Goal: Use online tool/utility: Utilize a website feature to perform a specific function

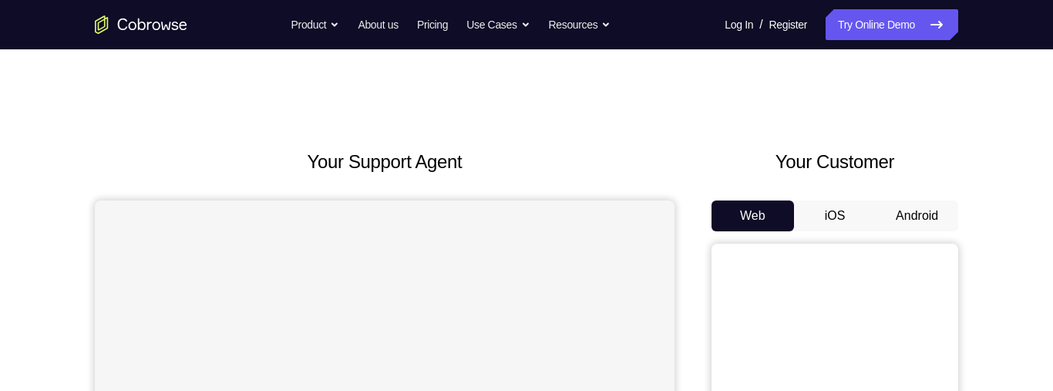
click at [919, 224] on button "Android" at bounding box center [917, 216] width 83 height 31
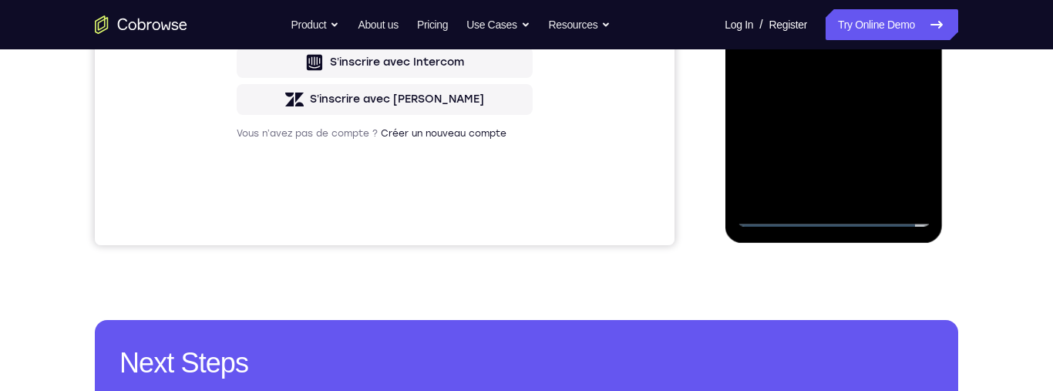
click at [839, 222] on div at bounding box center [834, 11] width 194 height 432
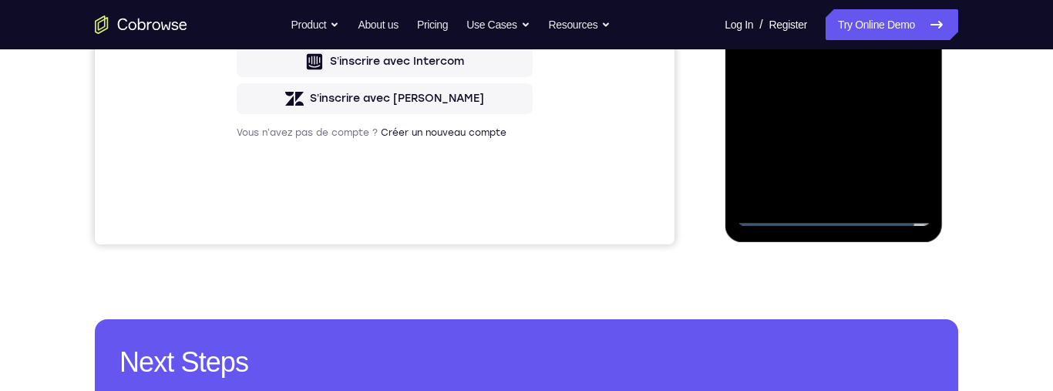
scroll to position [439, 0]
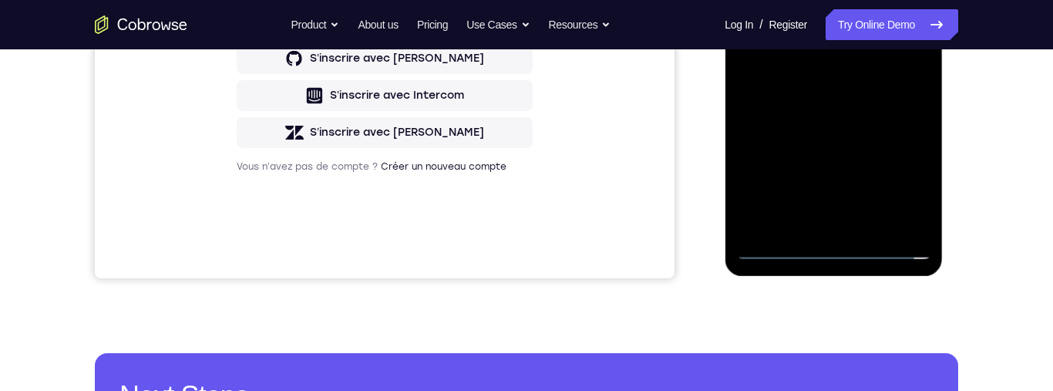
click at [832, 244] on div at bounding box center [834, 44] width 194 height 432
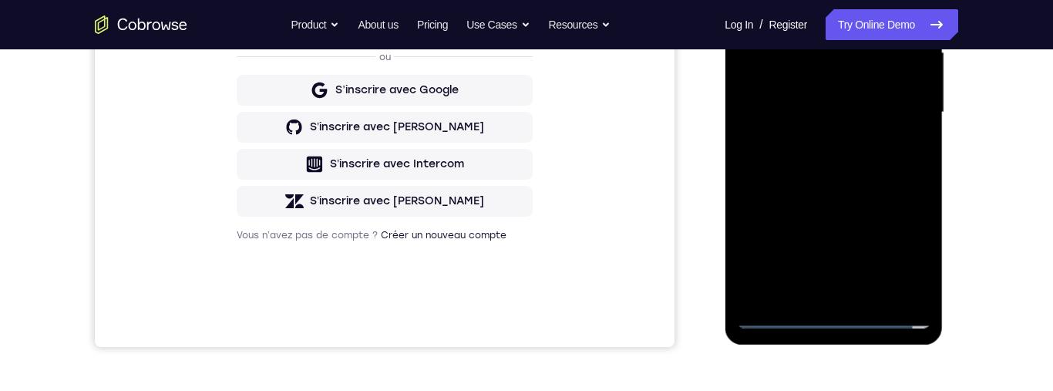
click at [905, 258] on div at bounding box center [834, 113] width 194 height 432
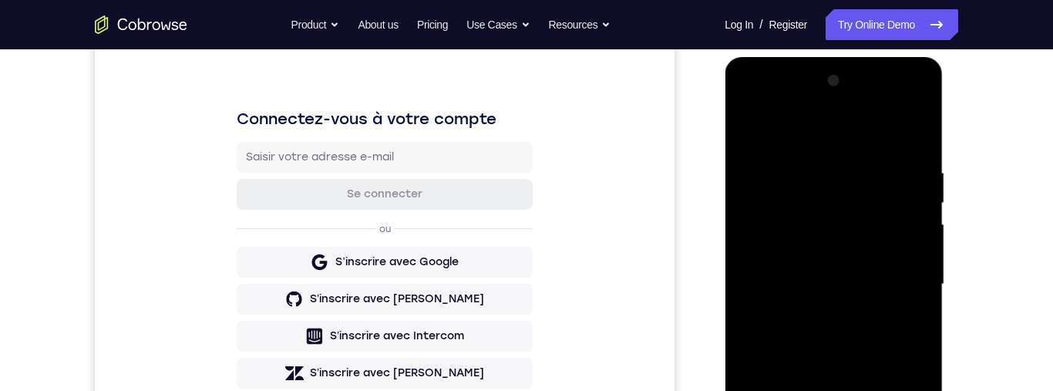
scroll to position [158, 0]
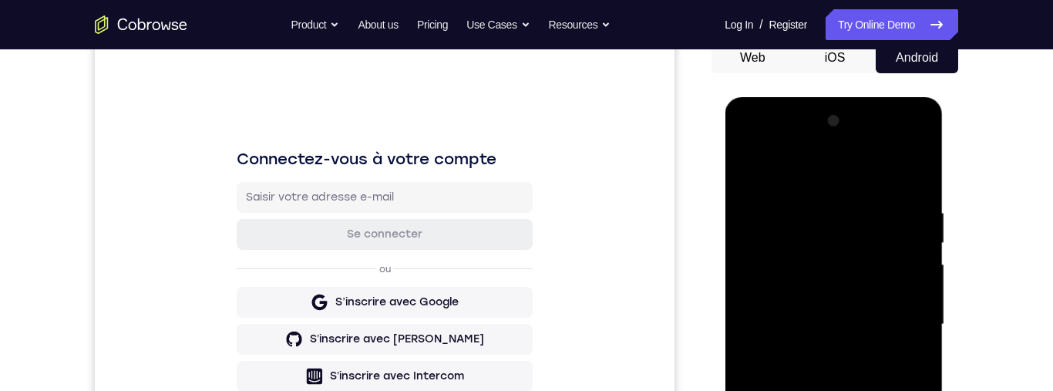
click at [754, 147] on div at bounding box center [834, 325] width 194 height 432
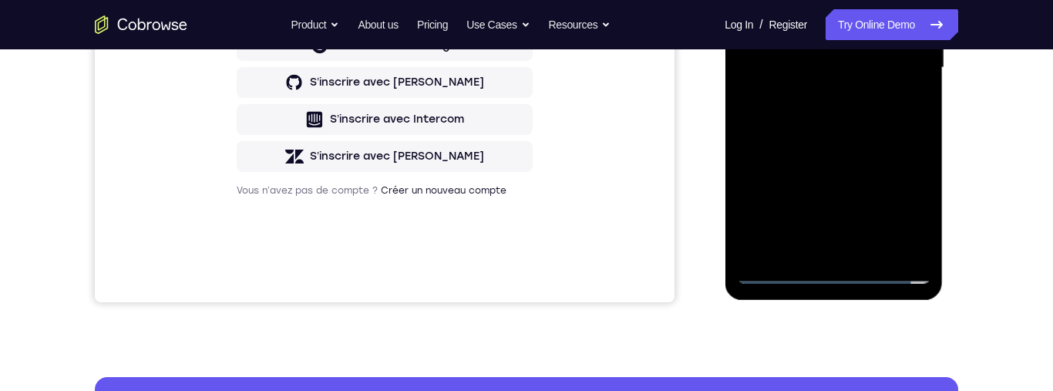
scroll to position [164, 0]
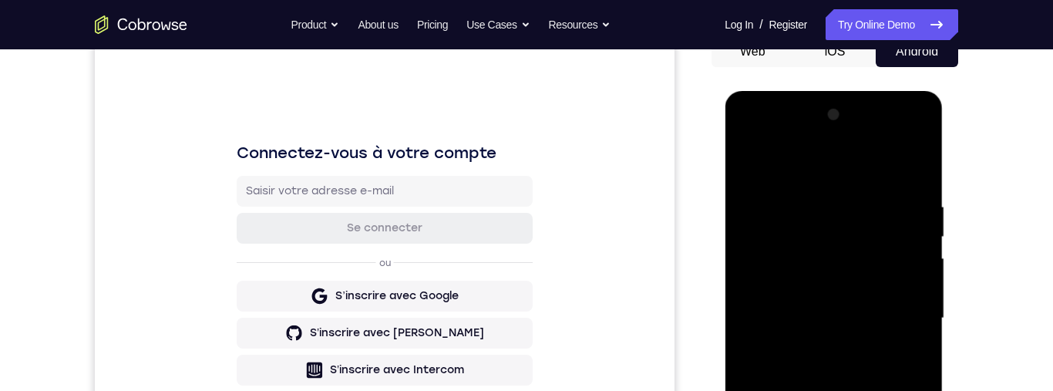
click at [784, 139] on div at bounding box center [834, 319] width 194 height 432
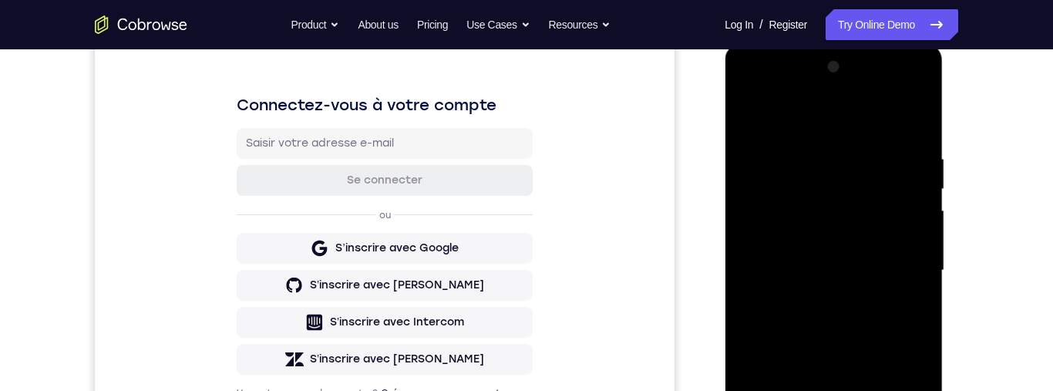
scroll to position [125, 0]
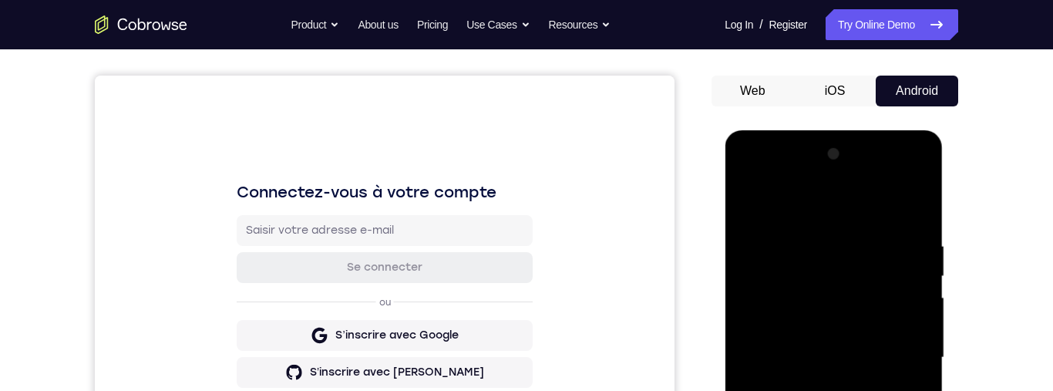
click at [788, 183] on div at bounding box center [834, 358] width 194 height 432
click at [787, 182] on div at bounding box center [834, 358] width 194 height 432
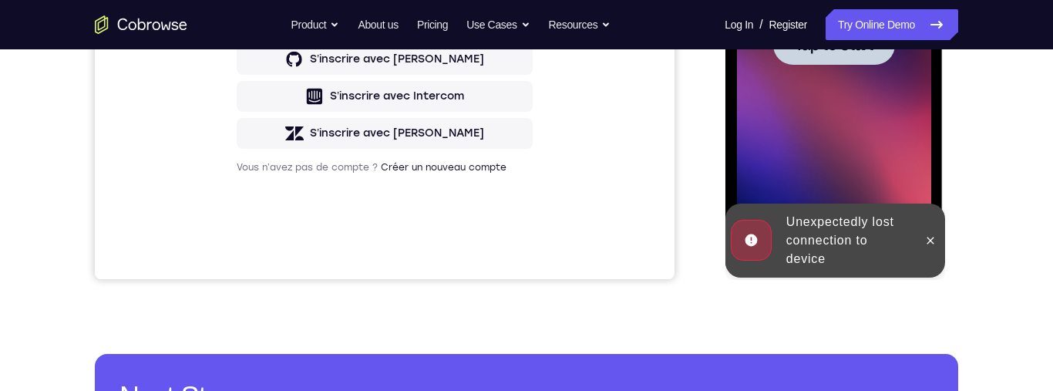
scroll to position [449, 0]
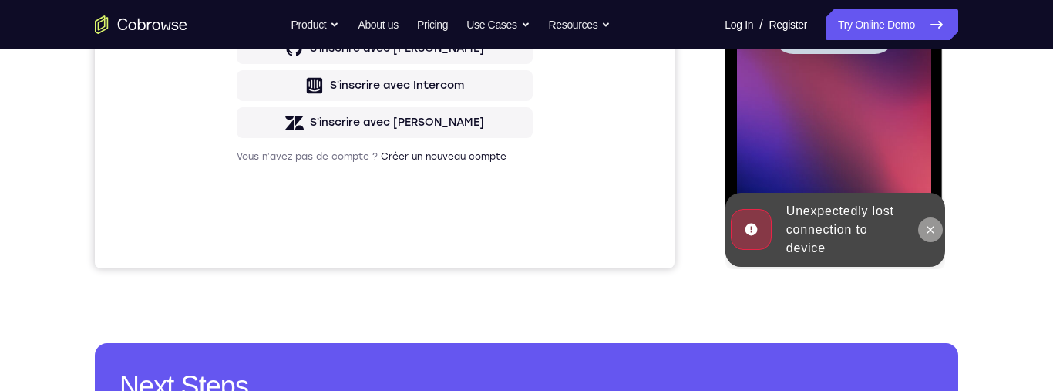
click at [922, 227] on button at bounding box center [930, 229] width 25 height 25
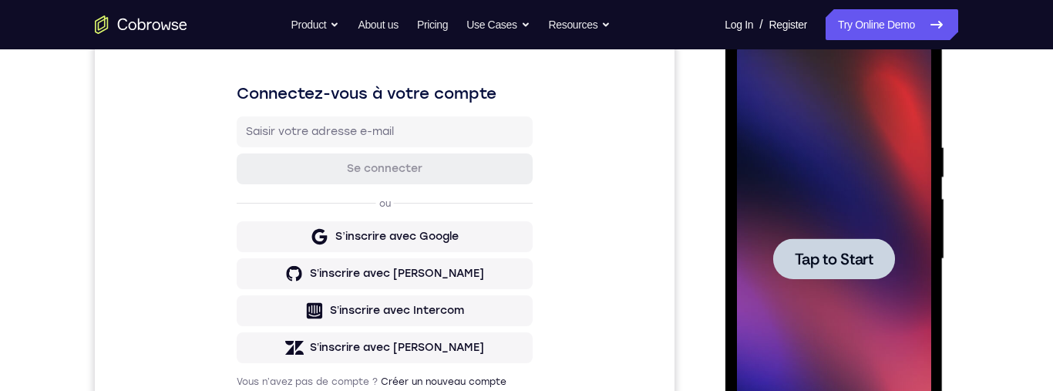
click at [863, 258] on span "Tap to Start" at bounding box center [833, 258] width 79 height 15
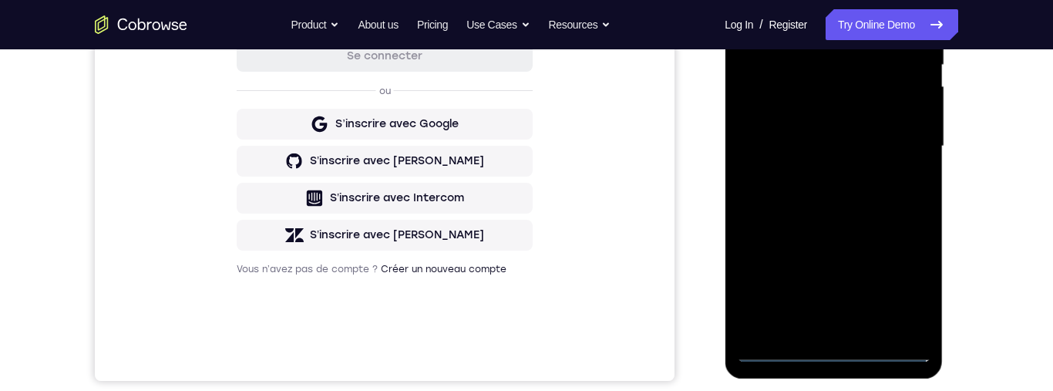
scroll to position [407, 0]
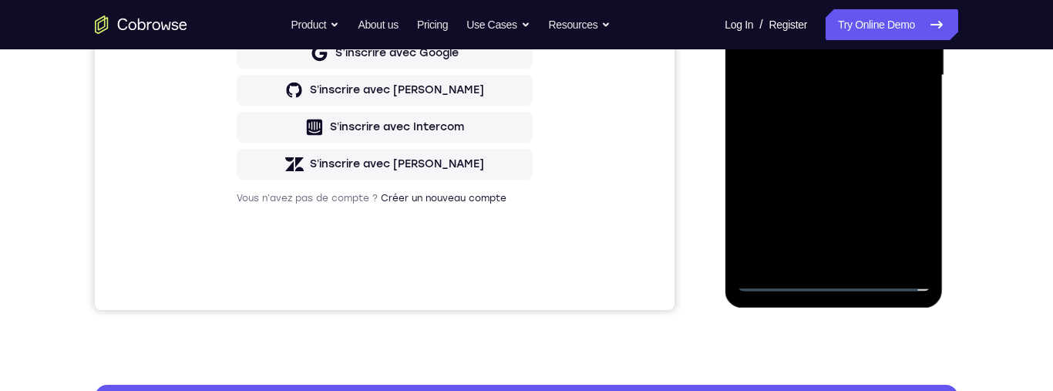
click at [830, 282] on div at bounding box center [834, 76] width 194 height 432
click at [831, 281] on div at bounding box center [834, 76] width 194 height 432
drag, startPoint x: 901, startPoint y: 203, endPoint x: 1256, endPoint y: 355, distance: 385.9
click at [901, 203] on div at bounding box center [834, 76] width 194 height 432
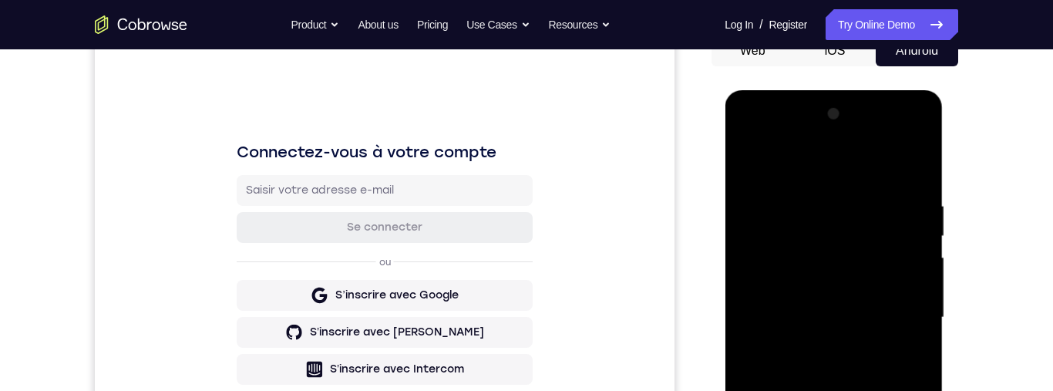
click at [904, 390] on div at bounding box center [834, 318] width 194 height 432
click at [903, 390] on div at bounding box center [834, 318] width 194 height 432
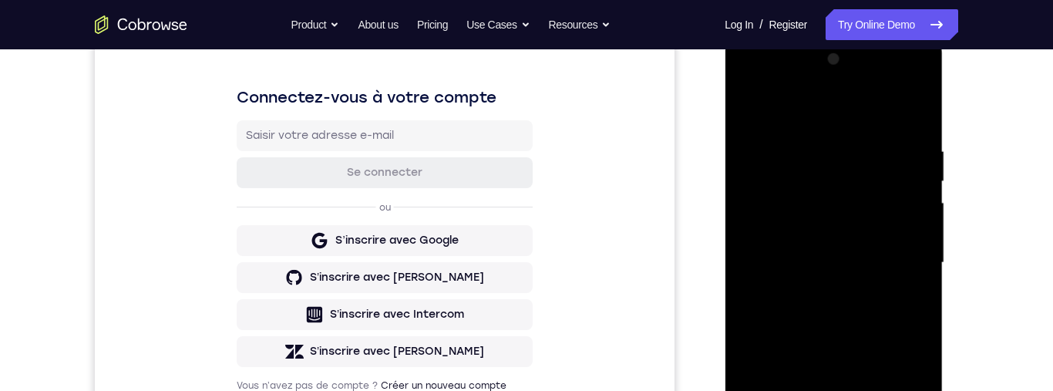
scroll to position [218, 0]
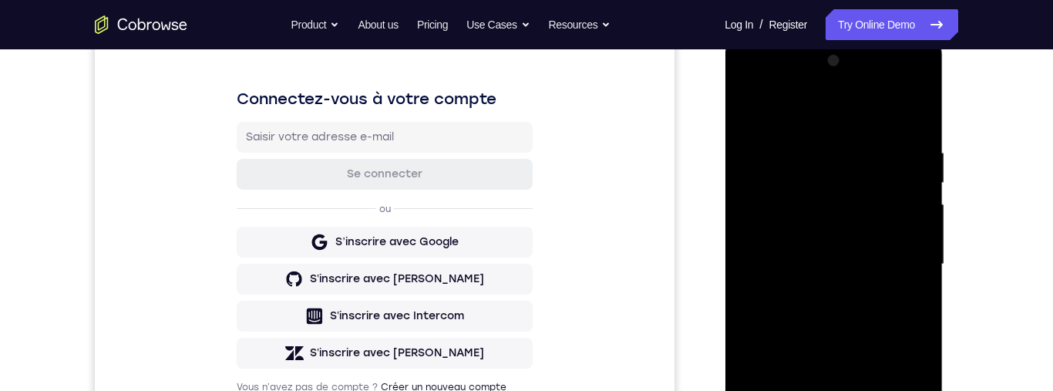
click at [816, 107] on div at bounding box center [834, 265] width 194 height 432
click at [790, 113] on div at bounding box center [834, 265] width 194 height 432
click at [898, 258] on div at bounding box center [834, 265] width 194 height 432
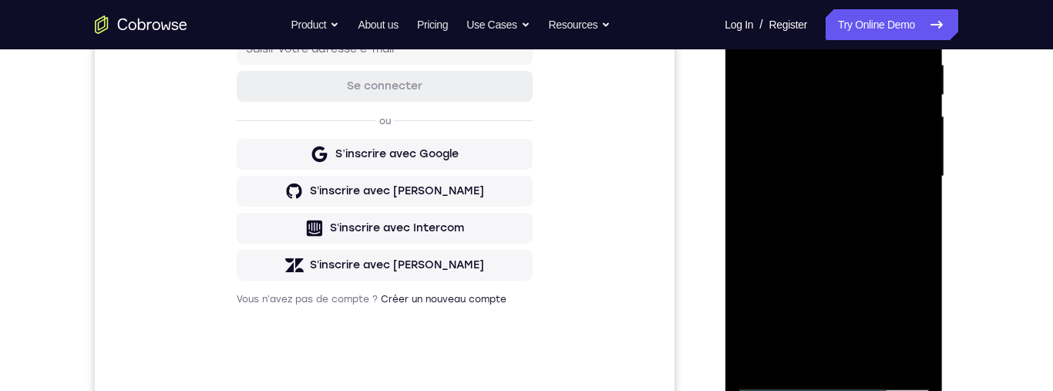
click at [819, 207] on div at bounding box center [834, 177] width 194 height 432
click at [819, 202] on div at bounding box center [834, 177] width 194 height 432
click at [834, 160] on div at bounding box center [834, 177] width 194 height 432
click at [799, 160] on div at bounding box center [834, 177] width 194 height 432
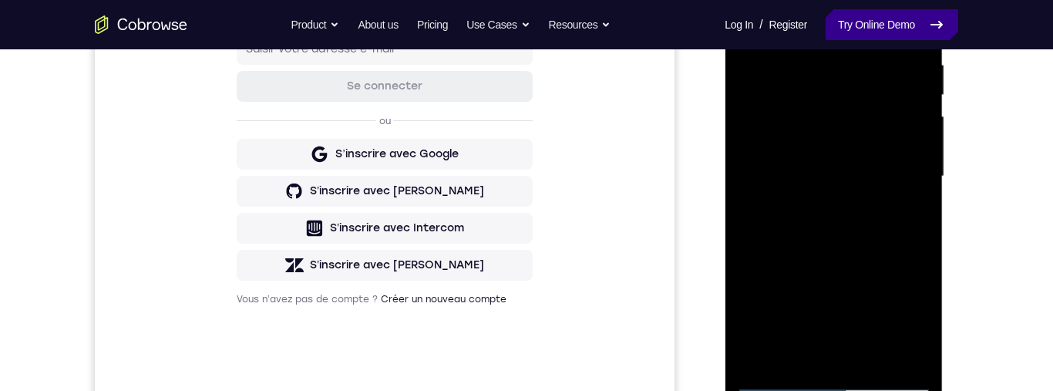
scroll to position [305, 0]
click at [881, 32] on link "Try Online Demo" at bounding box center [892, 24] width 133 height 31
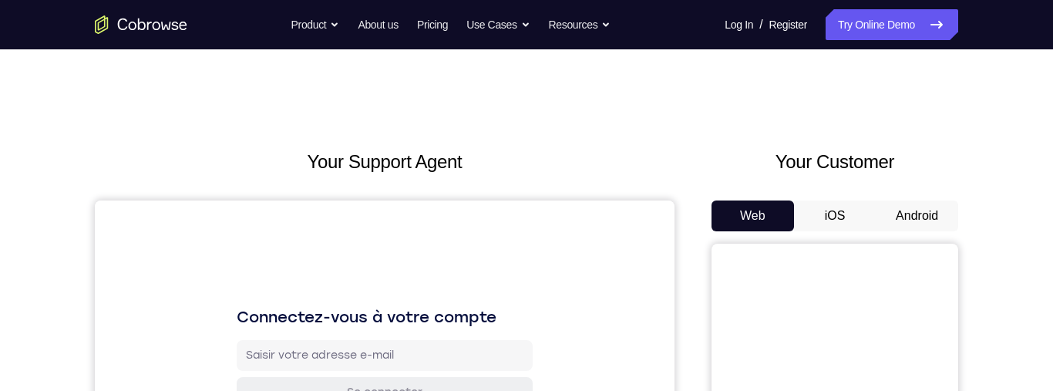
click at [909, 211] on button "Android" at bounding box center [917, 216] width 83 height 31
click at [905, 210] on button "Android" at bounding box center [917, 216] width 83 height 31
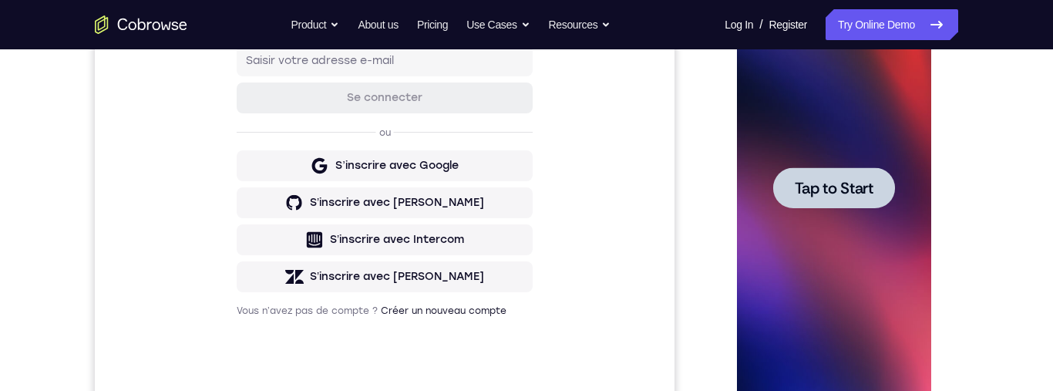
click at [855, 185] on span "Tap to Start" at bounding box center [833, 187] width 79 height 15
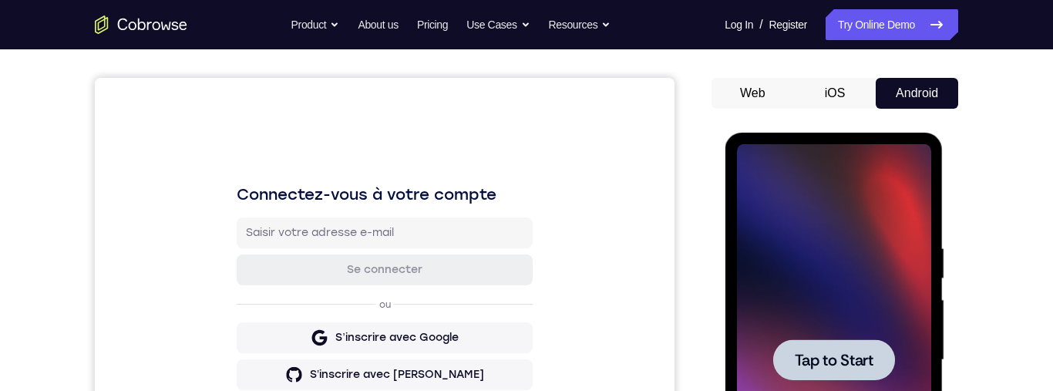
scroll to position [336, 0]
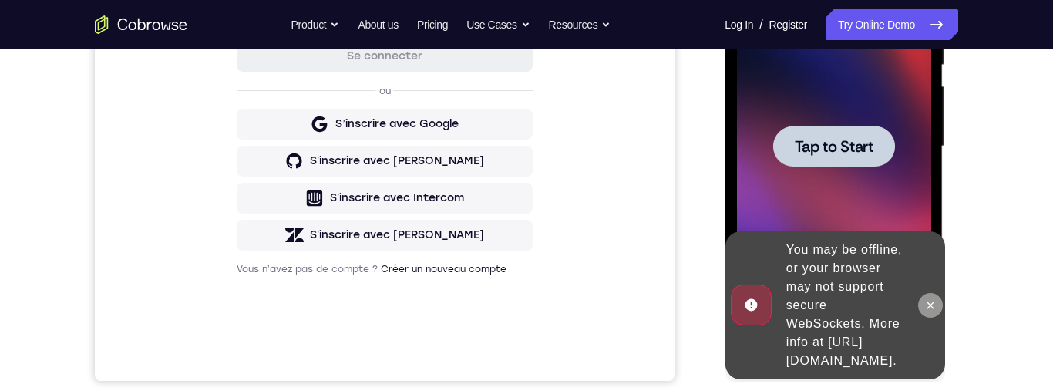
click at [933, 308] on icon at bounding box center [930, 305] width 12 height 12
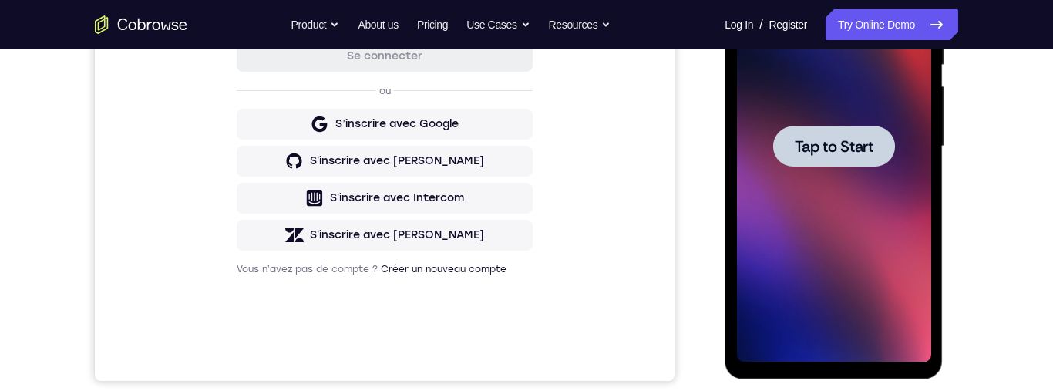
click at [845, 160] on div at bounding box center [834, 146] width 122 height 41
click at [829, 150] on span "Tap to Start" at bounding box center [833, 146] width 79 height 15
click at [850, 157] on div at bounding box center [834, 146] width 122 height 41
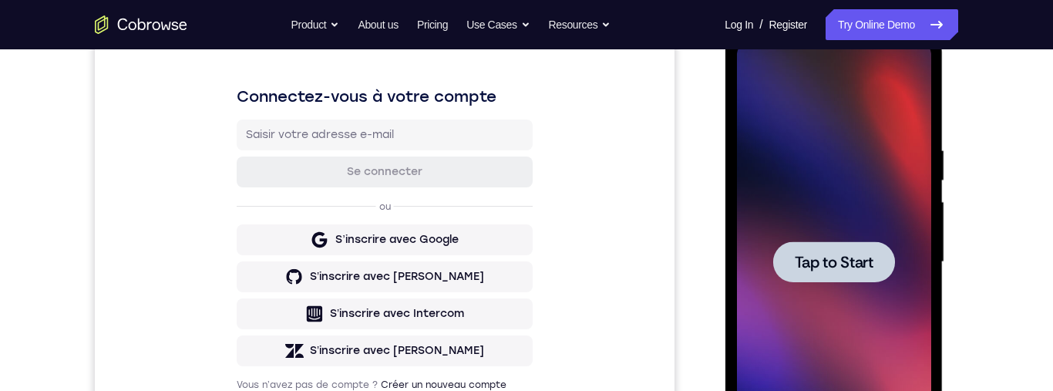
click at [852, 258] on span "Tap to Start" at bounding box center [833, 261] width 79 height 15
click at [851, 261] on span "Tap to Start" at bounding box center [833, 261] width 79 height 15
click at [848, 265] on span "Tap to Start" at bounding box center [833, 261] width 79 height 15
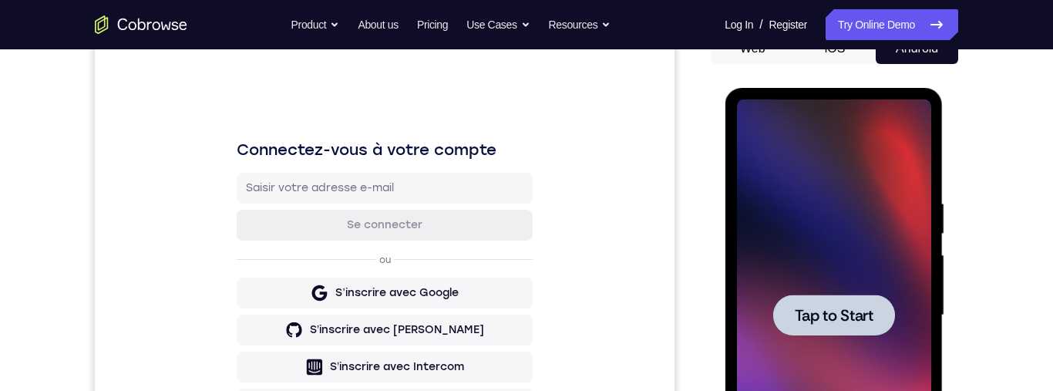
scroll to position [104, 0]
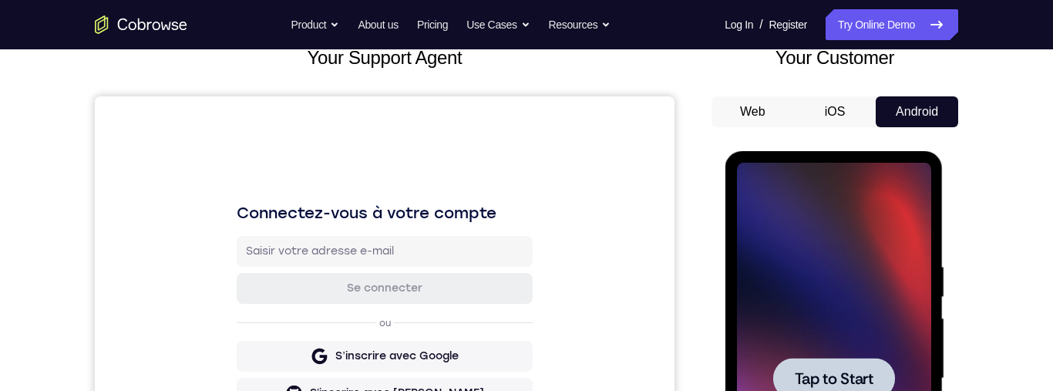
click at [891, 232] on div at bounding box center [834, 379] width 194 height 432
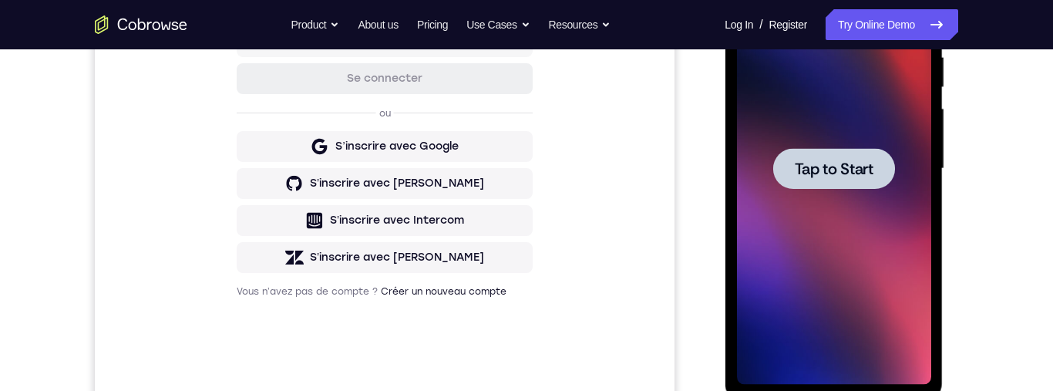
click at [859, 180] on div at bounding box center [834, 168] width 122 height 41
click at [848, 174] on span "Tap to Start" at bounding box center [833, 168] width 79 height 15
click at [857, 164] on span "Tap to Start" at bounding box center [833, 168] width 79 height 15
click at [861, 163] on span "Tap to Start" at bounding box center [833, 168] width 79 height 15
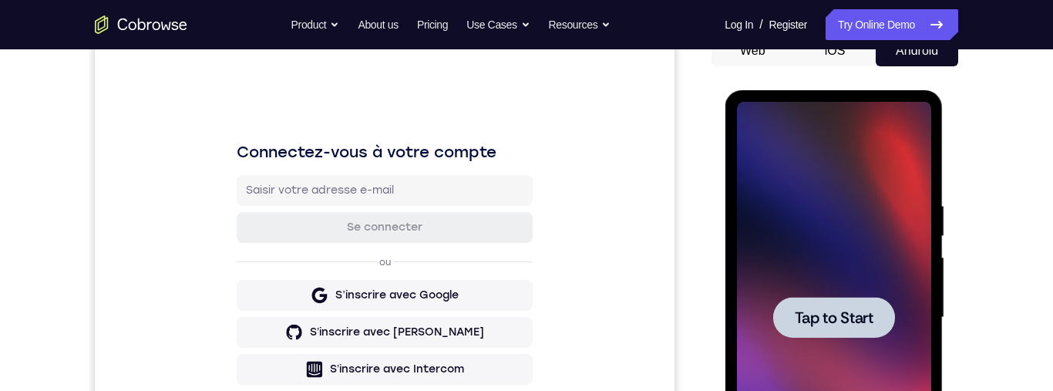
scroll to position [178, 0]
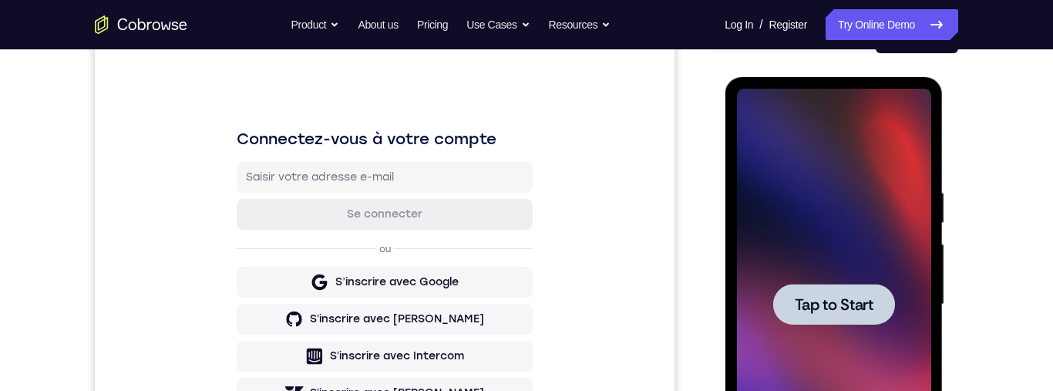
click at [819, 308] on span "Tap to Start" at bounding box center [833, 304] width 79 height 15
click at [858, 323] on div at bounding box center [834, 304] width 122 height 41
click at [836, 298] on span "Tap to Start" at bounding box center [833, 304] width 79 height 15
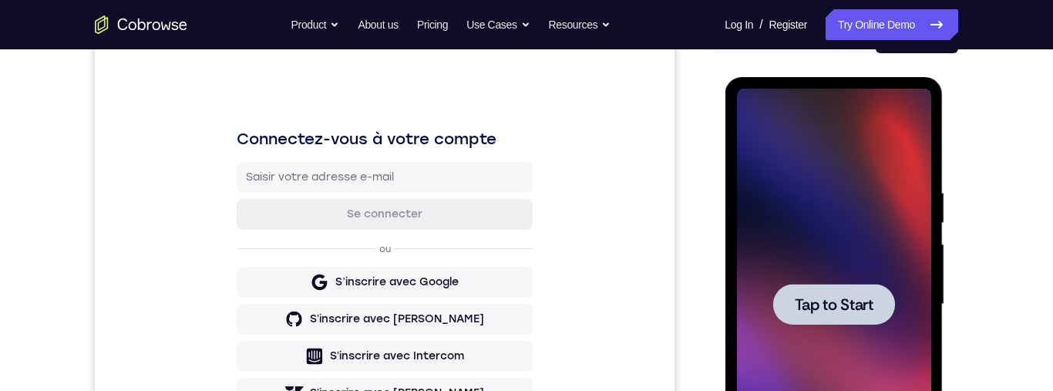
drag, startPoint x: 821, startPoint y: 293, endPoint x: 1470, endPoint y: 151, distance: 663.9
click at [821, 297] on span "Tap to Start" at bounding box center [833, 304] width 79 height 15
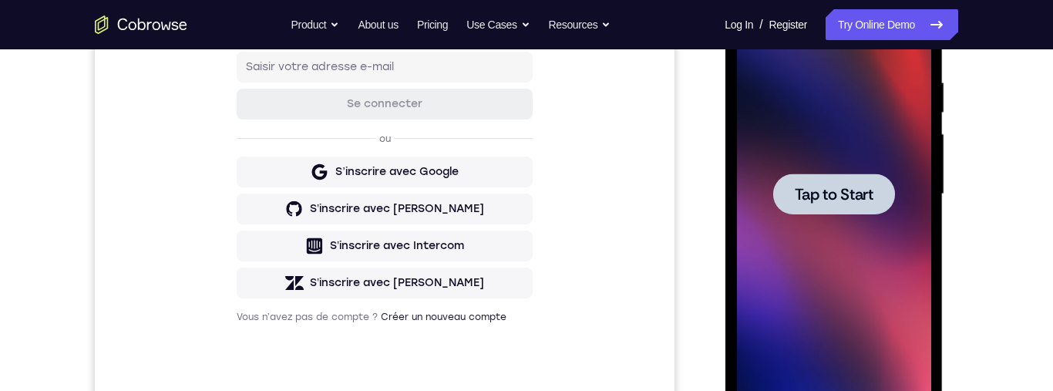
scroll to position [0, 0]
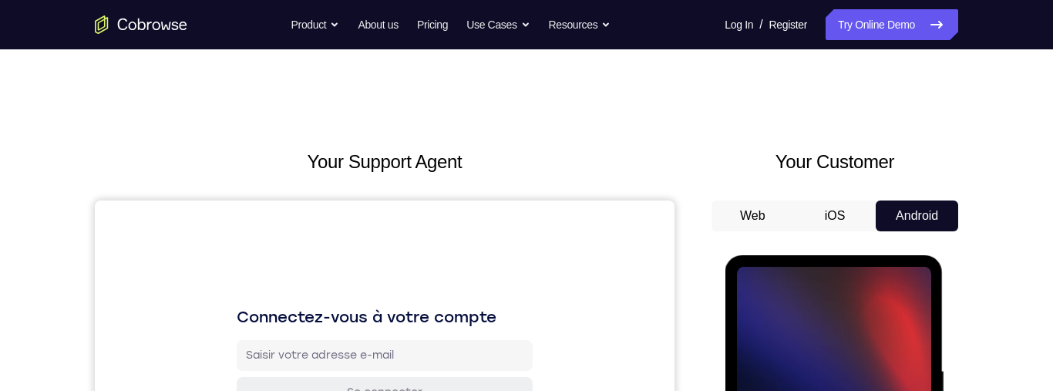
drag, startPoint x: 825, startPoint y: 495, endPoint x: 1439, endPoint y: 468, distance: 614.5
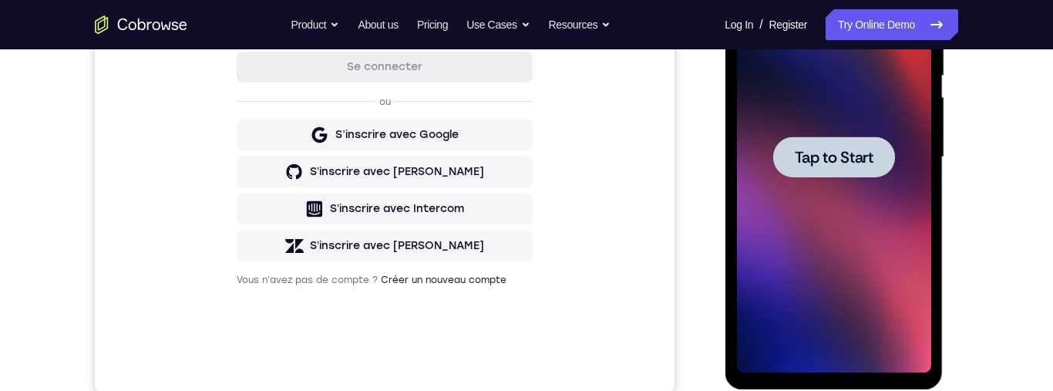
click at [841, 159] on span "Tap to Start" at bounding box center [833, 157] width 79 height 15
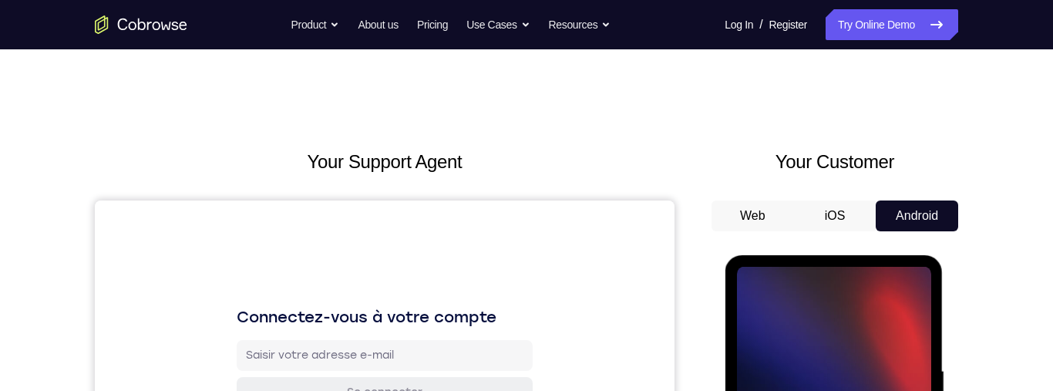
scroll to position [273, 0]
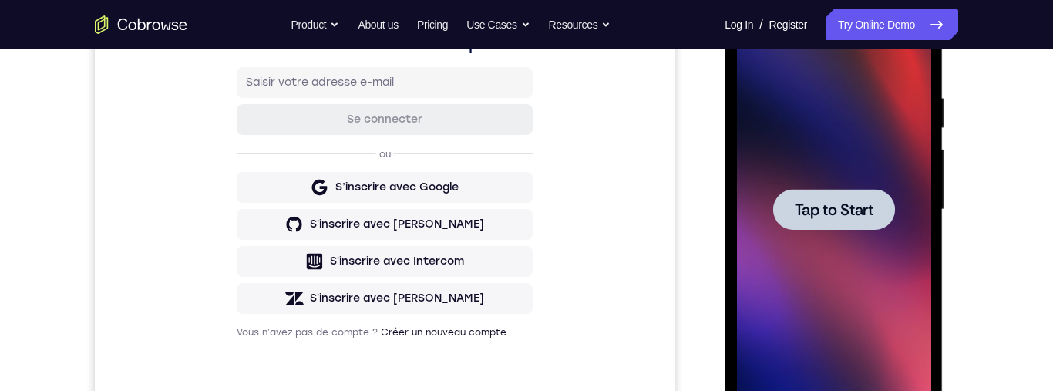
click at [817, 206] on span "Tap to Start" at bounding box center [833, 209] width 79 height 15
click at [807, 212] on span "Tap to Start" at bounding box center [833, 209] width 79 height 15
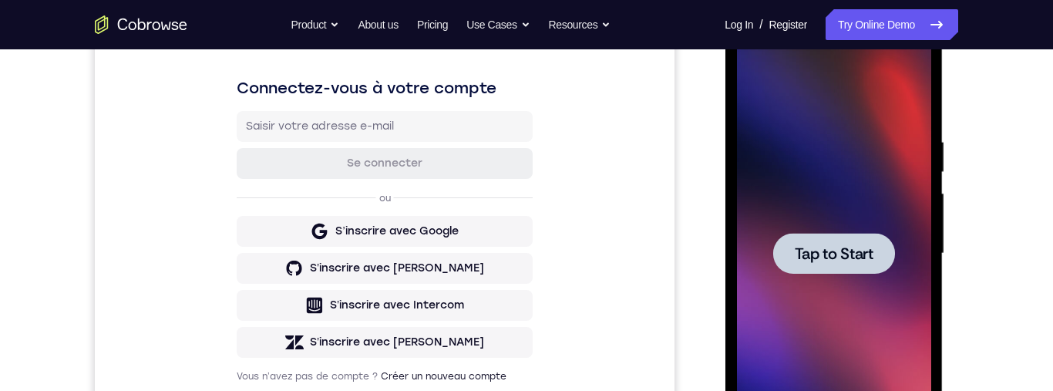
scroll to position [151, 0]
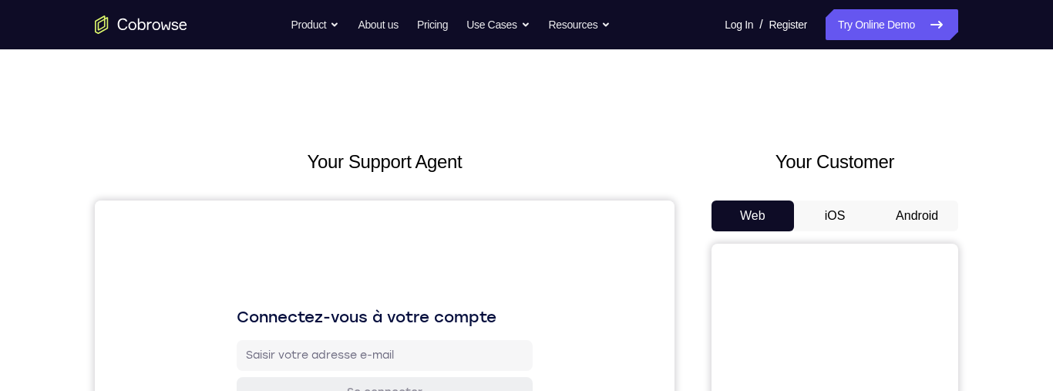
click at [925, 219] on button "Android" at bounding box center [917, 216] width 83 height 31
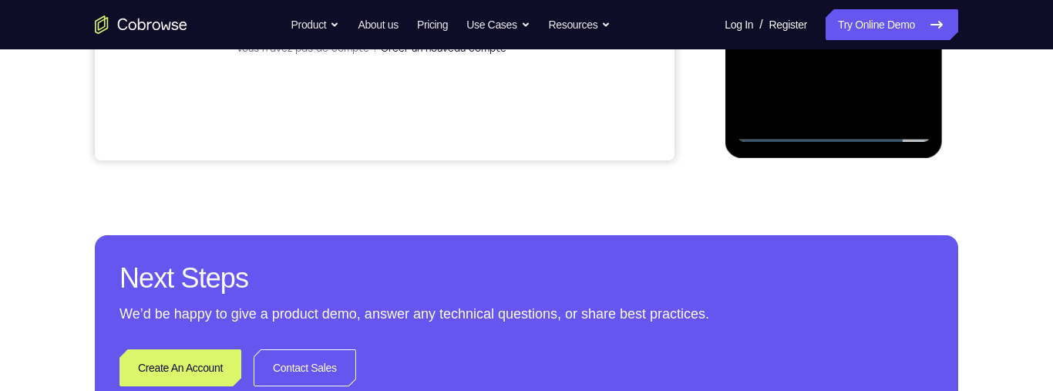
scroll to position [552, 0]
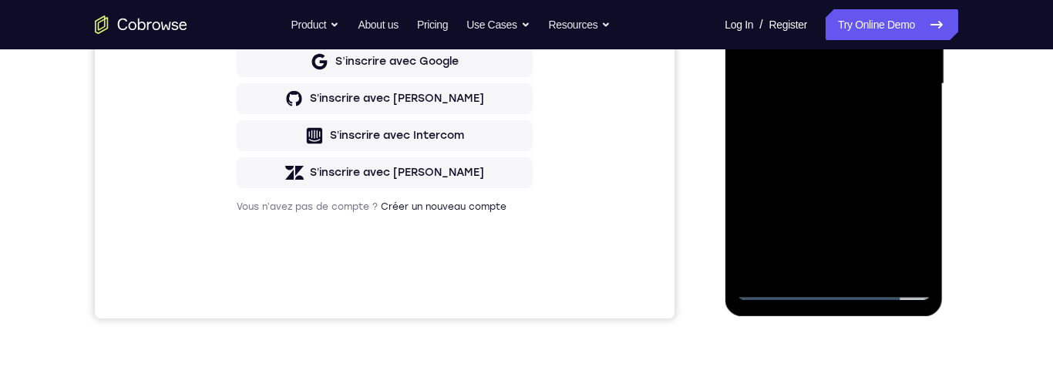
click at [905, 224] on div at bounding box center [834, 84] width 194 height 432
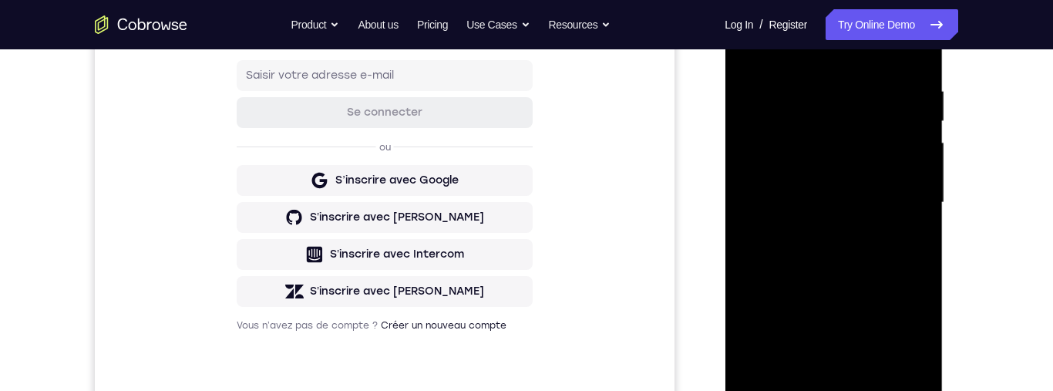
scroll to position [180, 0]
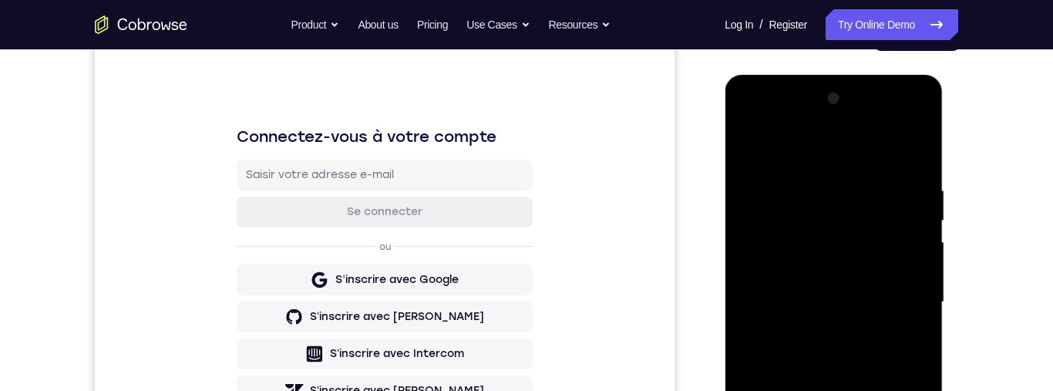
click at [780, 120] on div at bounding box center [834, 302] width 194 height 432
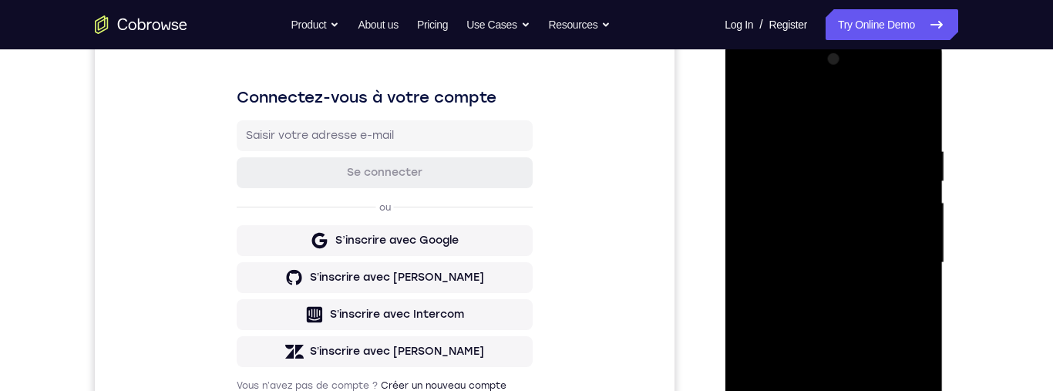
click at [899, 254] on div at bounding box center [834, 263] width 194 height 432
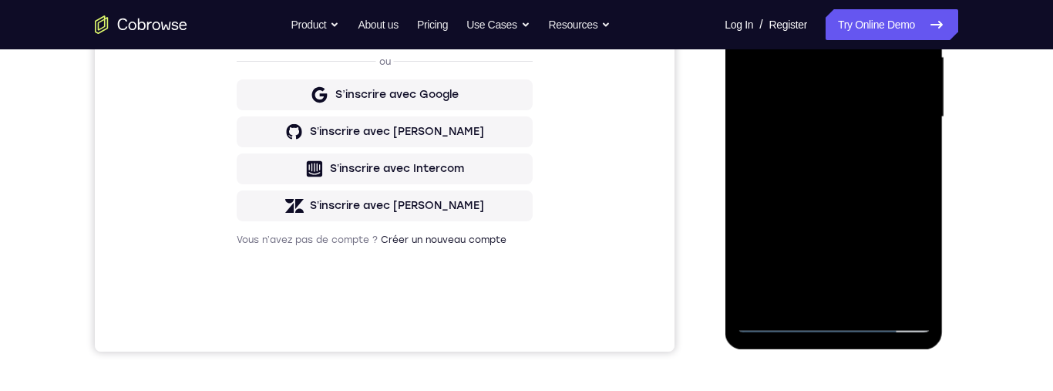
scroll to position [337, 0]
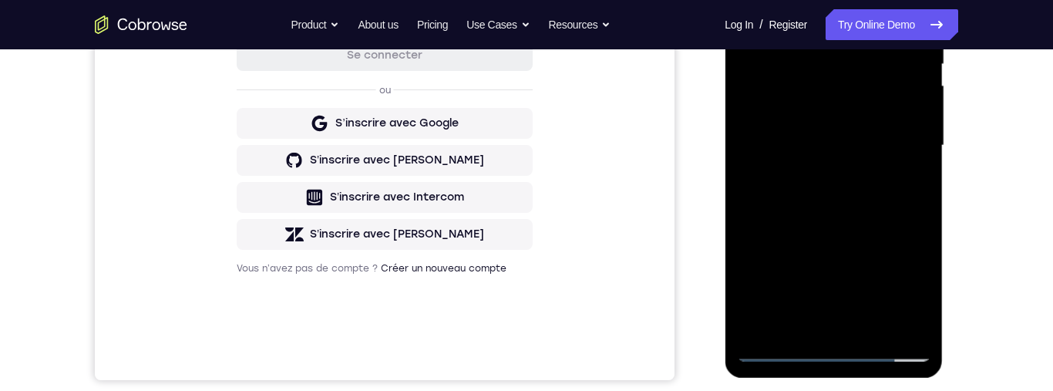
click at [817, 175] on div at bounding box center [834, 146] width 194 height 432
click at [885, 139] on div at bounding box center [834, 146] width 194 height 432
click at [828, 121] on div at bounding box center [834, 146] width 194 height 432
click at [877, 144] on div at bounding box center [834, 146] width 194 height 432
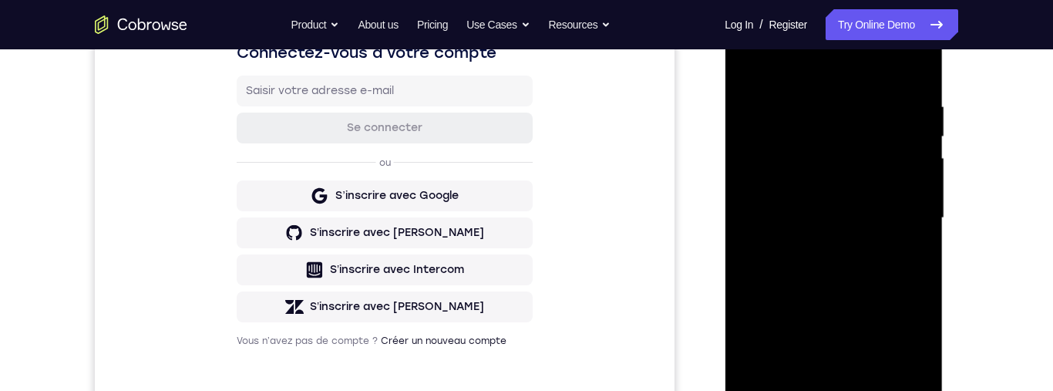
scroll to position [341, 0]
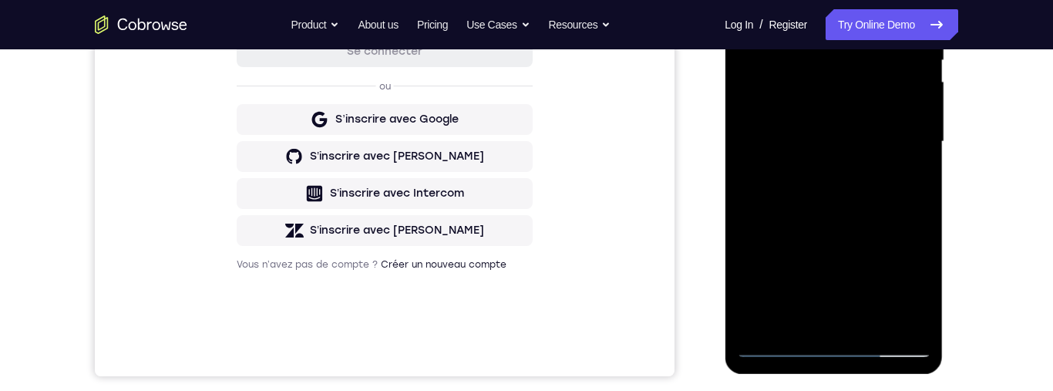
click at [885, 197] on div at bounding box center [834, 142] width 194 height 432
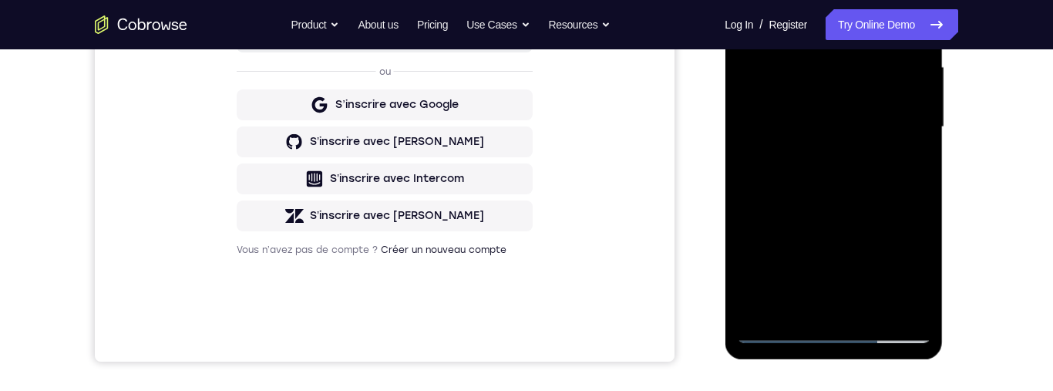
click at [888, 176] on div at bounding box center [834, 127] width 194 height 432
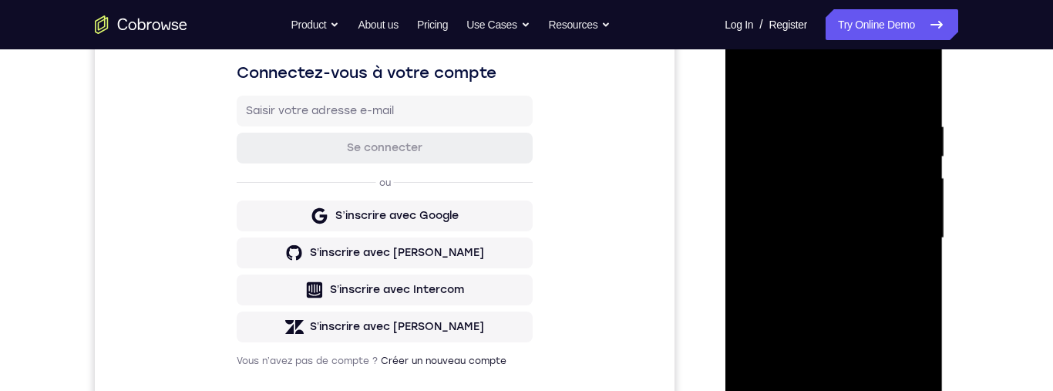
scroll to position [283, 0]
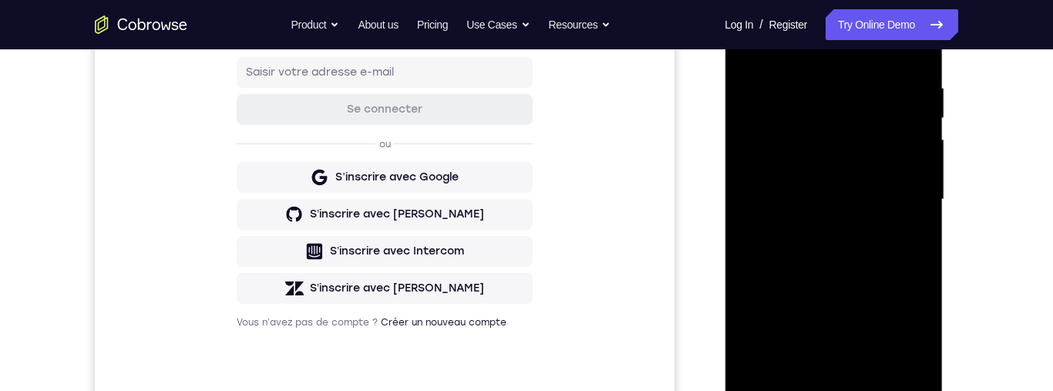
click at [914, 65] on div at bounding box center [834, 200] width 194 height 432
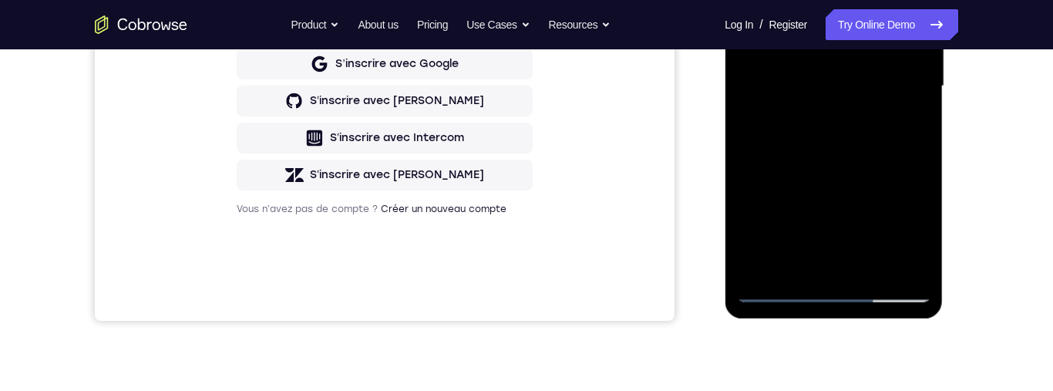
scroll to position [413, 0]
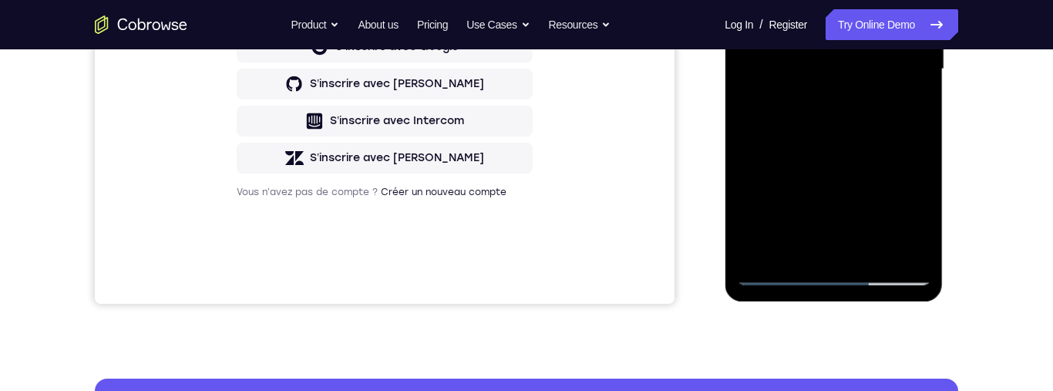
click at [919, 143] on div at bounding box center [834, 69] width 194 height 432
click at [919, 139] on div at bounding box center [834, 69] width 194 height 432
click at [917, 140] on div at bounding box center [834, 69] width 194 height 432
click at [915, 141] on div at bounding box center [834, 69] width 194 height 432
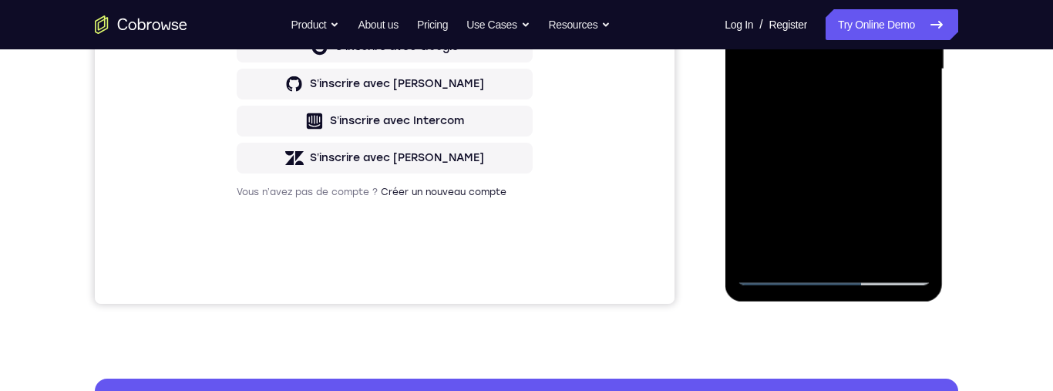
click at [920, 137] on div at bounding box center [834, 69] width 194 height 432
click at [902, 159] on div at bounding box center [834, 69] width 194 height 432
click at [903, 159] on div at bounding box center [834, 69] width 194 height 432
click at [921, 138] on div at bounding box center [834, 69] width 194 height 432
click at [919, 140] on div at bounding box center [834, 69] width 194 height 432
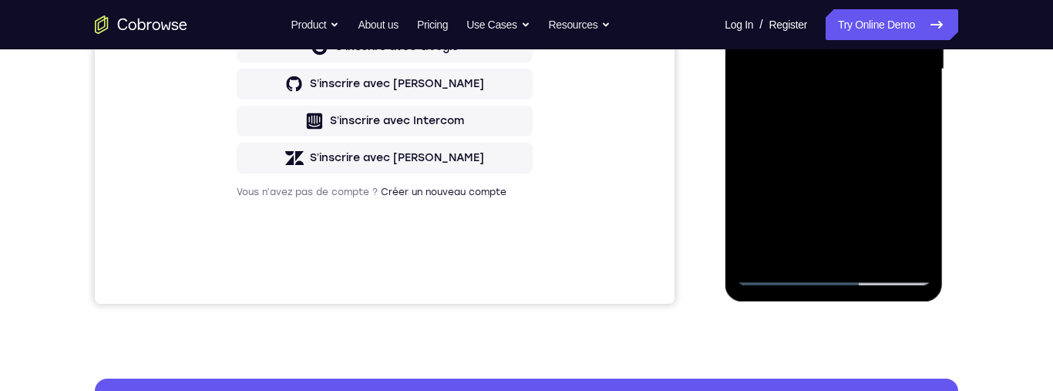
scroll to position [457, 0]
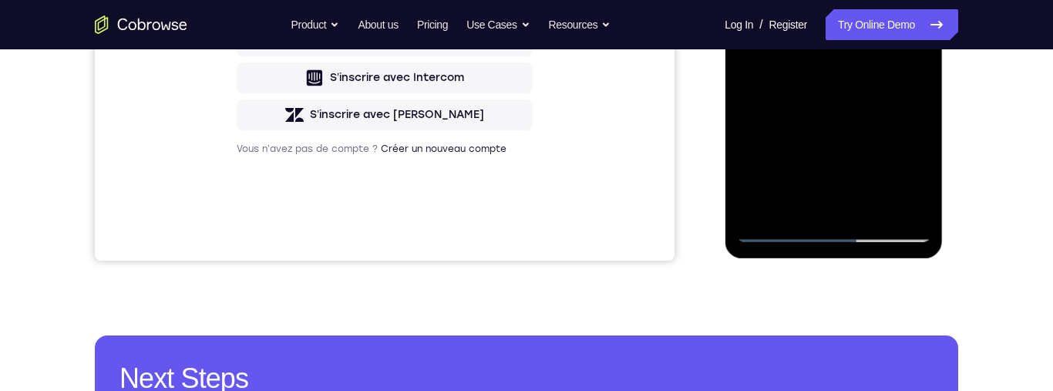
click at [926, 186] on div at bounding box center [834, 26] width 194 height 432
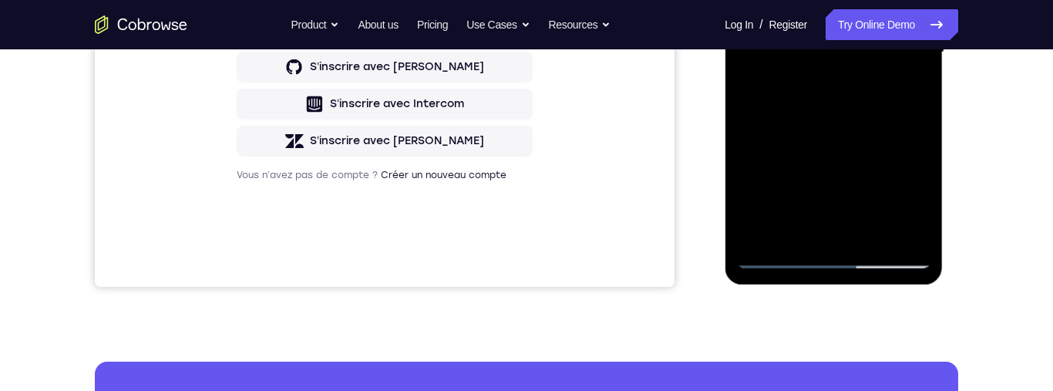
scroll to position [385, 0]
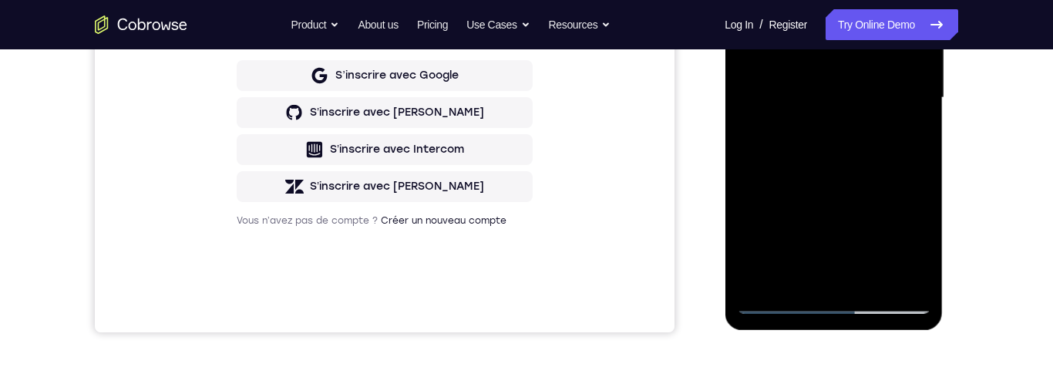
click at [924, 119] on div at bounding box center [834, 98] width 194 height 432
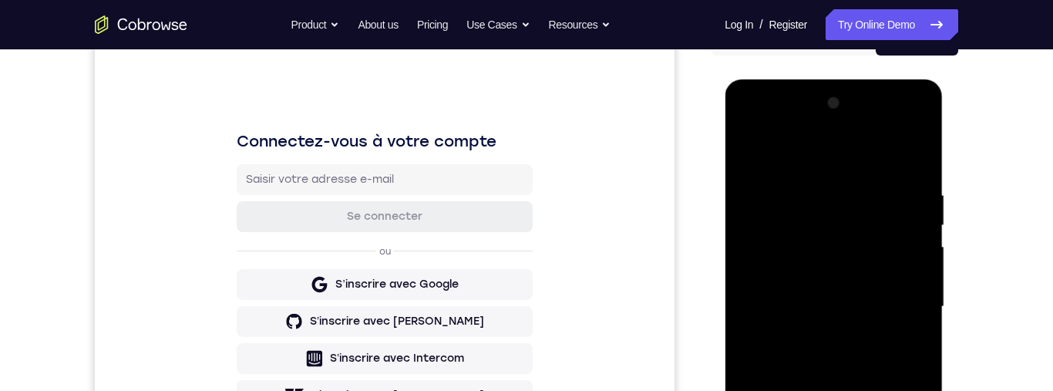
scroll to position [250, 0]
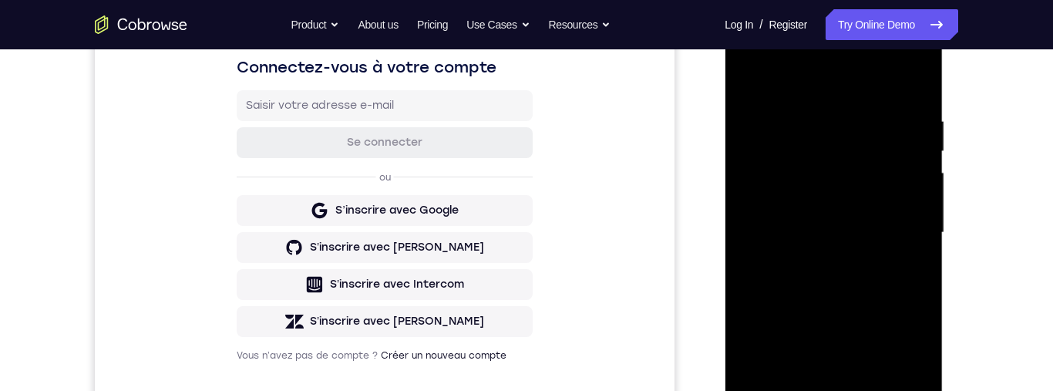
click at [861, 117] on div at bounding box center [834, 233] width 194 height 432
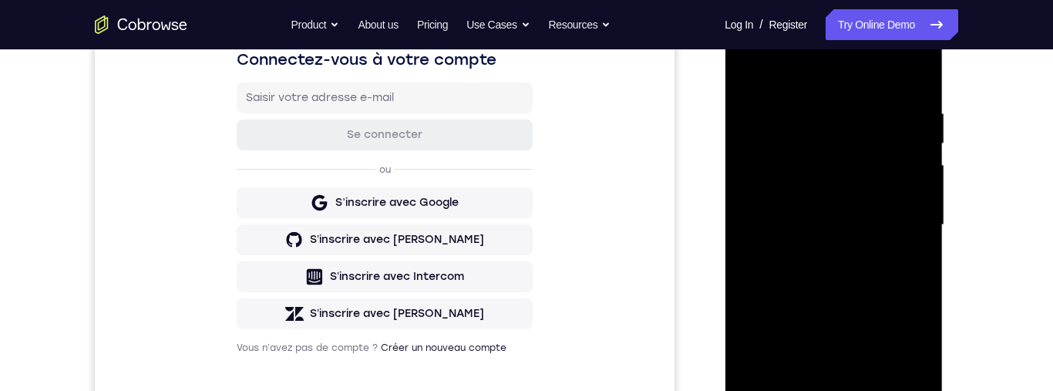
scroll to position [333, 0]
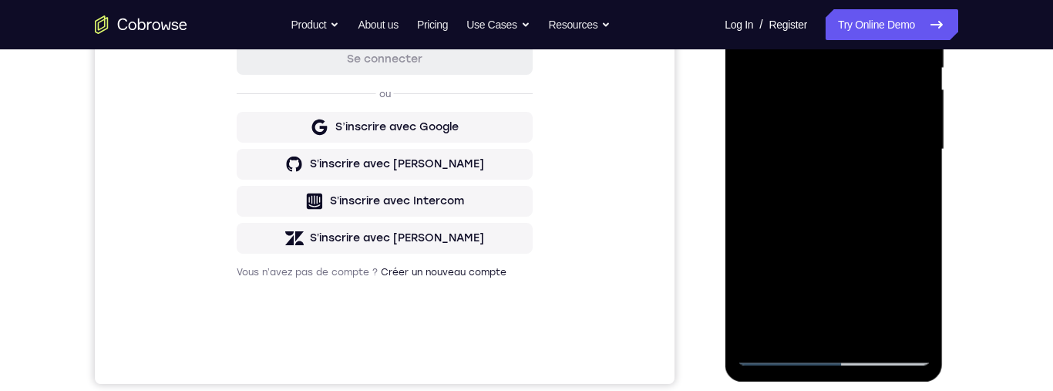
click at [824, 325] on div at bounding box center [834, 150] width 194 height 432
click at [895, 187] on div at bounding box center [834, 150] width 194 height 432
click at [865, 312] on div at bounding box center [834, 150] width 194 height 432
click at [904, 315] on div at bounding box center [834, 150] width 194 height 432
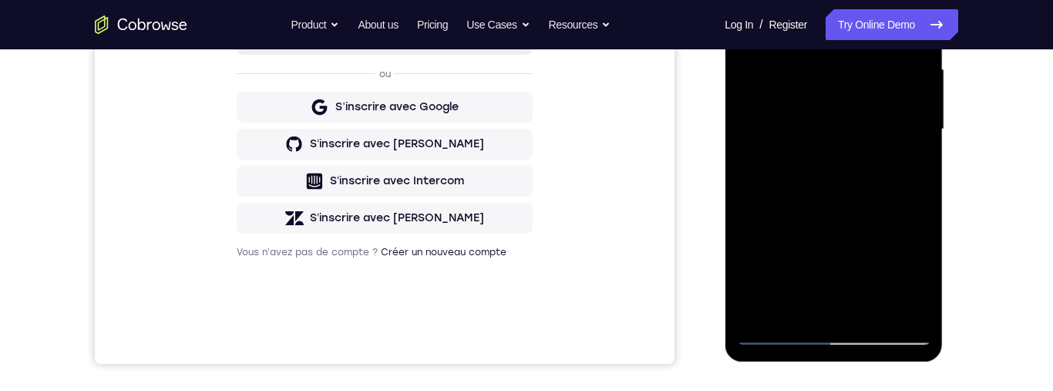
scroll to position [433, 0]
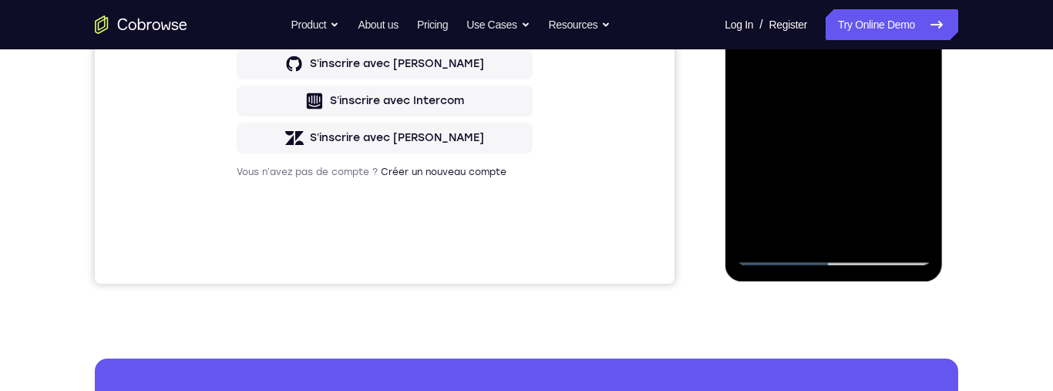
click at [752, 187] on div at bounding box center [834, 49] width 194 height 432
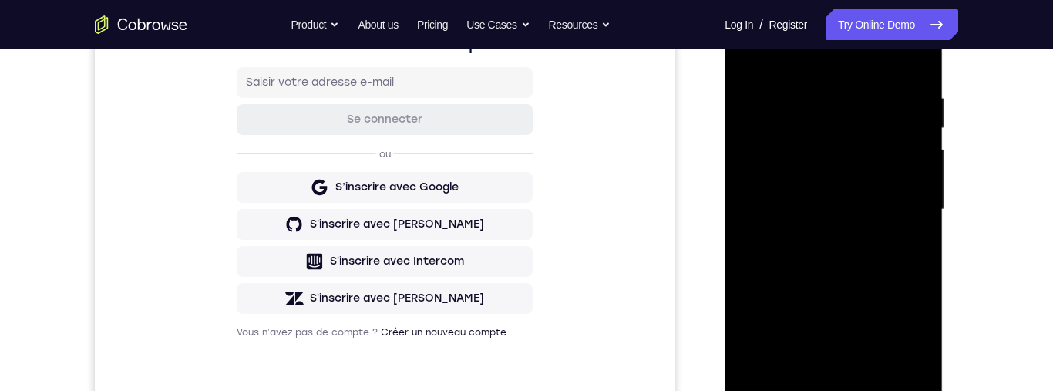
scroll to position [221, 0]
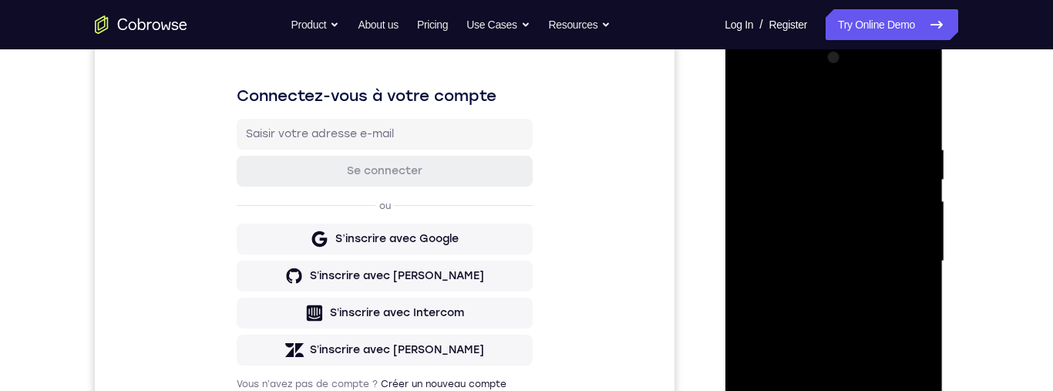
click at [915, 113] on div at bounding box center [834, 262] width 194 height 432
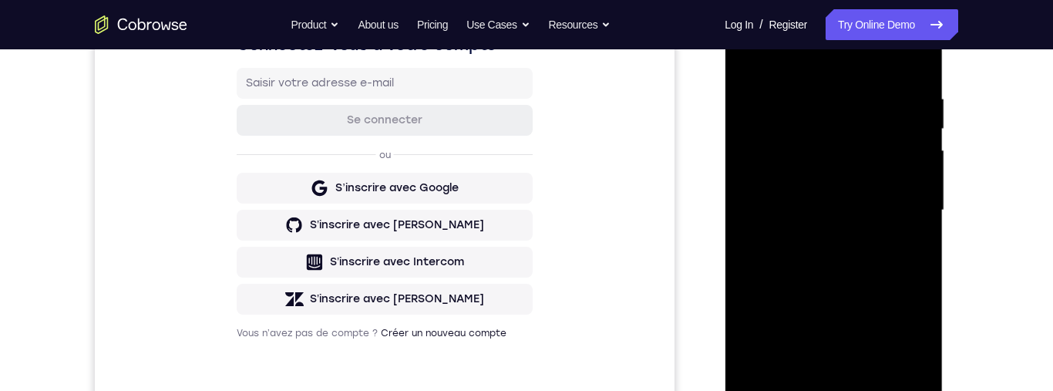
scroll to position [386, 0]
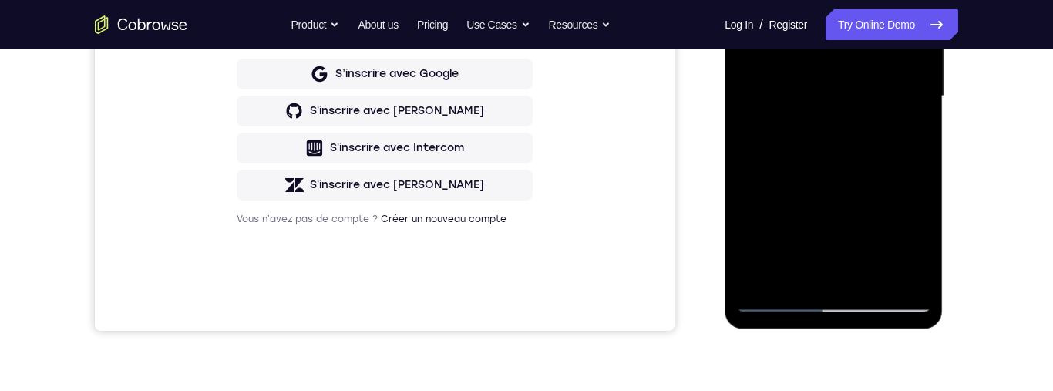
click at [875, 272] on div at bounding box center [834, 96] width 194 height 432
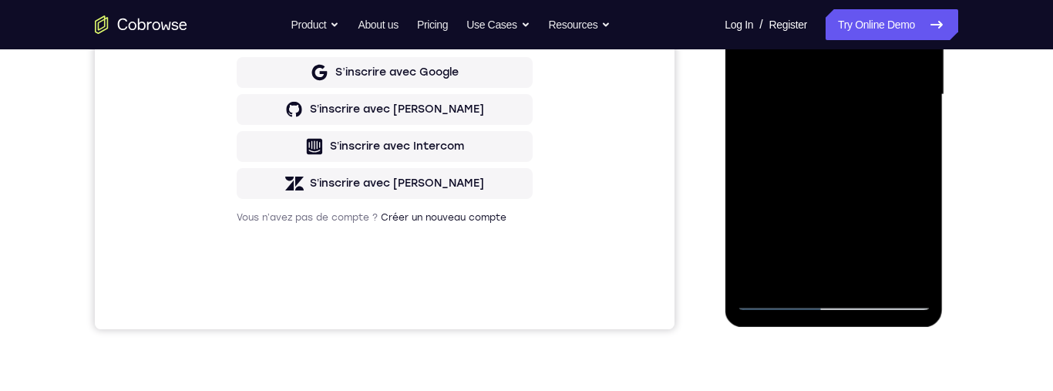
click at [878, 180] on div at bounding box center [834, 95] width 194 height 432
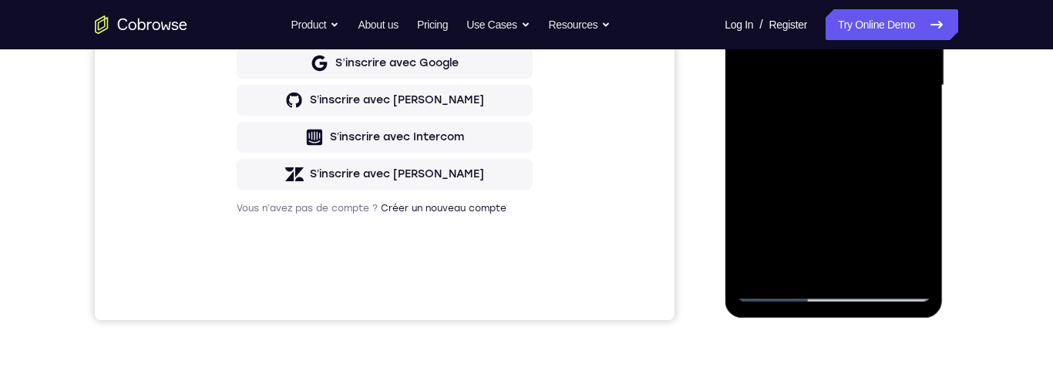
scroll to position [413, 0]
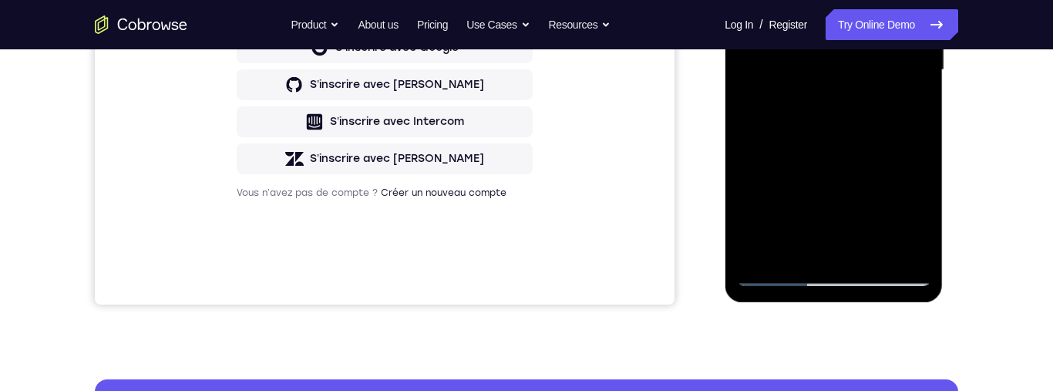
click at [901, 213] on div at bounding box center [834, 70] width 194 height 432
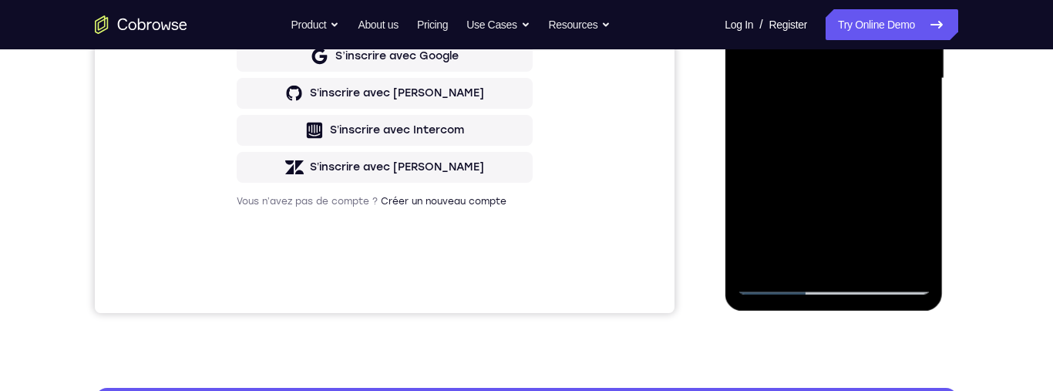
scroll to position [419, 0]
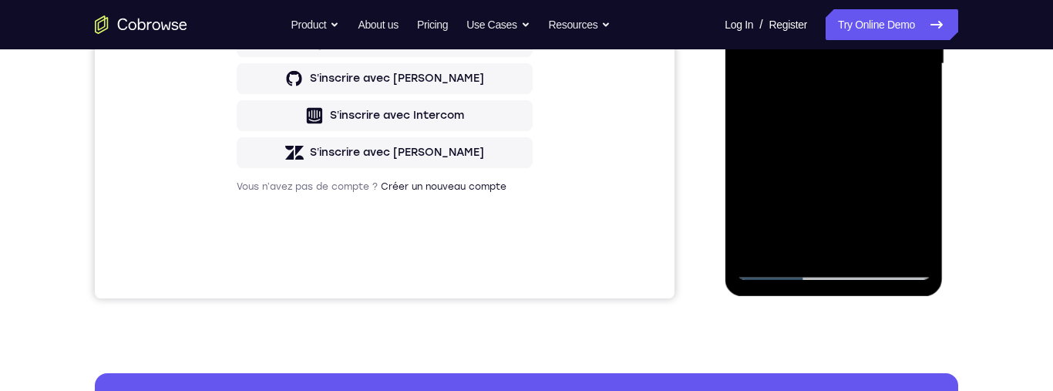
click at [824, 238] on div at bounding box center [834, 64] width 194 height 432
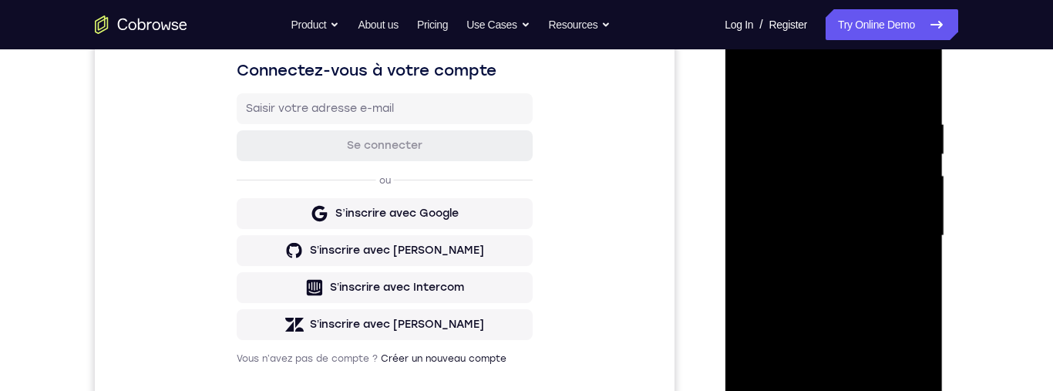
scroll to position [233, 0]
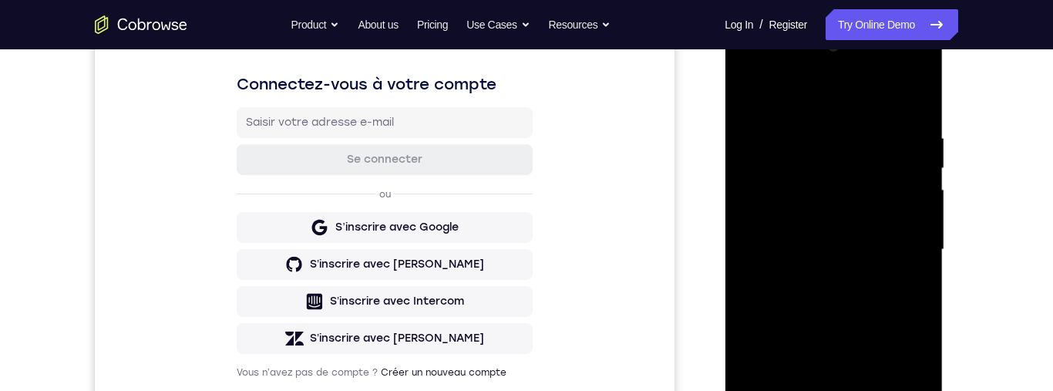
click at [750, 103] on div at bounding box center [834, 250] width 194 height 432
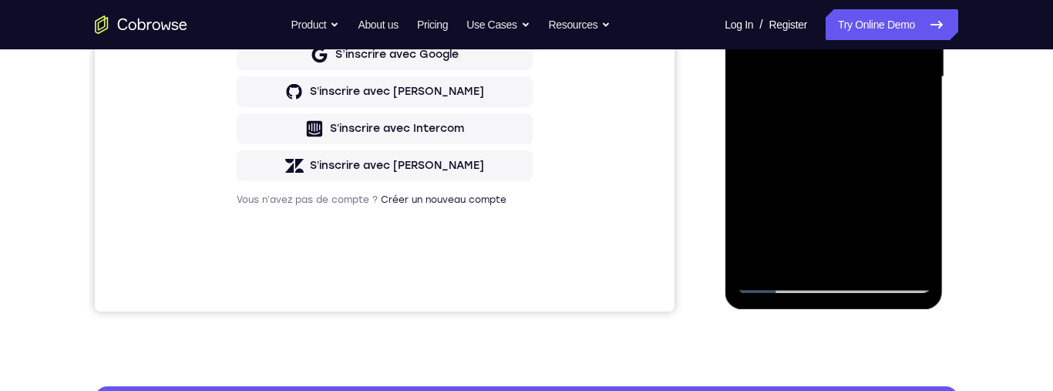
scroll to position [409, 0]
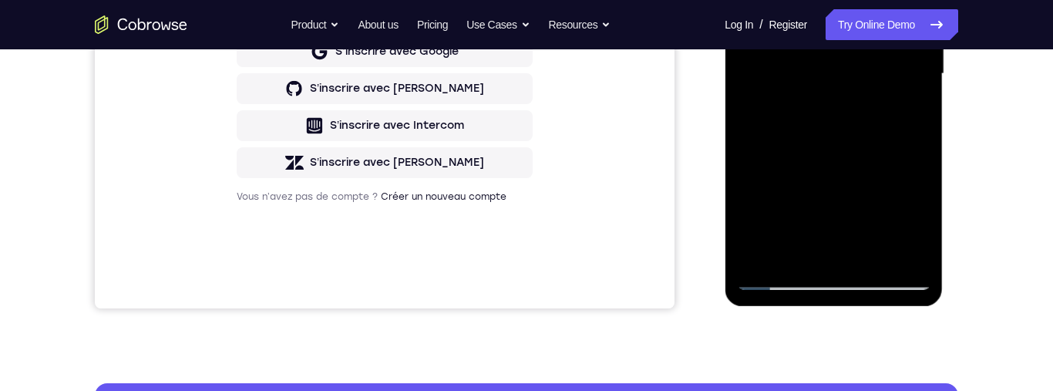
click at [891, 199] on div at bounding box center [834, 74] width 194 height 432
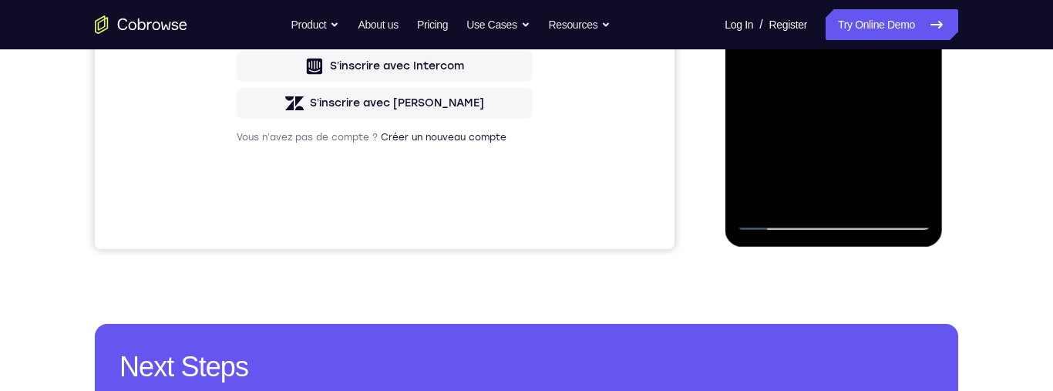
click at [829, 193] on div at bounding box center [834, 15] width 194 height 432
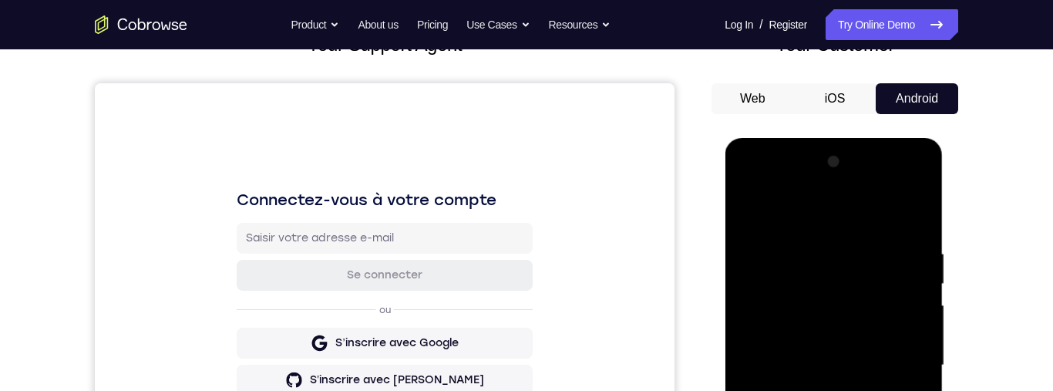
scroll to position [111, 0]
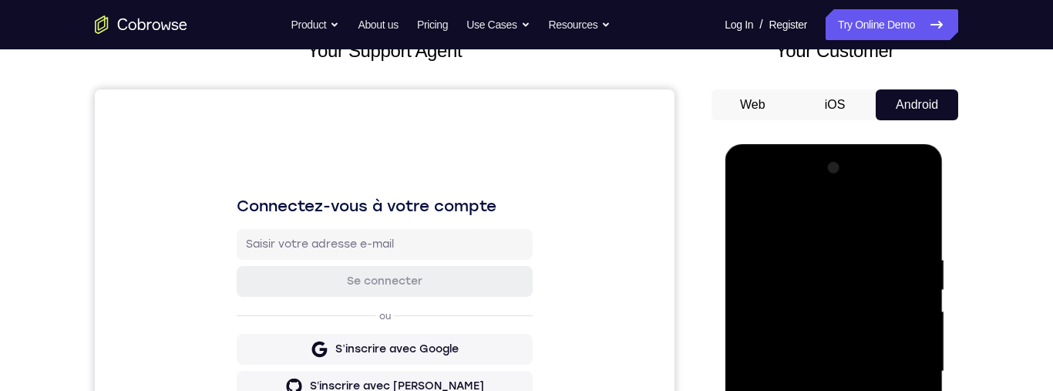
click at [753, 222] on div at bounding box center [834, 372] width 194 height 432
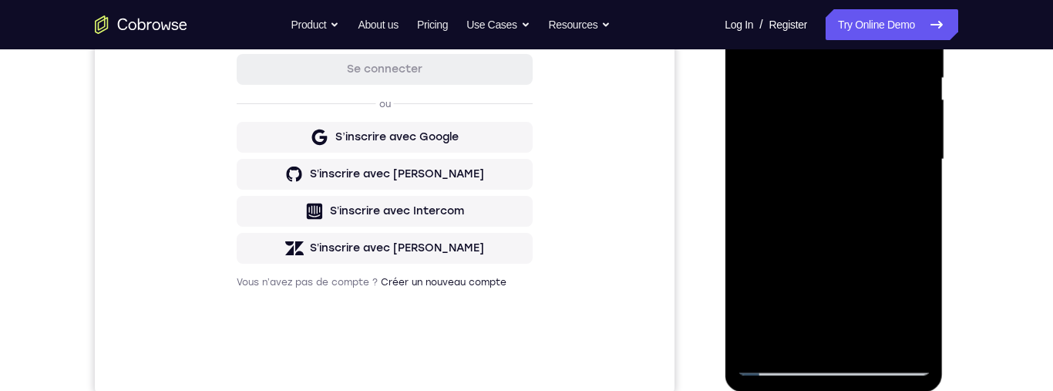
scroll to position [356, 0]
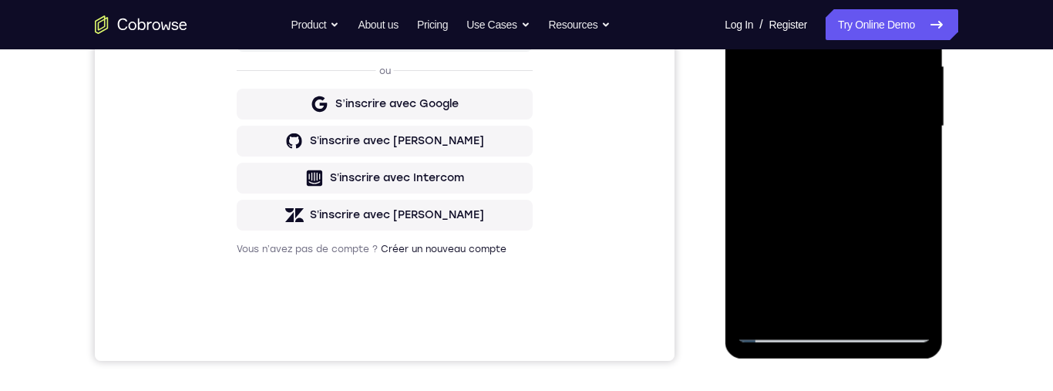
click at [893, 286] on div at bounding box center [834, 127] width 194 height 432
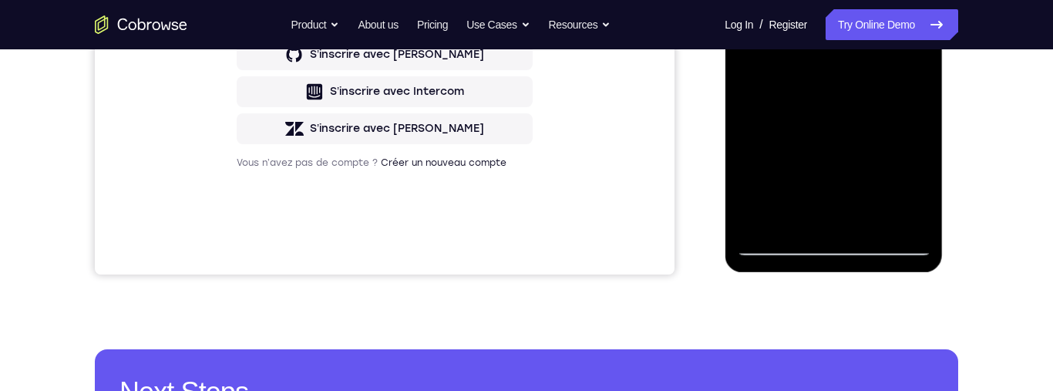
scroll to position [155, 0]
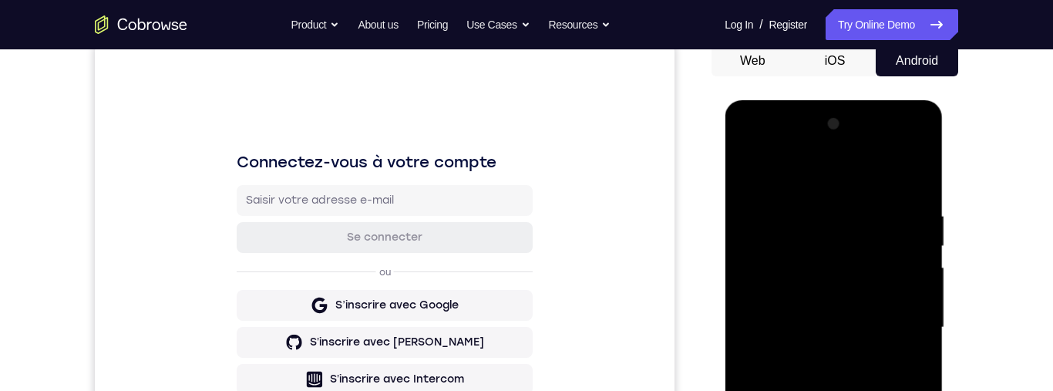
click at [748, 176] on div at bounding box center [834, 328] width 194 height 432
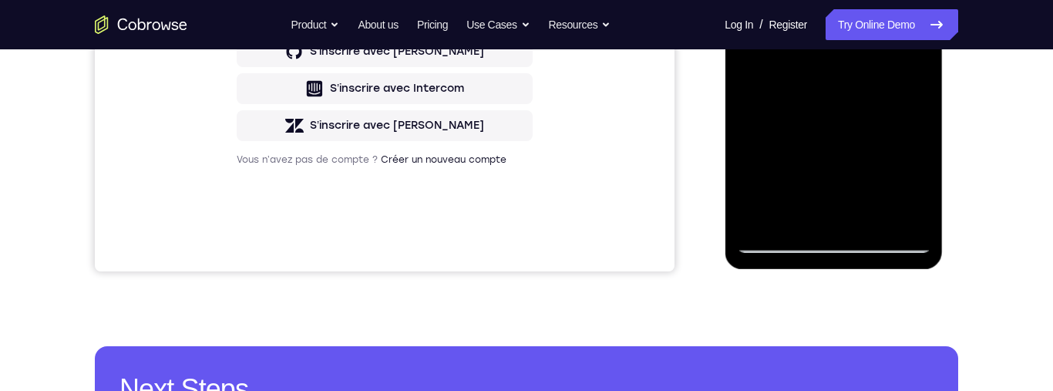
scroll to position [460, 0]
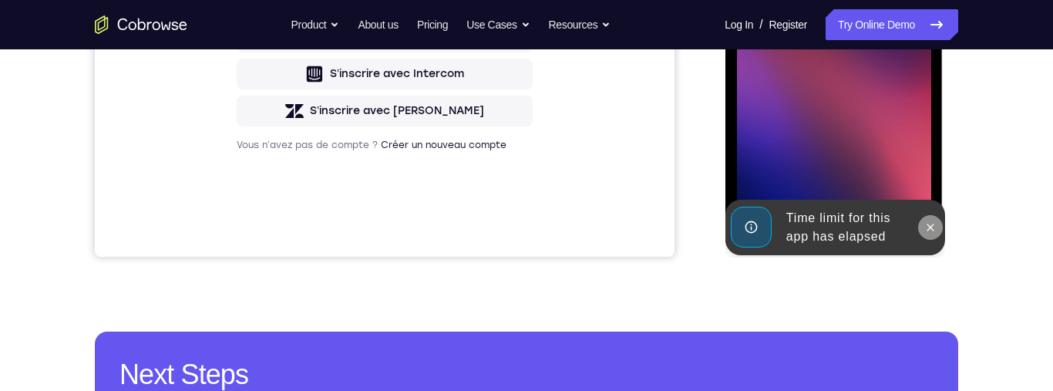
click at [929, 227] on icon at bounding box center [930, 227] width 7 height 7
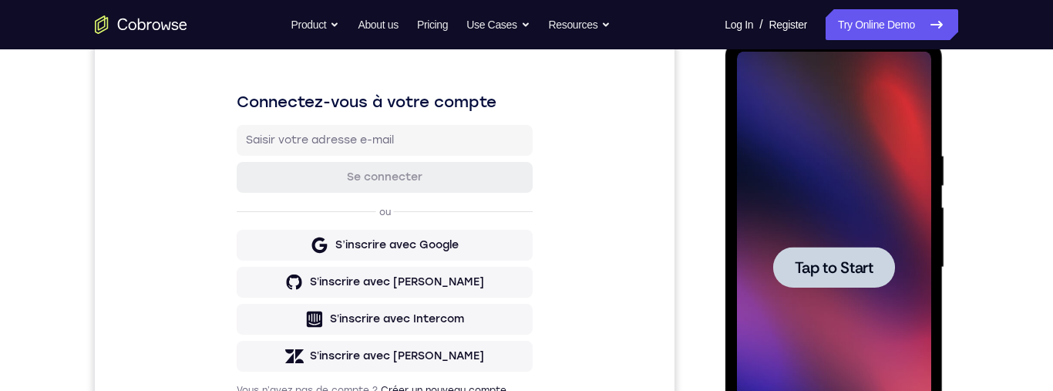
scroll to position [202, 0]
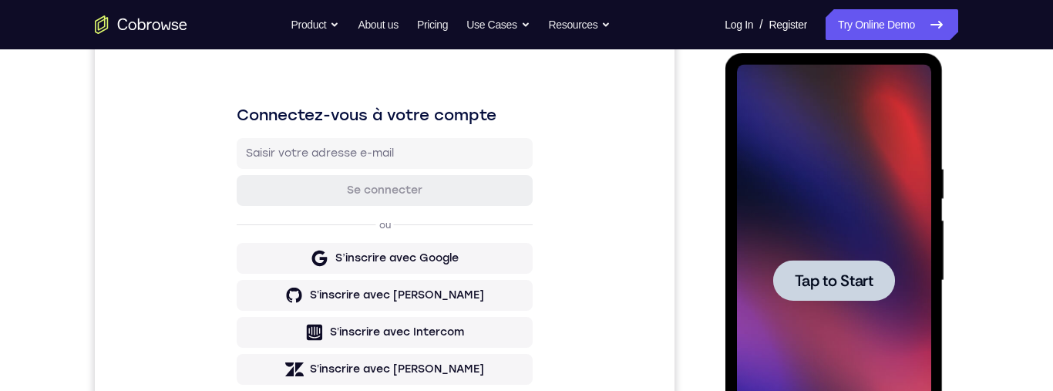
click at [861, 288] on span "Tap to Start" at bounding box center [833, 280] width 79 height 15
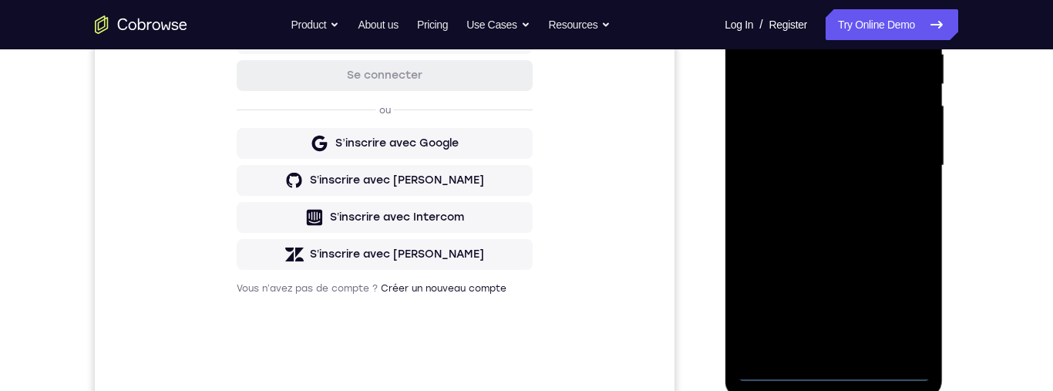
scroll to position [416, 0]
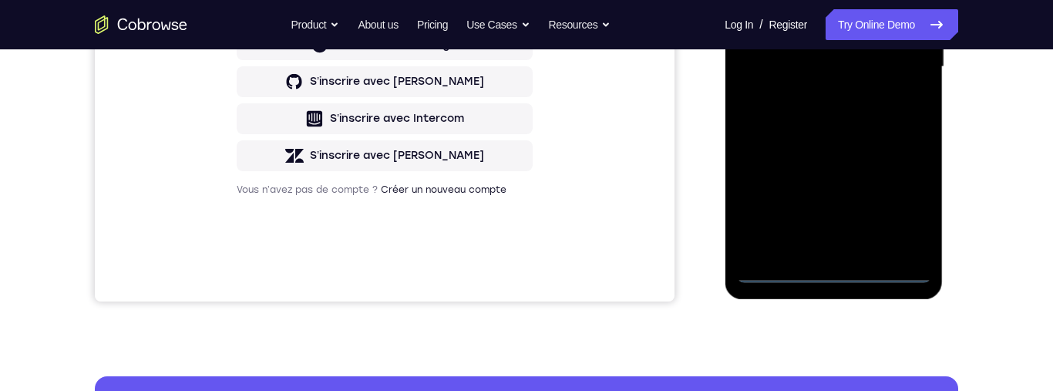
click at [831, 274] on div at bounding box center [834, 67] width 194 height 432
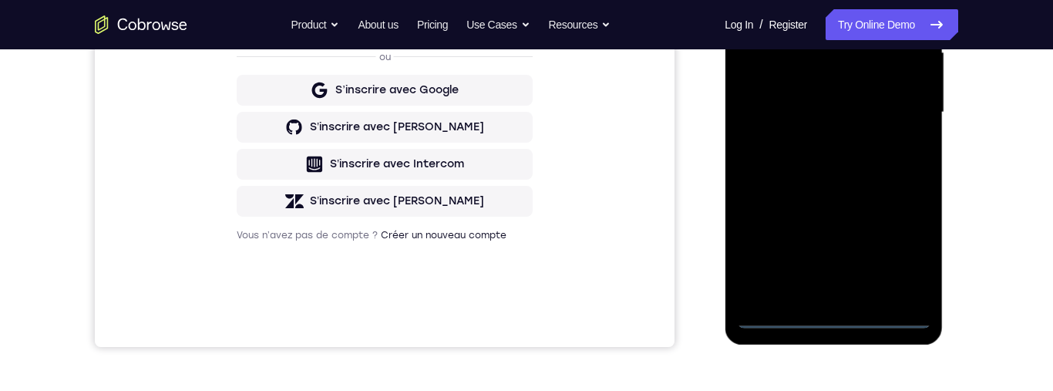
click at [903, 244] on div at bounding box center [834, 113] width 194 height 432
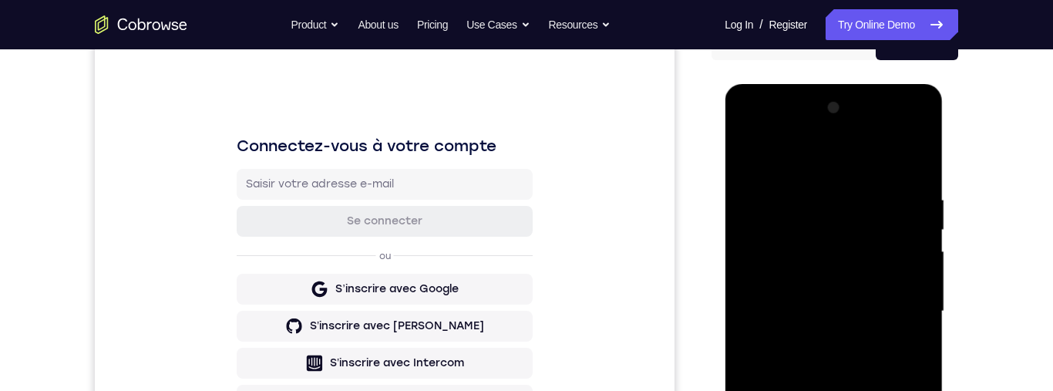
scroll to position [168, 0]
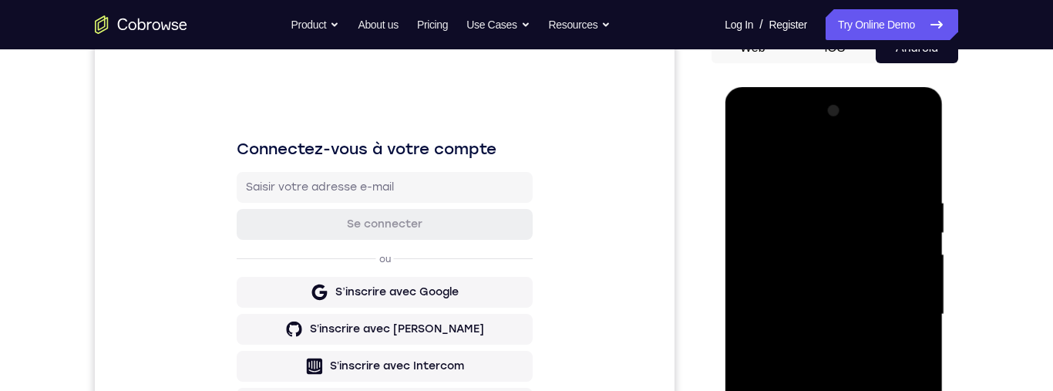
click at [768, 133] on div at bounding box center [834, 315] width 194 height 432
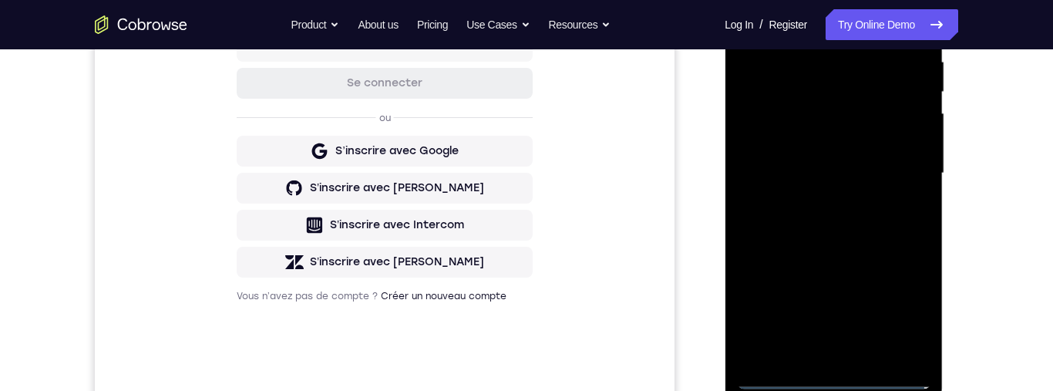
click at [899, 315] on div at bounding box center [834, 174] width 194 height 432
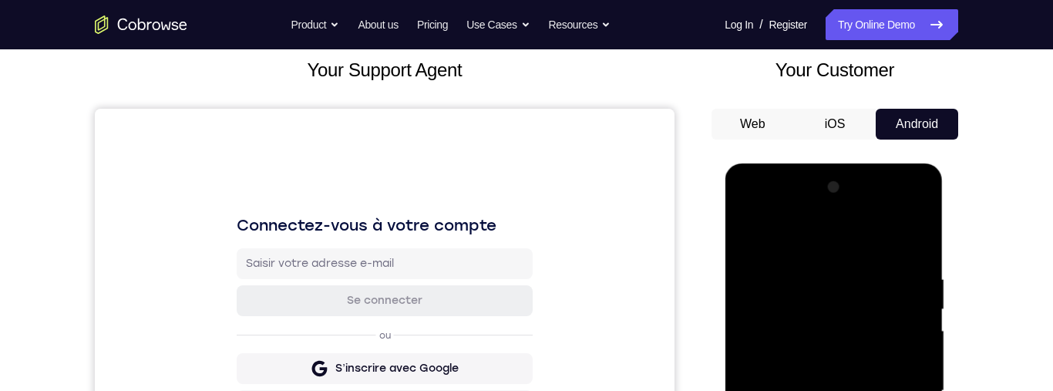
scroll to position [79, 0]
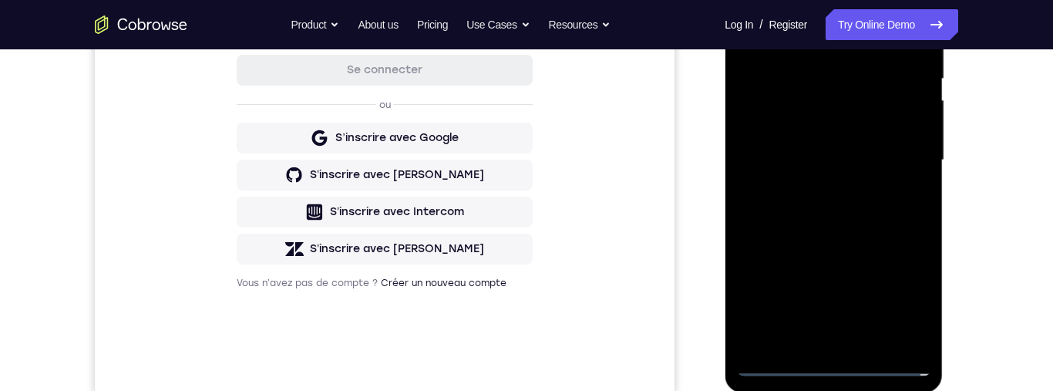
scroll to position [329, 0]
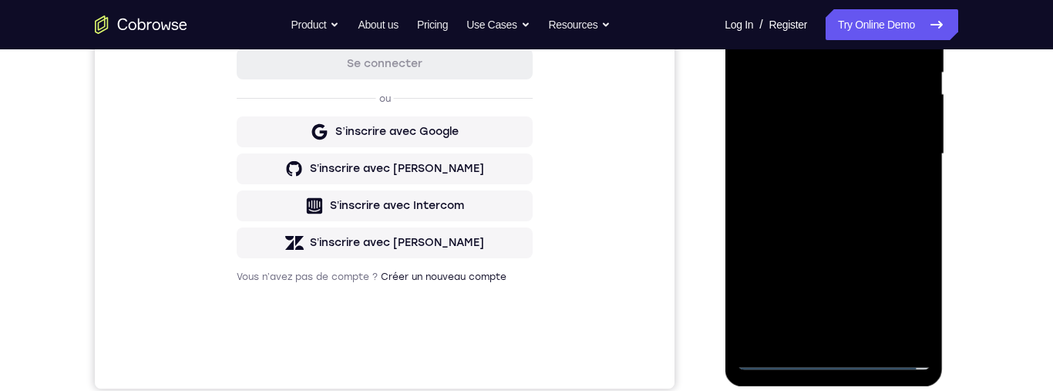
click at [898, 146] on div at bounding box center [834, 154] width 194 height 432
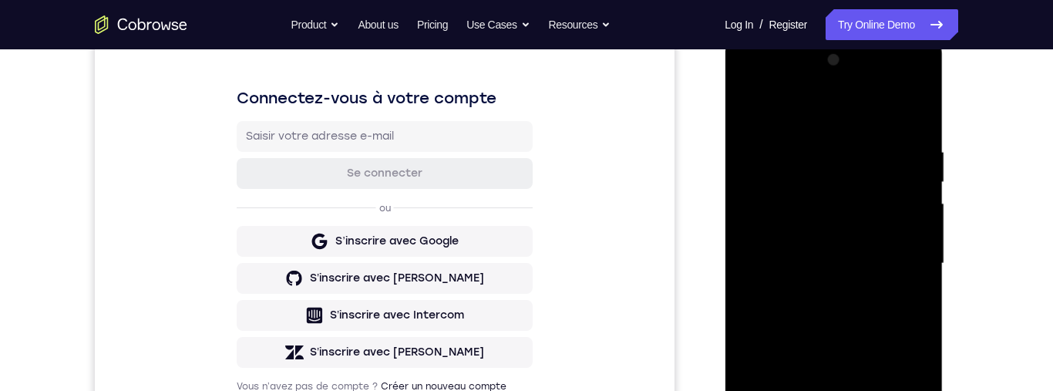
scroll to position [217, 0]
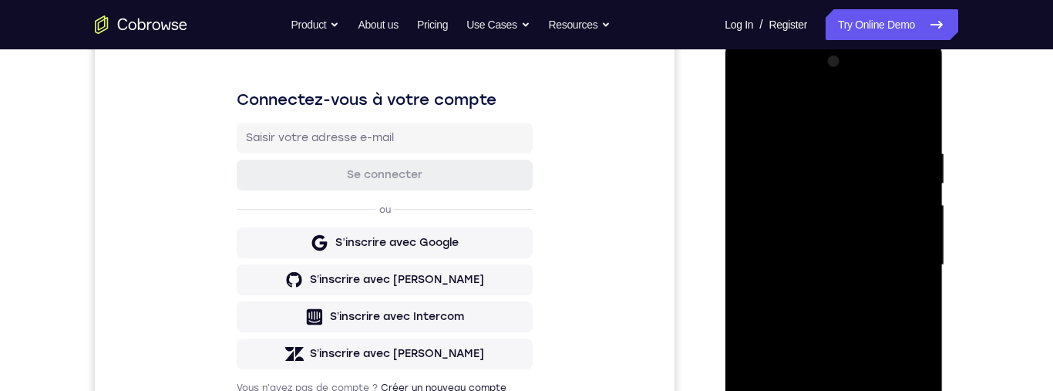
click at [902, 261] on div at bounding box center [834, 265] width 194 height 432
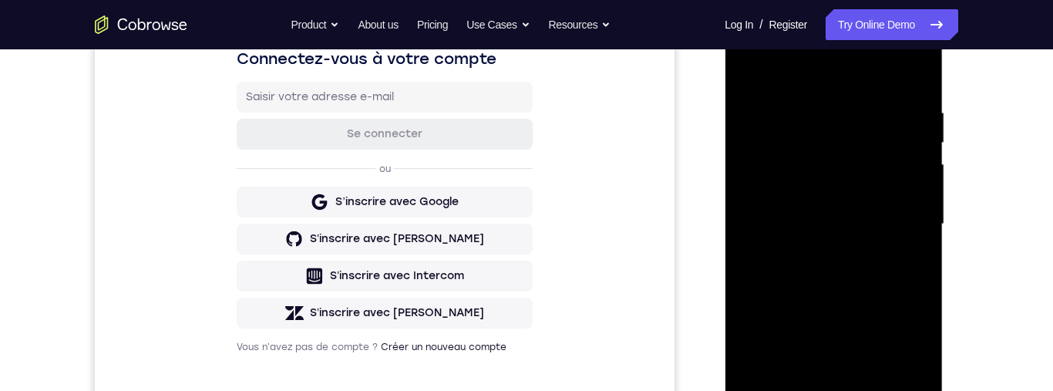
scroll to position [259, 0]
click at [892, 215] on div at bounding box center [834, 224] width 194 height 432
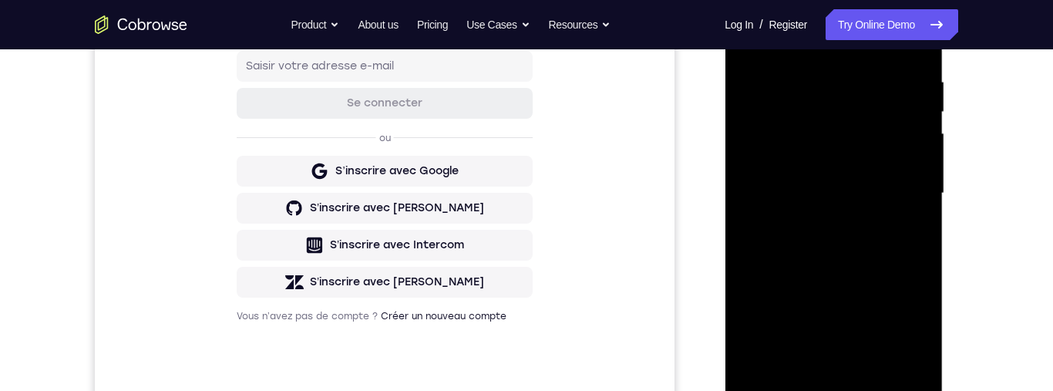
scroll to position [293, 0]
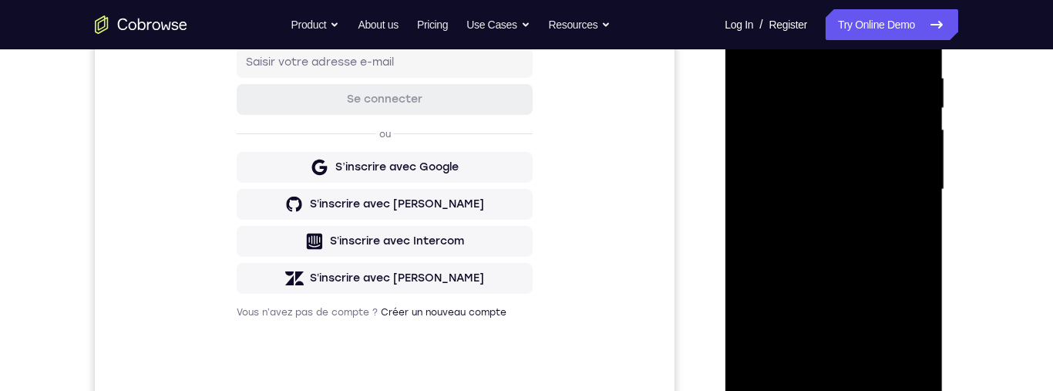
click at [822, 222] on div at bounding box center [834, 190] width 194 height 432
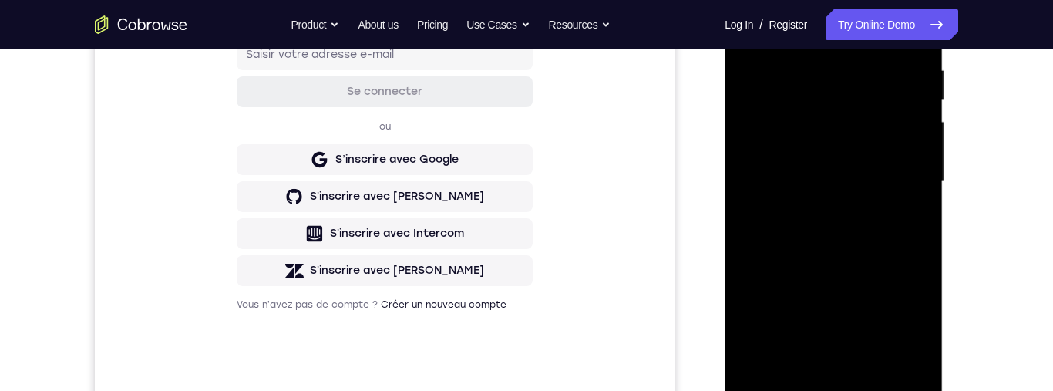
click at [811, 215] on div at bounding box center [834, 182] width 194 height 432
click at [820, 212] on div at bounding box center [834, 182] width 194 height 432
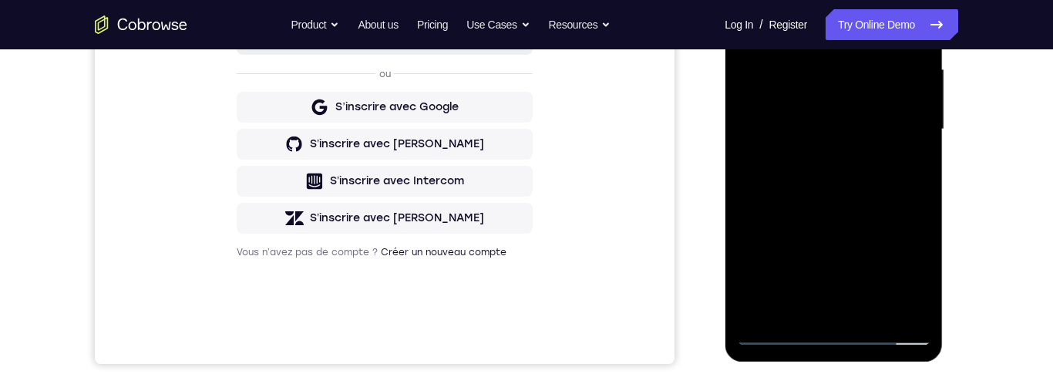
scroll to position [295, 0]
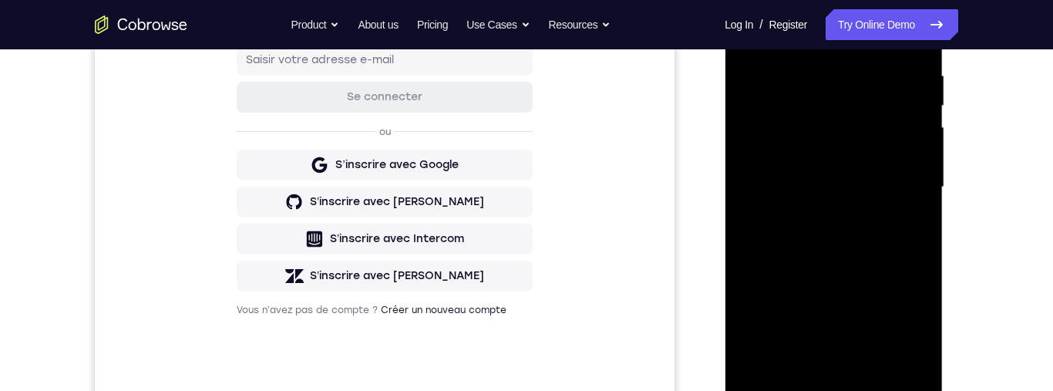
click at [902, 174] on div at bounding box center [834, 187] width 194 height 432
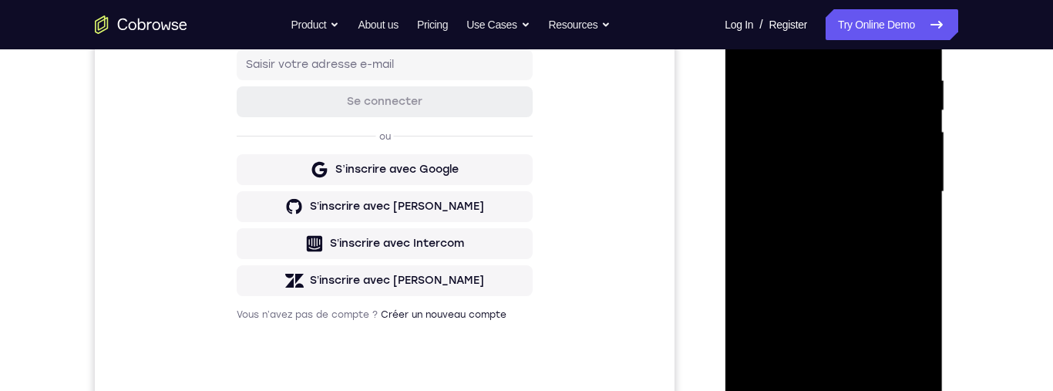
click at [879, 156] on div at bounding box center [834, 192] width 194 height 432
click at [774, 124] on div at bounding box center [834, 192] width 194 height 432
click at [821, 120] on div at bounding box center [834, 192] width 194 height 432
drag, startPoint x: 821, startPoint y: 120, endPoint x: 1674, endPoint y: 147, distance: 854.2
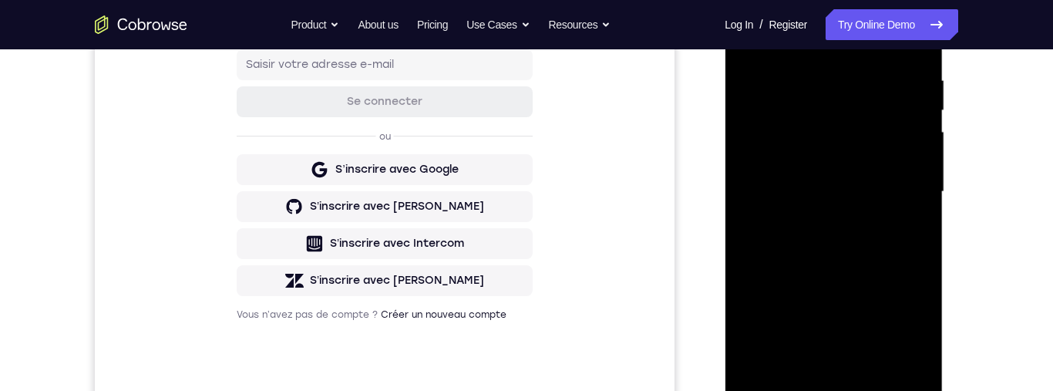
click at [821, 120] on div at bounding box center [834, 192] width 194 height 432
click at [830, 147] on div at bounding box center [834, 192] width 194 height 432
click at [801, 165] on div at bounding box center [834, 192] width 194 height 432
click at [773, 190] on div at bounding box center [834, 192] width 194 height 432
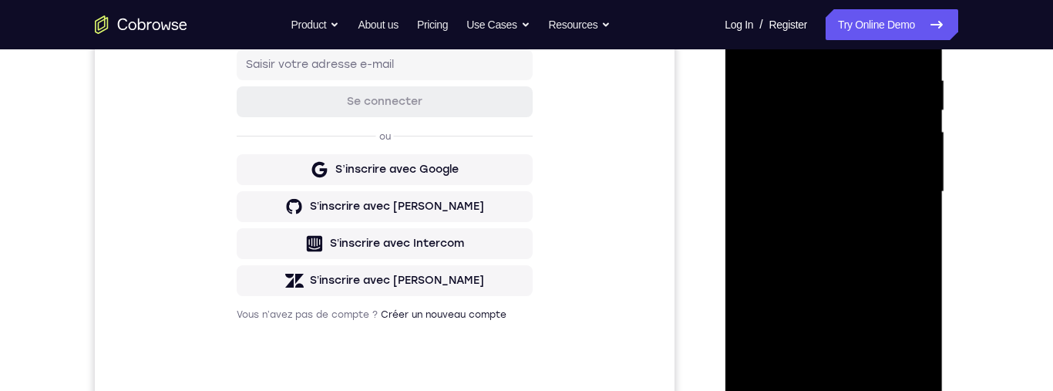
click at [661, 147] on div "Connectez-vous à votre compte Se connecter ou S’inscrire avec Google S’inscrire…" at bounding box center [385, 168] width 580 height 517
click at [662, 161] on div "Connectez-vous à votre compte Se connecter ou S’inscrire avec Google S’inscrire…" at bounding box center [385, 168] width 580 height 517
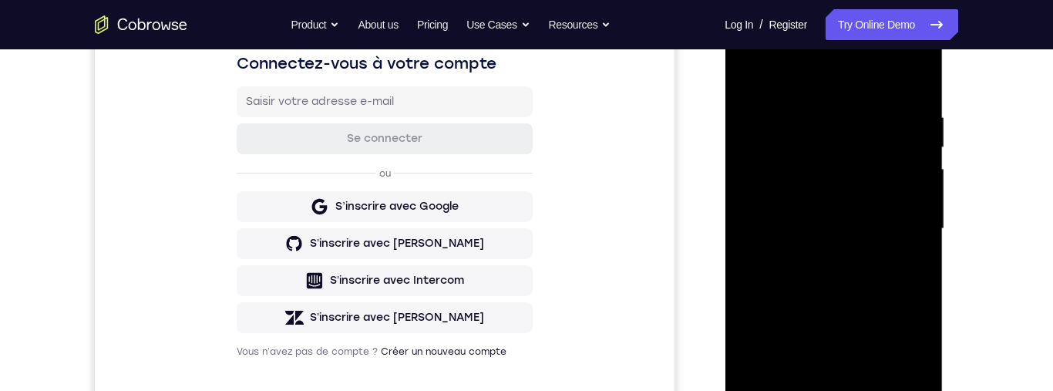
click at [759, 233] on div at bounding box center [834, 229] width 194 height 432
click at [763, 235] on div at bounding box center [834, 229] width 194 height 432
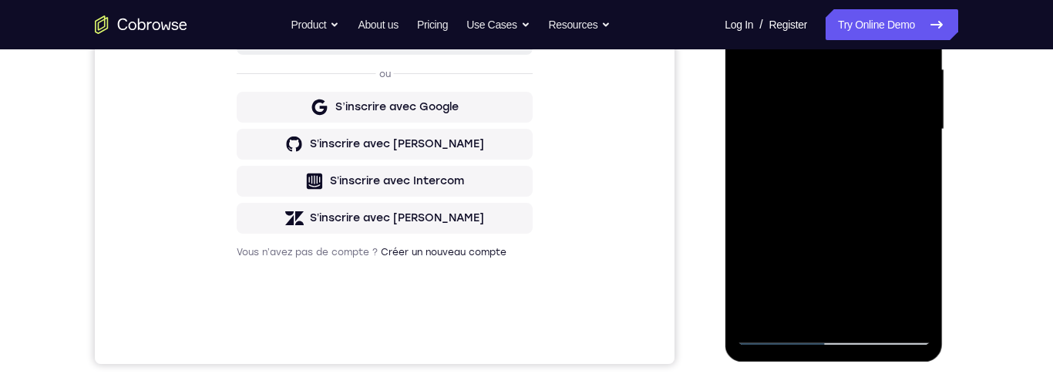
scroll to position [351, 0]
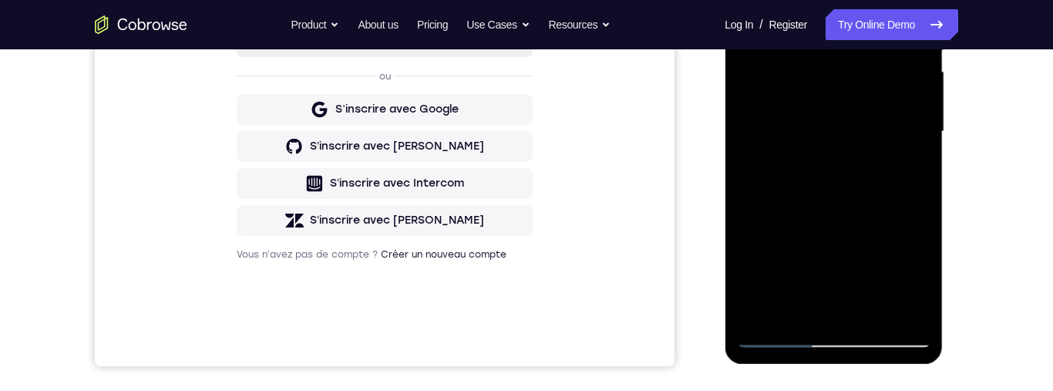
click at [905, 190] on div at bounding box center [834, 132] width 194 height 432
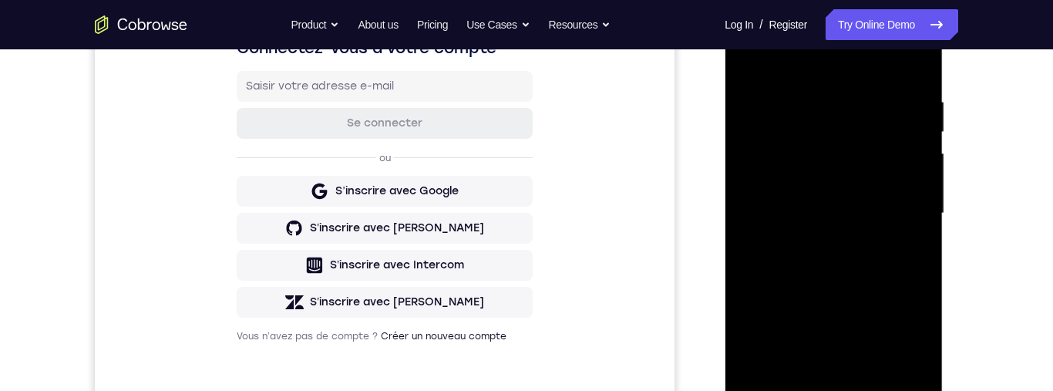
scroll to position [227, 0]
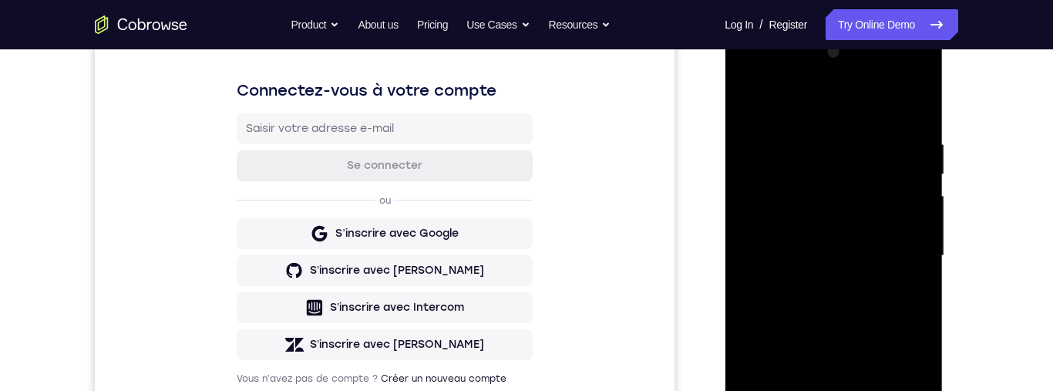
click at [914, 129] on div at bounding box center [834, 256] width 194 height 432
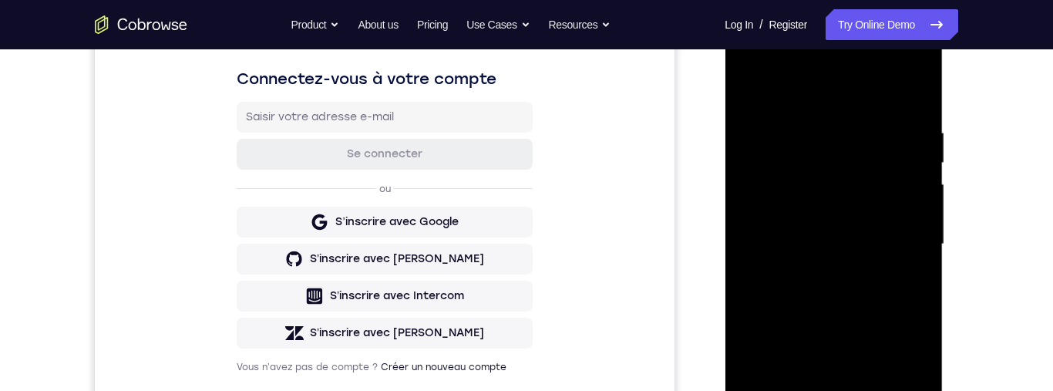
scroll to position [205, 0]
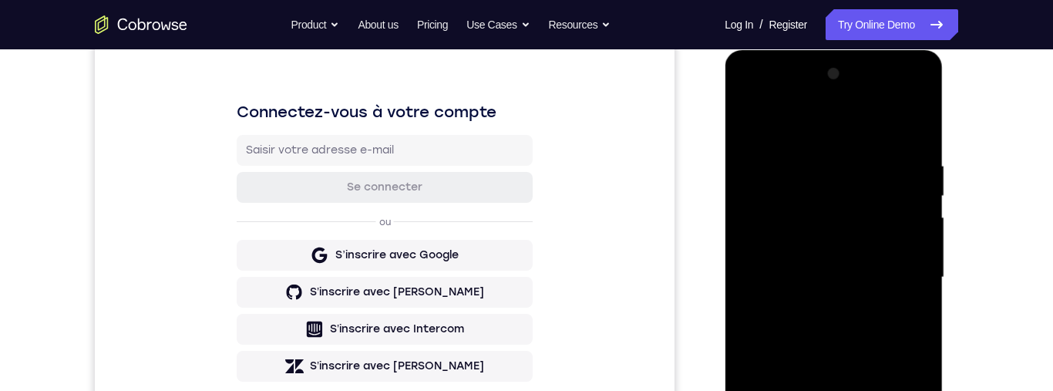
click at [915, 146] on div at bounding box center [834, 278] width 194 height 432
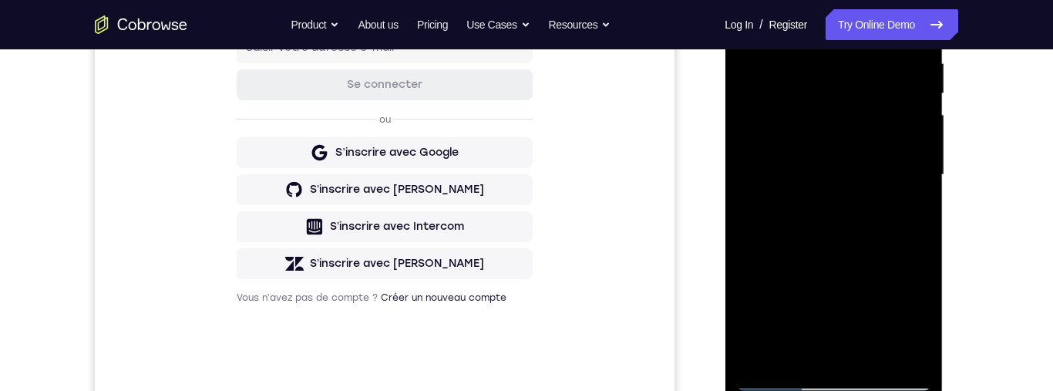
scroll to position [461, 0]
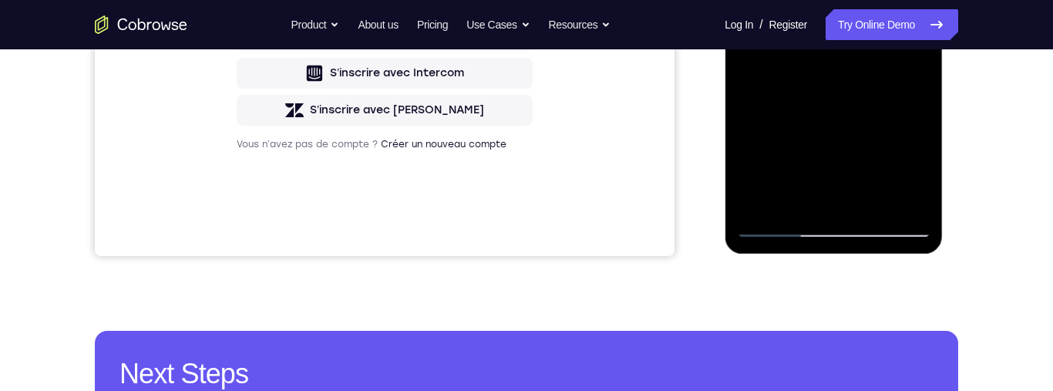
click at [779, 228] on div at bounding box center [834, 22] width 194 height 432
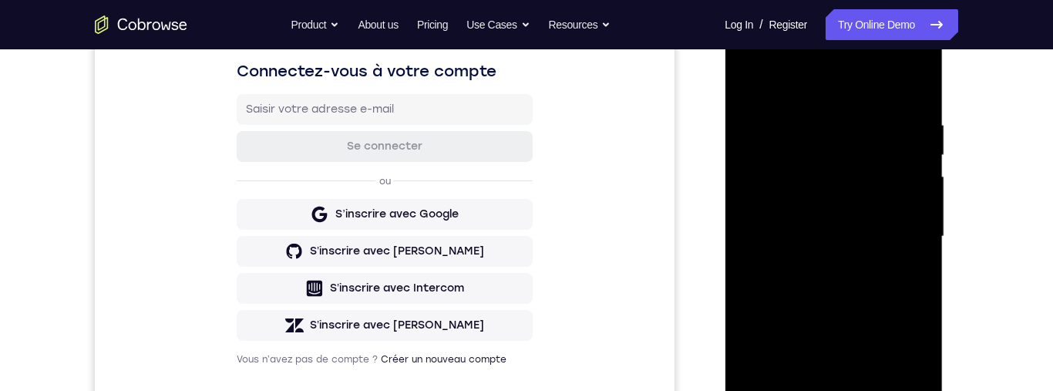
scroll to position [267, 0]
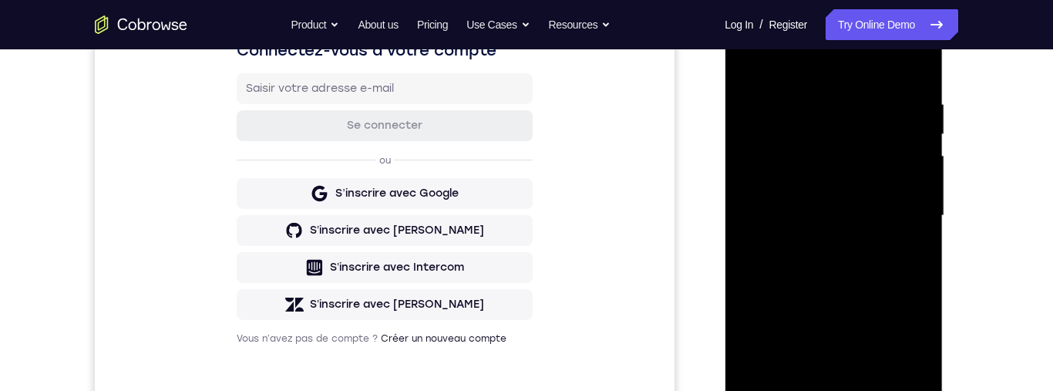
click at [883, 276] on div at bounding box center [834, 216] width 194 height 432
click at [883, 277] on div at bounding box center [834, 216] width 194 height 432
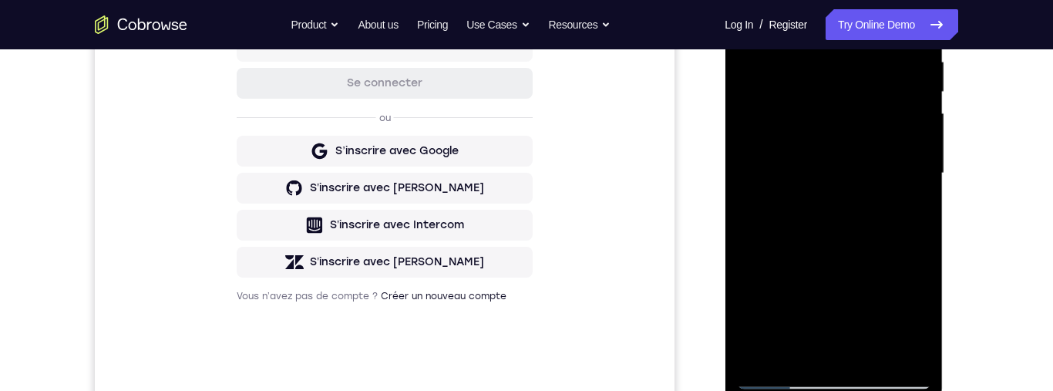
click at [888, 231] on div at bounding box center [834, 174] width 194 height 432
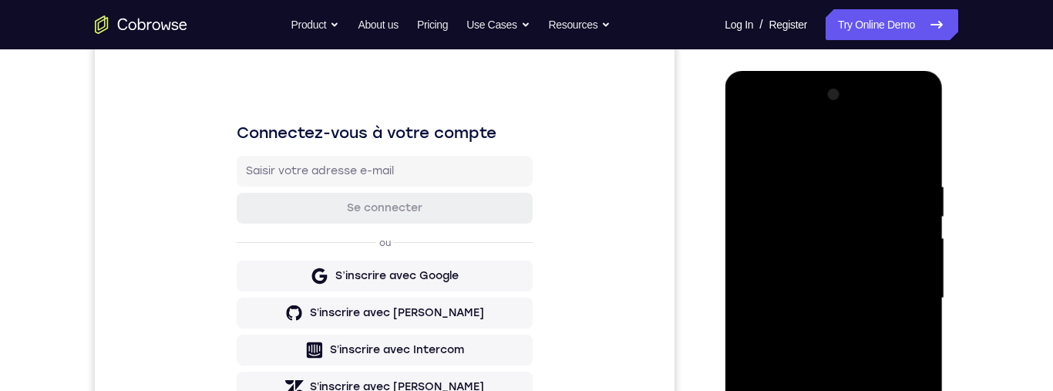
scroll to position [181, 0]
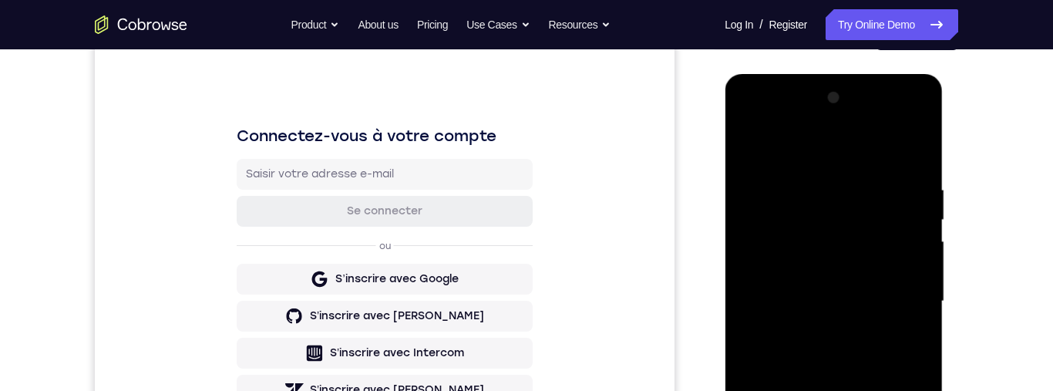
click at [916, 171] on div at bounding box center [834, 302] width 194 height 432
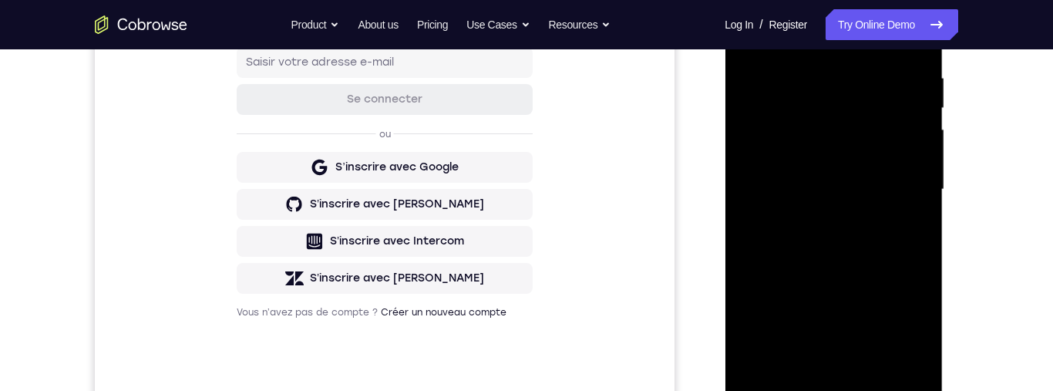
click at [889, 252] on div at bounding box center [834, 190] width 194 height 432
click at [888, 251] on div at bounding box center [834, 190] width 194 height 432
click at [888, 250] on div at bounding box center [834, 190] width 194 height 432
click at [888, 249] on div at bounding box center [834, 190] width 194 height 432
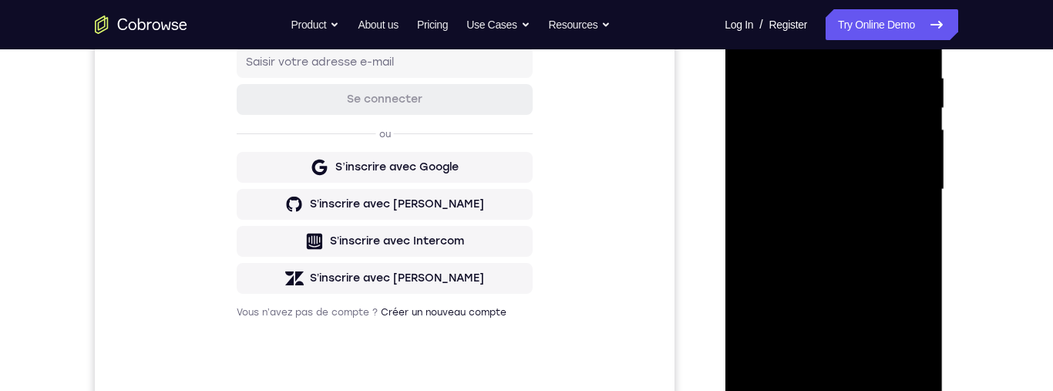
click at [888, 250] on div at bounding box center [834, 190] width 194 height 432
click at [888, 251] on div at bounding box center [834, 190] width 194 height 432
click at [888, 250] on div at bounding box center [834, 190] width 194 height 432
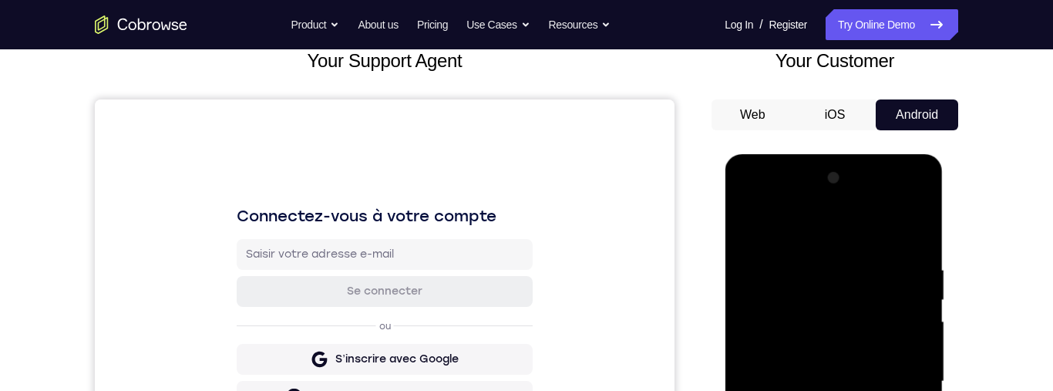
scroll to position [99, 0]
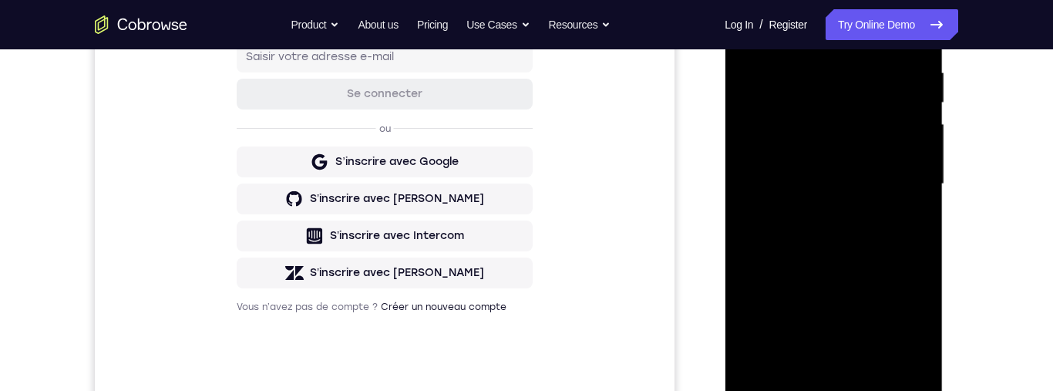
click at [885, 247] on div at bounding box center [834, 184] width 194 height 432
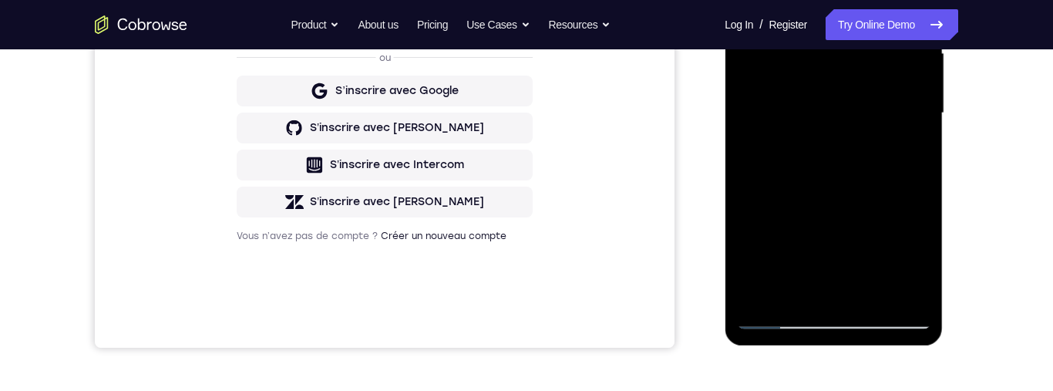
scroll to position [231, 0]
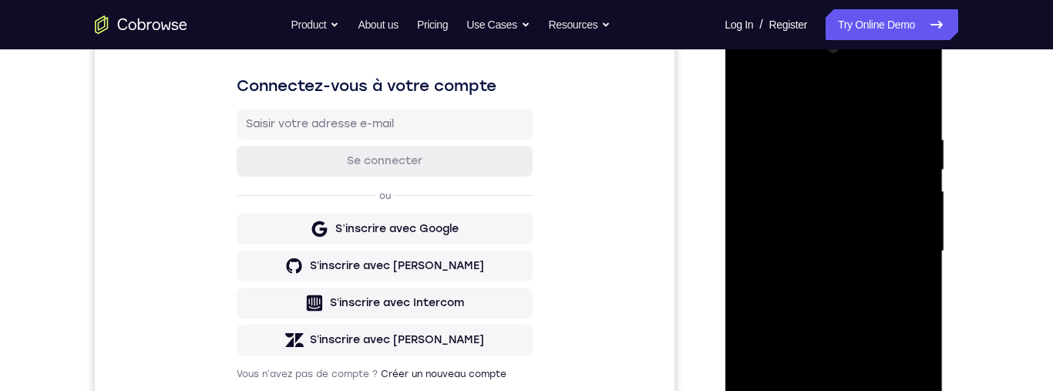
click at [918, 111] on div at bounding box center [834, 251] width 194 height 432
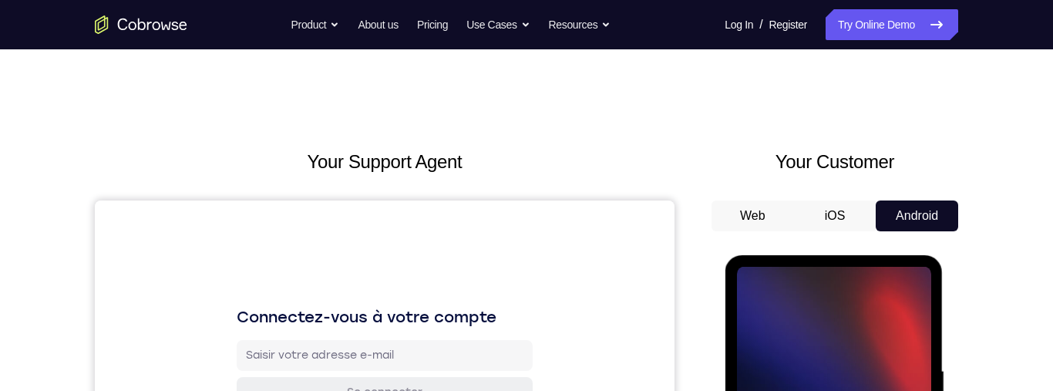
scroll to position [273, 0]
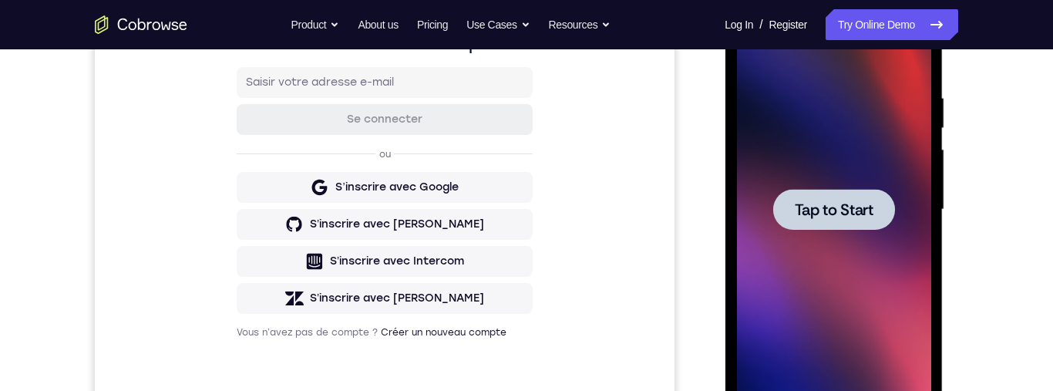
click at [868, 211] on span "Tap to Start" at bounding box center [833, 209] width 79 height 15
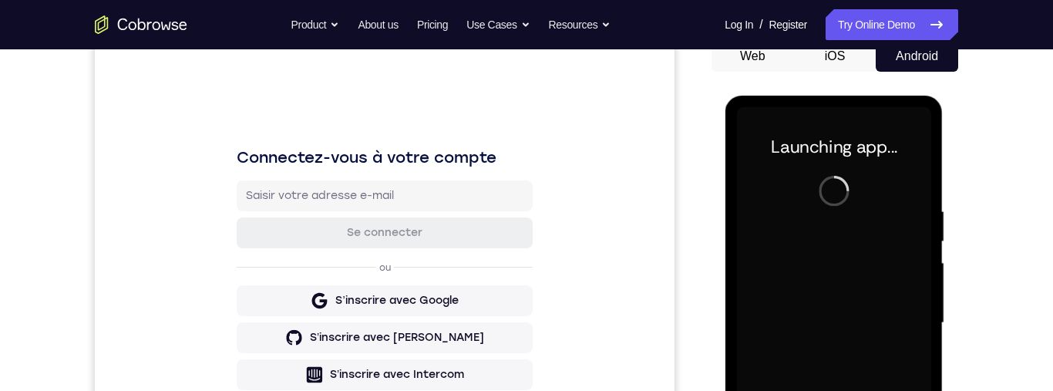
scroll to position [220, 0]
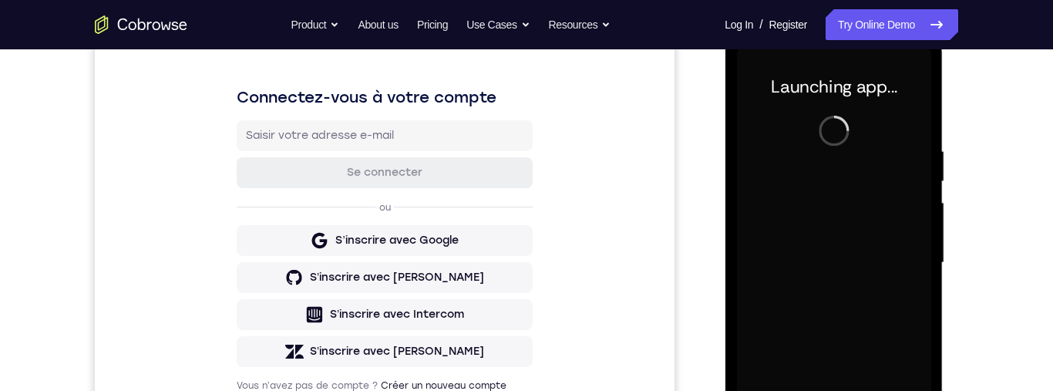
click at [1002, 197] on div "Your Support Agent Your Customer Web iOS Android Next Steps We’d be happy to gi…" at bounding box center [526, 338] width 987 height 1017
click at [998, 177] on div "Your Support Agent Your Customer Web iOS Android Next Steps We’d be happy to gi…" at bounding box center [526, 338] width 987 height 1017
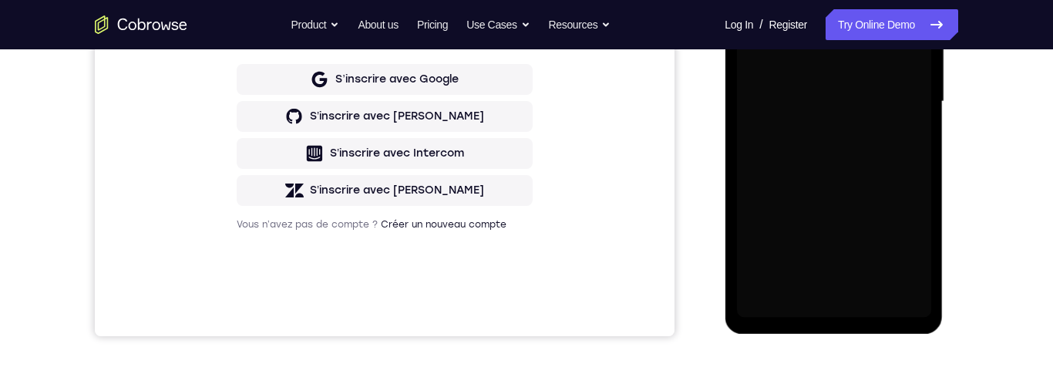
scroll to position [392, 0]
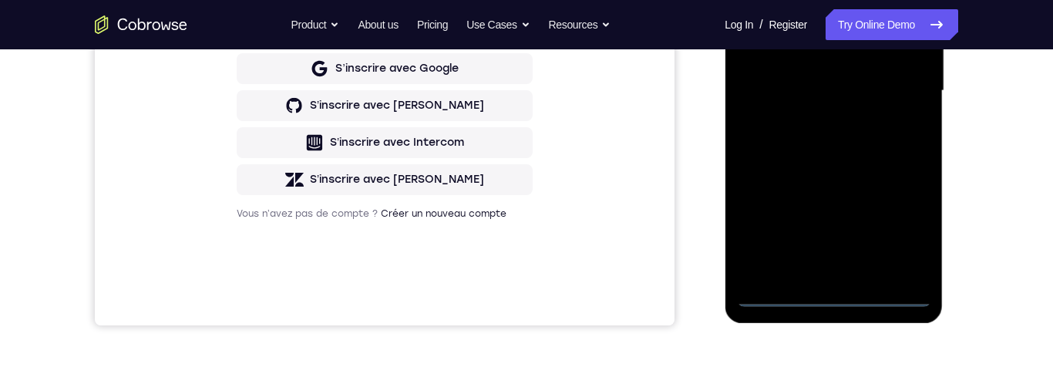
click at [838, 295] on div at bounding box center [834, 91] width 194 height 432
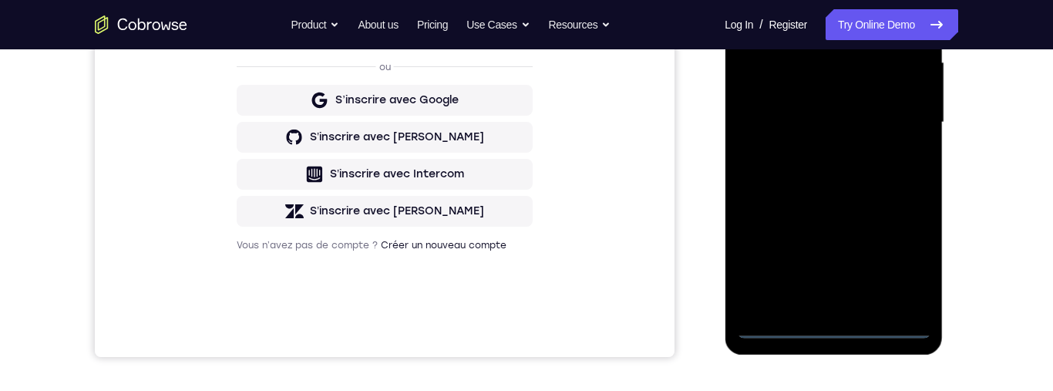
scroll to position [347, 0]
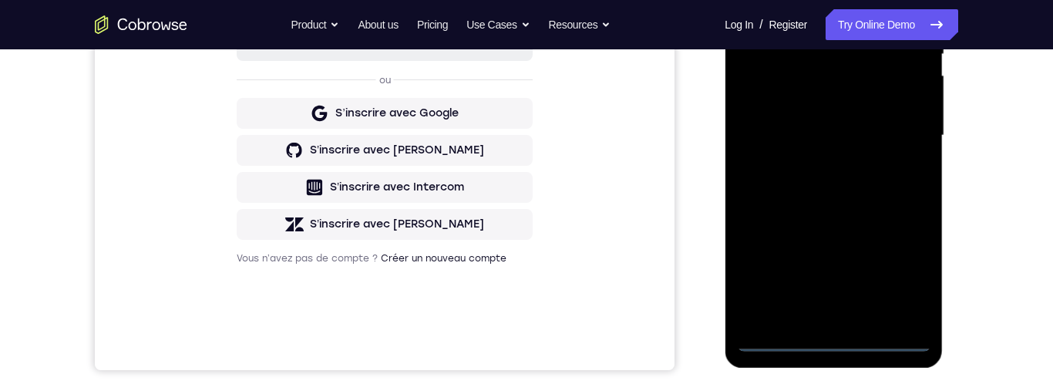
click at [835, 340] on div at bounding box center [834, 136] width 194 height 432
click at [898, 273] on div at bounding box center [834, 136] width 194 height 432
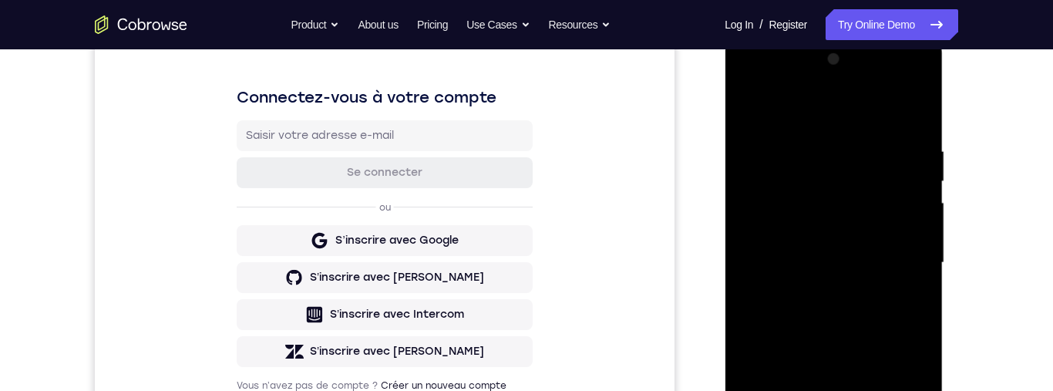
scroll to position [153, 0]
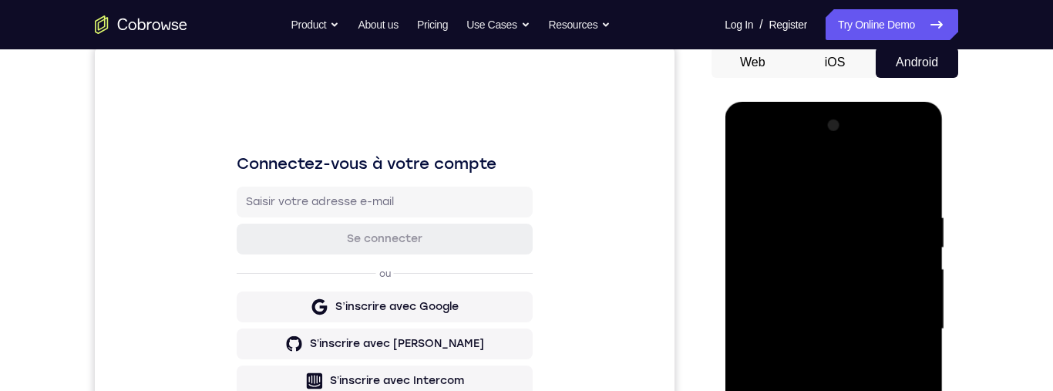
click at [790, 150] on div at bounding box center [834, 329] width 194 height 432
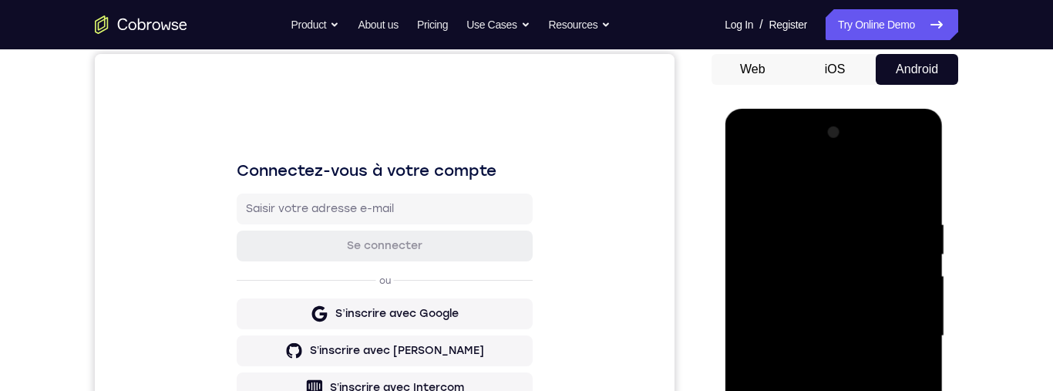
click at [902, 339] on div at bounding box center [834, 336] width 194 height 432
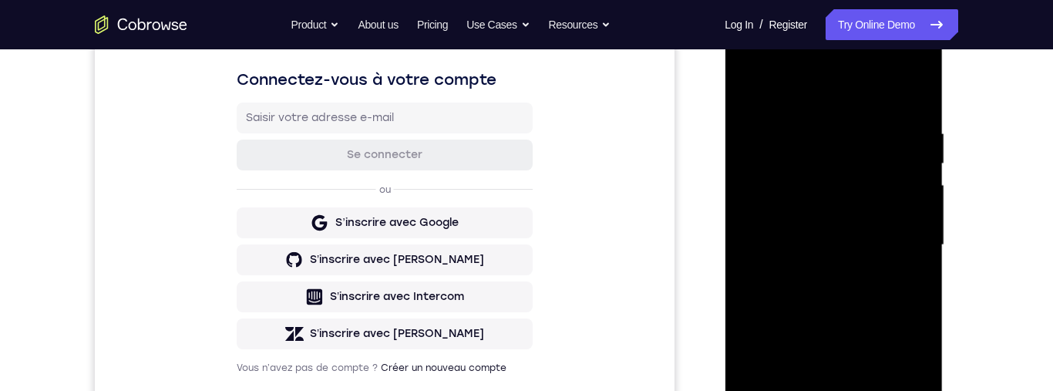
click at [824, 342] on div at bounding box center [834, 245] width 194 height 432
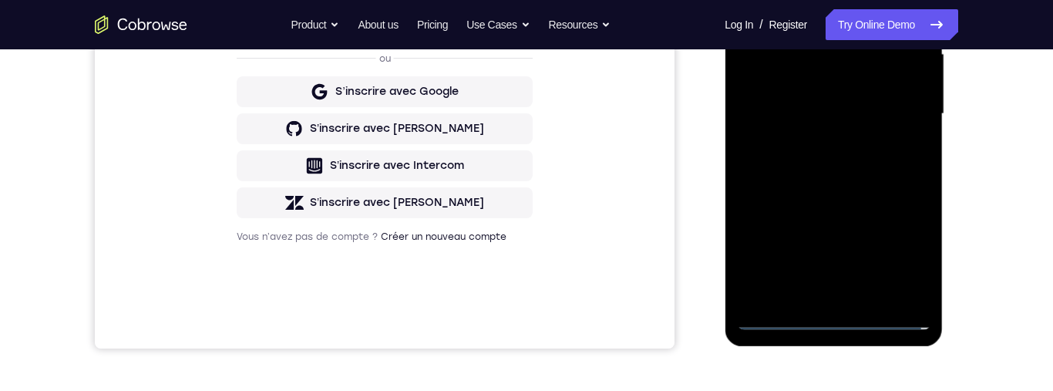
click at [817, 296] on div at bounding box center [834, 114] width 194 height 432
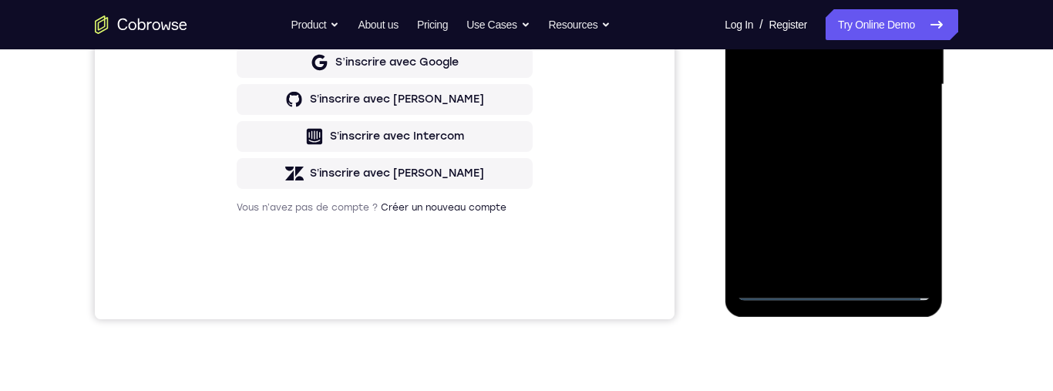
scroll to position [337, 0]
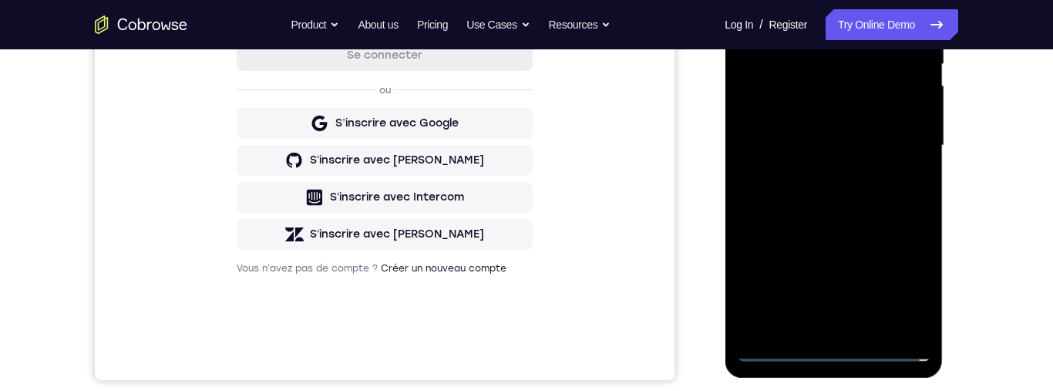
click at [885, 133] on div at bounding box center [834, 146] width 194 height 432
click at [866, 113] on div at bounding box center [834, 146] width 194 height 432
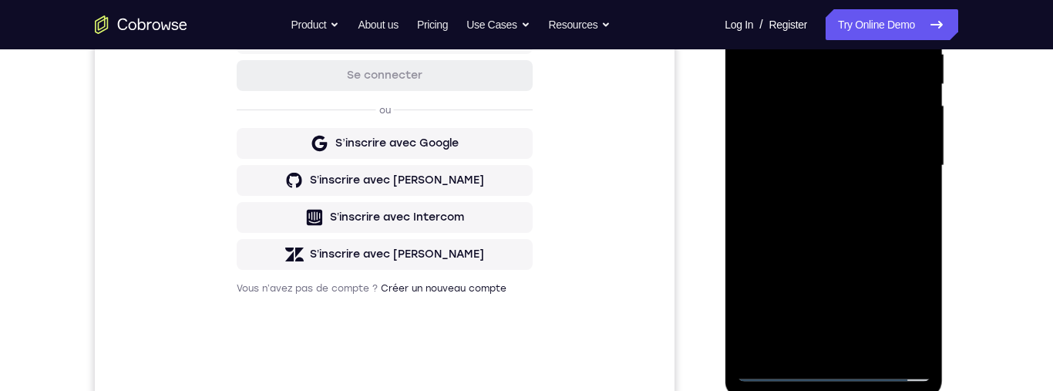
click at [875, 161] on div at bounding box center [834, 166] width 194 height 432
click at [888, 214] on div at bounding box center [834, 166] width 194 height 432
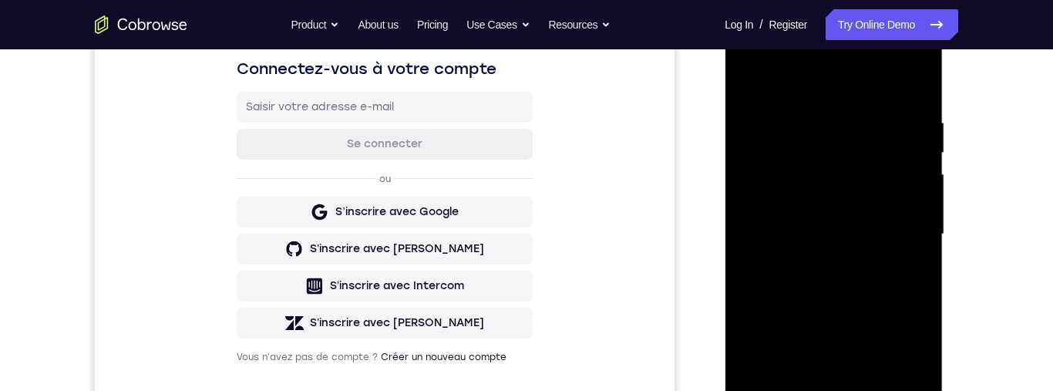
click at [865, 276] on div at bounding box center [834, 235] width 194 height 432
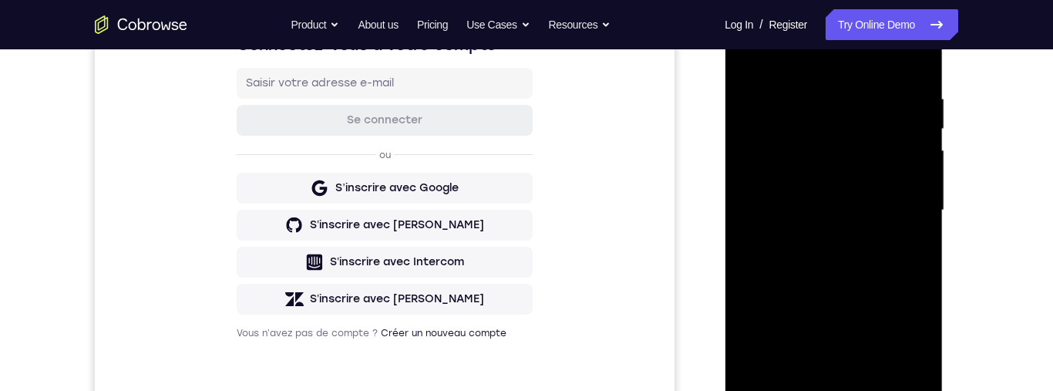
scroll to position [268, 0]
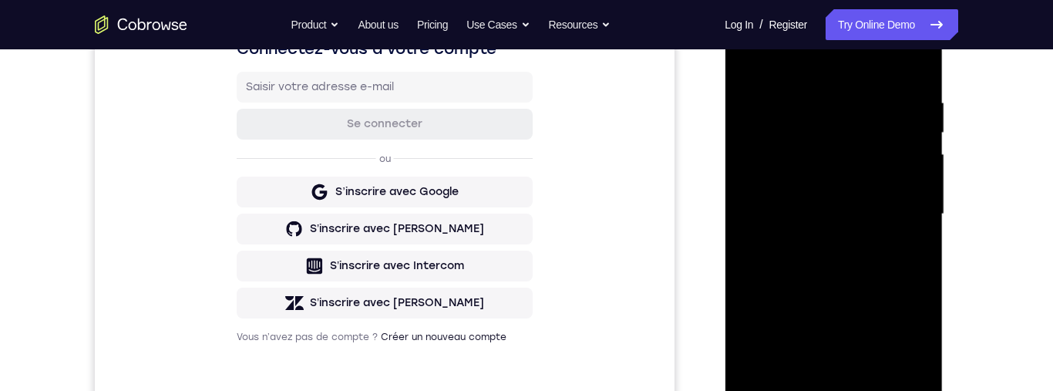
click at [882, 269] on div at bounding box center [834, 214] width 194 height 432
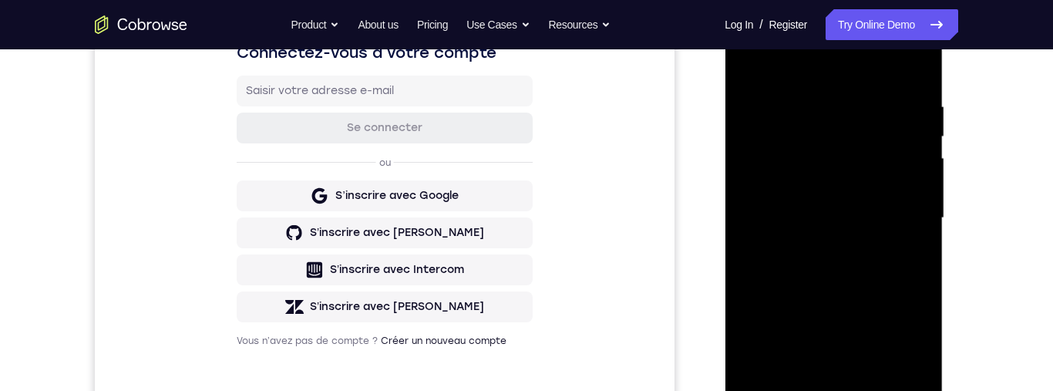
scroll to position [268, 0]
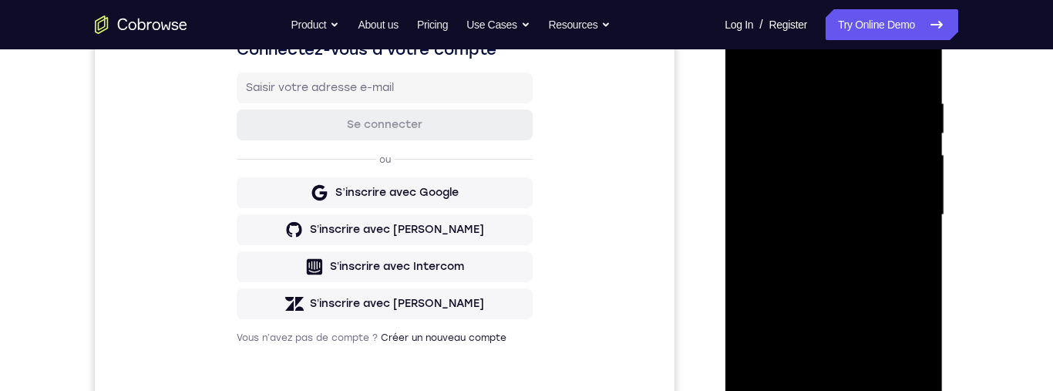
click at [880, 278] on div at bounding box center [834, 215] width 194 height 432
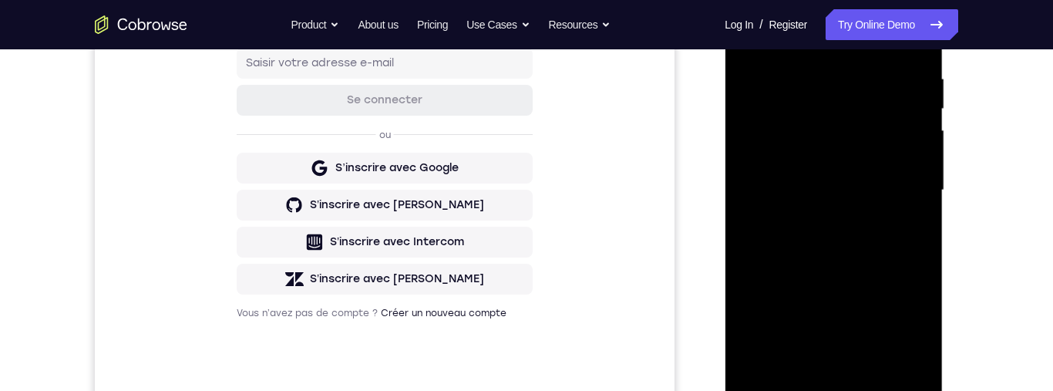
scroll to position [297, 0]
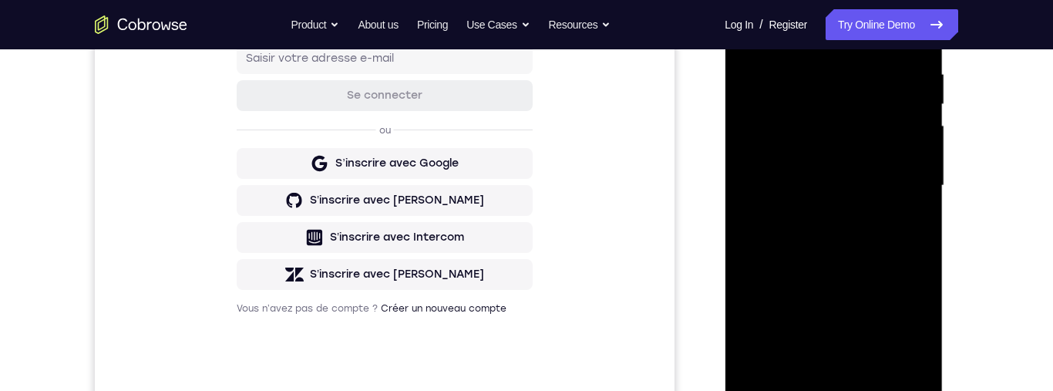
click at [920, 197] on div at bounding box center [834, 186] width 194 height 432
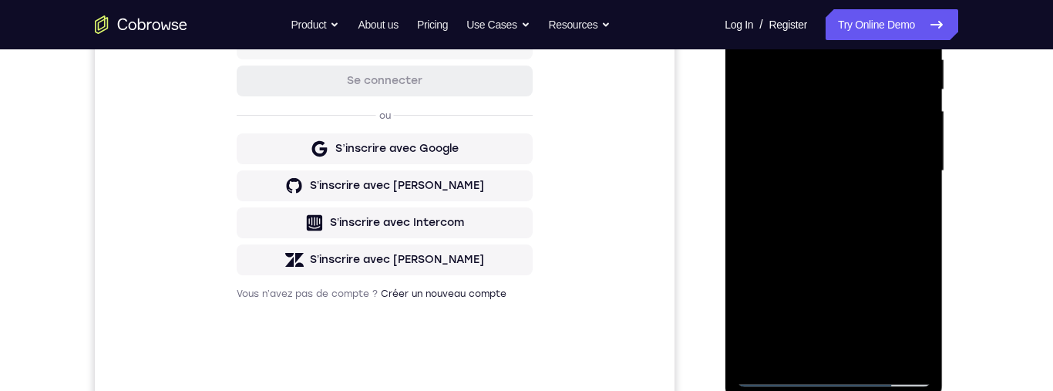
click at [906, 228] on div at bounding box center [834, 171] width 194 height 432
click at [943, 231] on div at bounding box center [835, 175] width 220 height 463
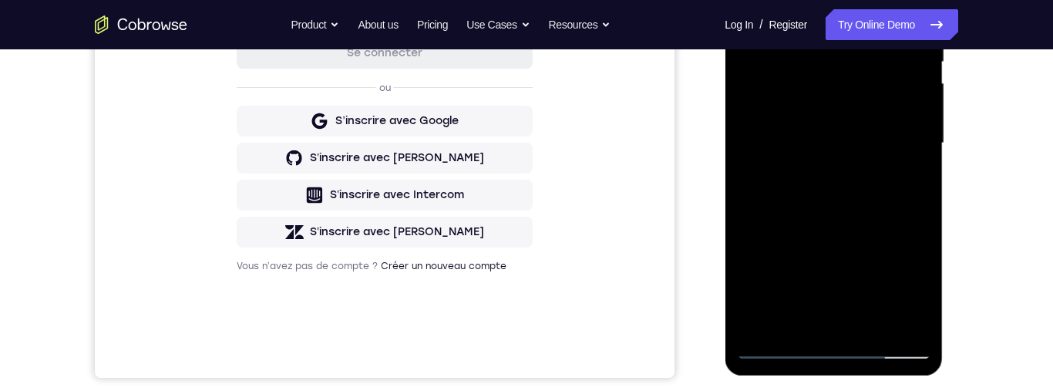
click at [892, 228] on div at bounding box center [834, 144] width 194 height 432
click at [893, 228] on div at bounding box center [834, 144] width 194 height 432
click at [952, 216] on div at bounding box center [835, 141] width 247 height 474
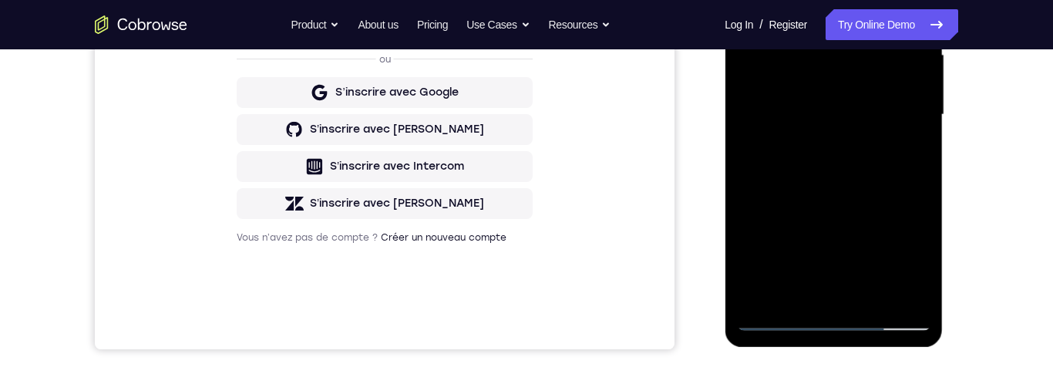
click at [973, 202] on div "Your Support Agent Your Customer Web iOS Android Next Steps We’d be happy to gi…" at bounding box center [526, 189] width 987 height 1017
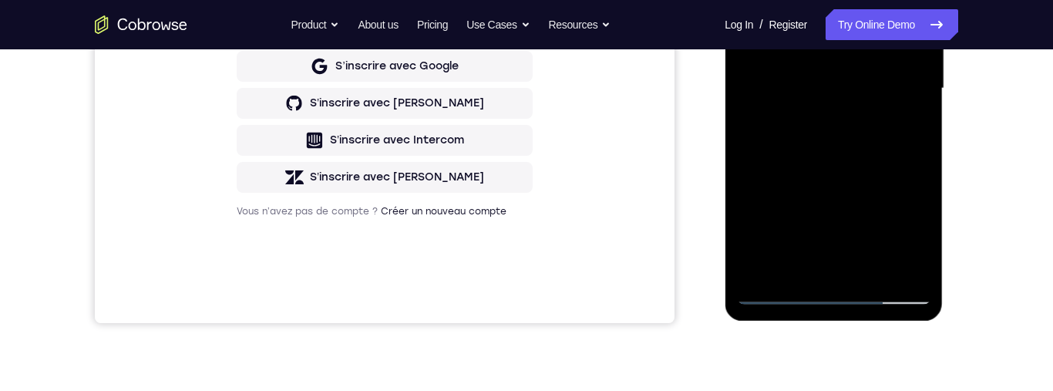
click at [870, 265] on div at bounding box center [834, 89] width 194 height 432
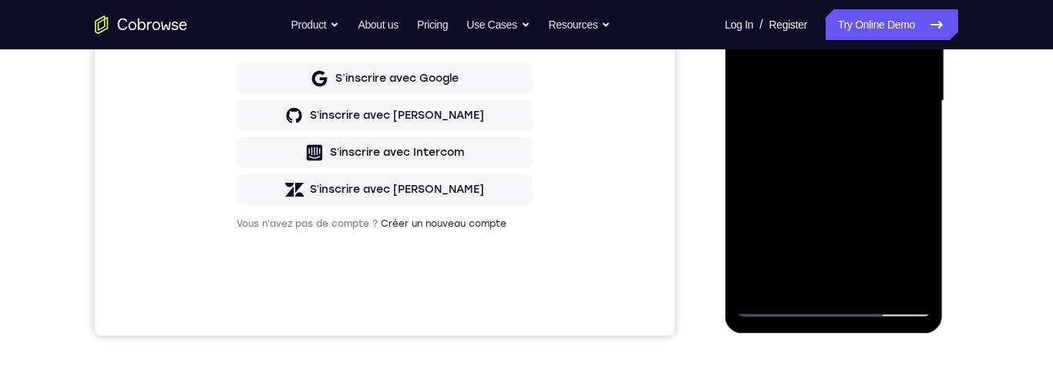
scroll to position [386, 0]
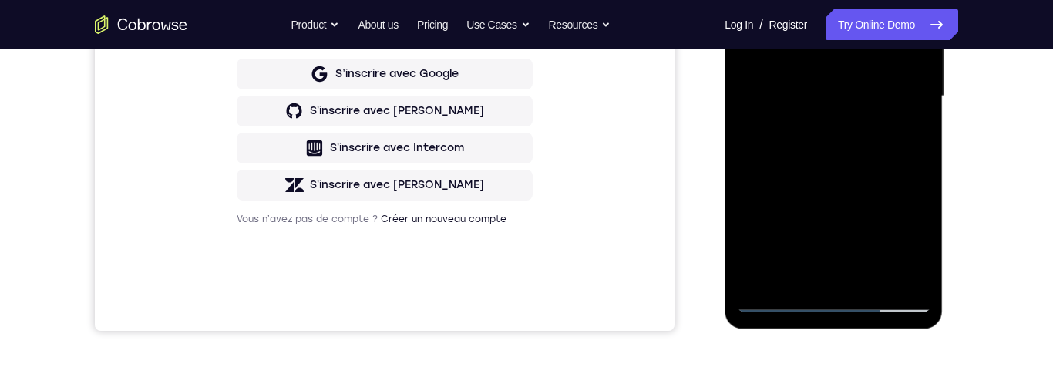
click at [888, 180] on div at bounding box center [834, 96] width 194 height 432
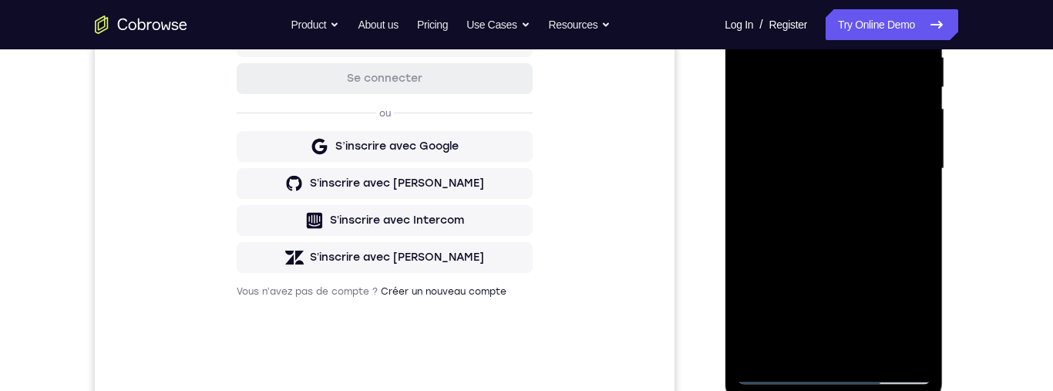
scroll to position [292, 0]
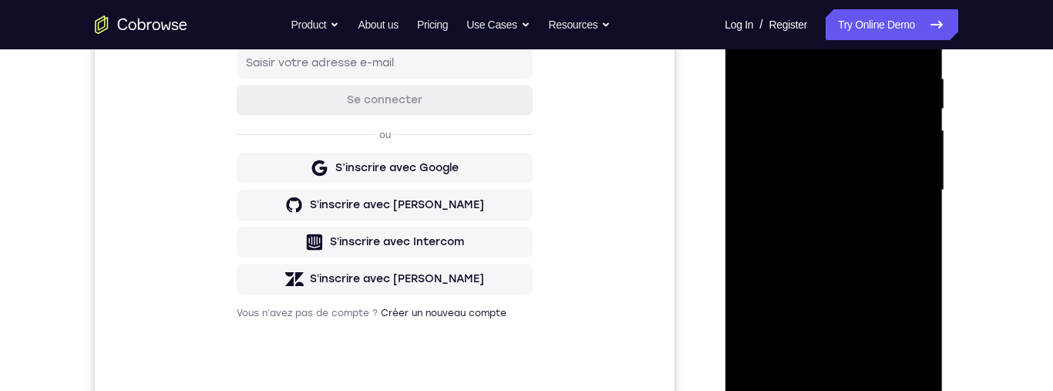
click at [893, 187] on div at bounding box center [834, 191] width 194 height 432
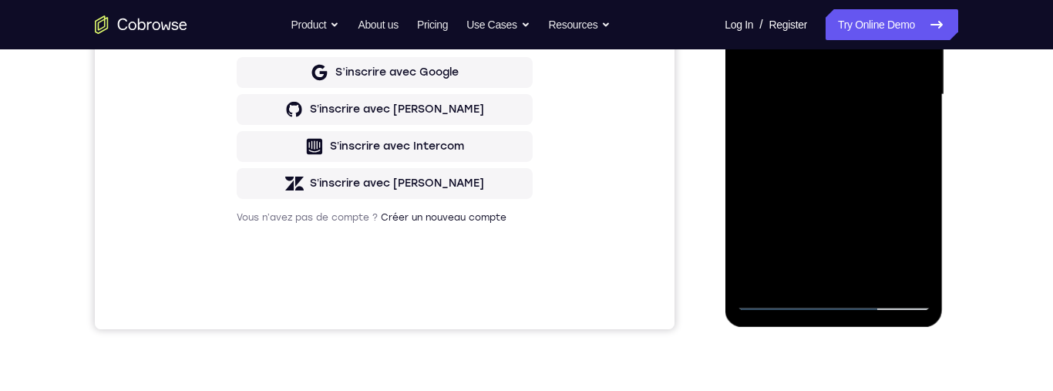
scroll to position [417, 0]
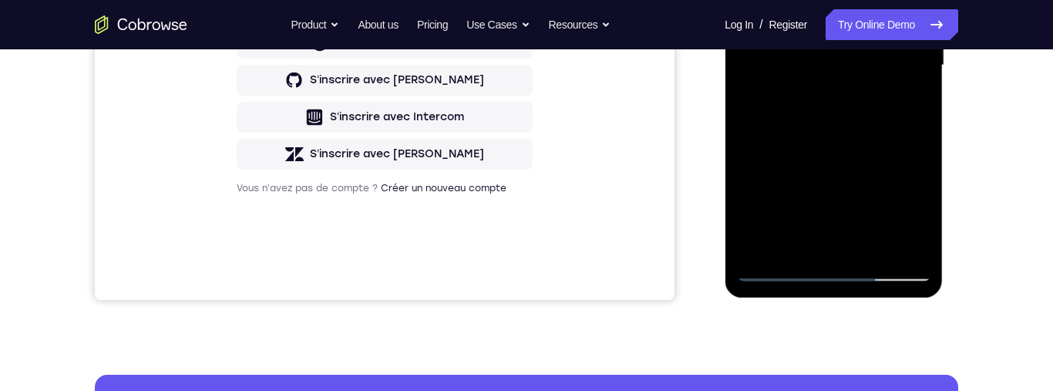
click at [824, 237] on div at bounding box center [834, 66] width 194 height 432
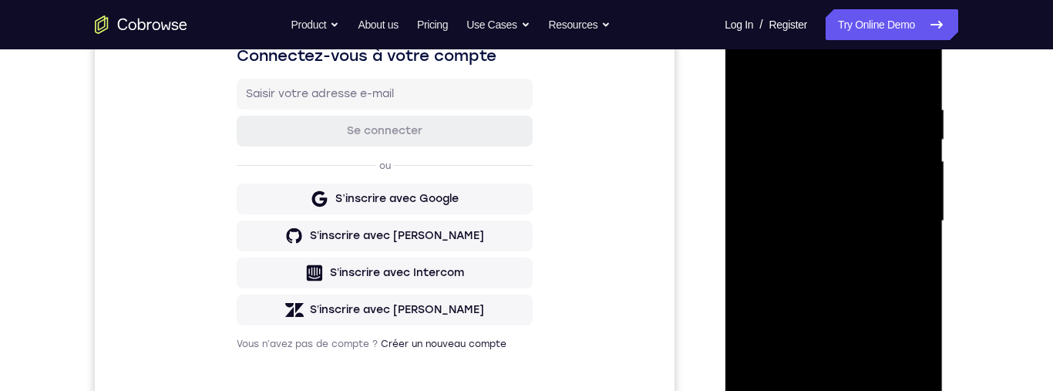
scroll to position [241, 0]
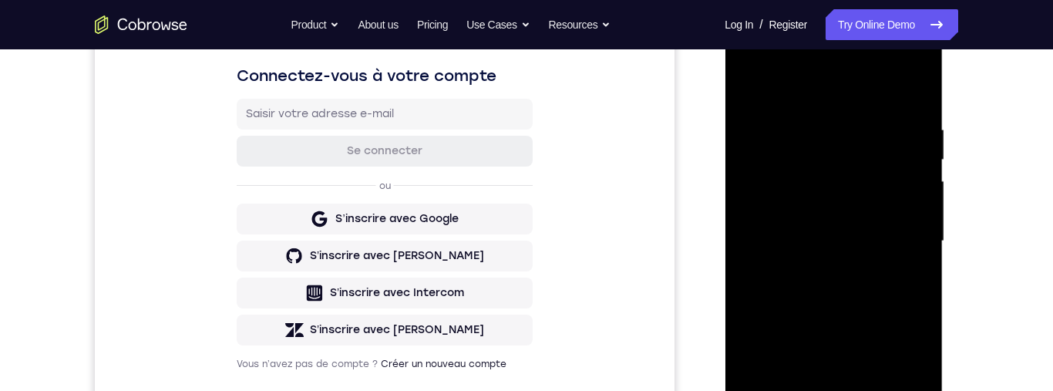
click at [751, 91] on div at bounding box center [834, 241] width 194 height 432
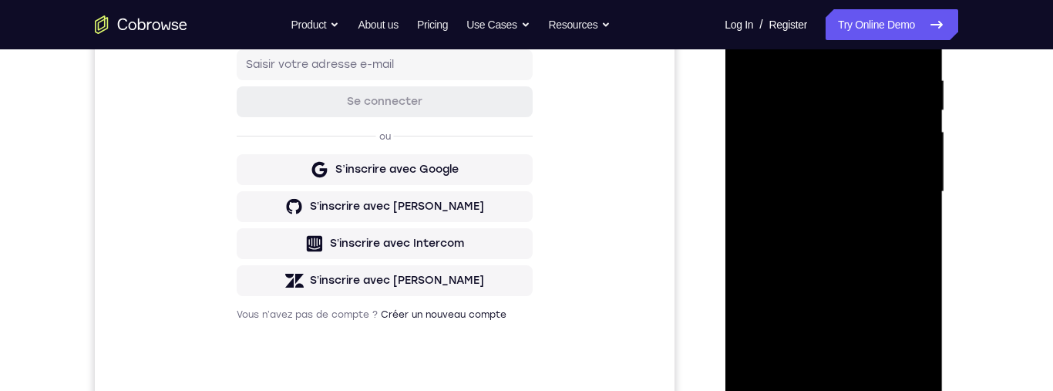
click at [875, 182] on div at bounding box center [834, 192] width 194 height 432
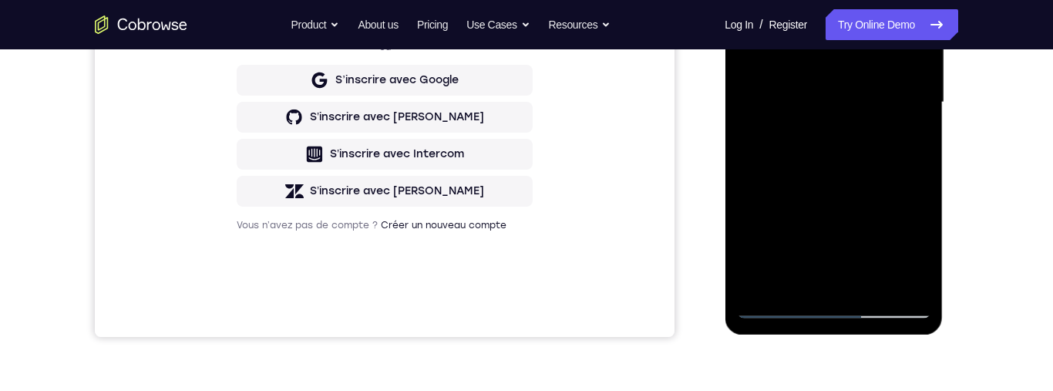
scroll to position [407, 0]
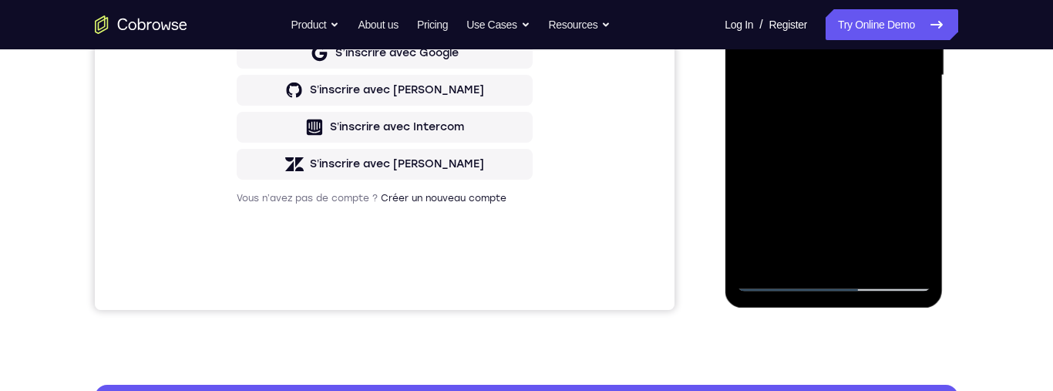
click at [793, 254] on div at bounding box center [834, 76] width 194 height 432
click at [919, 163] on div at bounding box center [834, 76] width 194 height 432
click at [916, 162] on div at bounding box center [834, 76] width 194 height 432
click at [872, 170] on div at bounding box center [834, 76] width 194 height 432
click at [876, 166] on div at bounding box center [834, 76] width 194 height 432
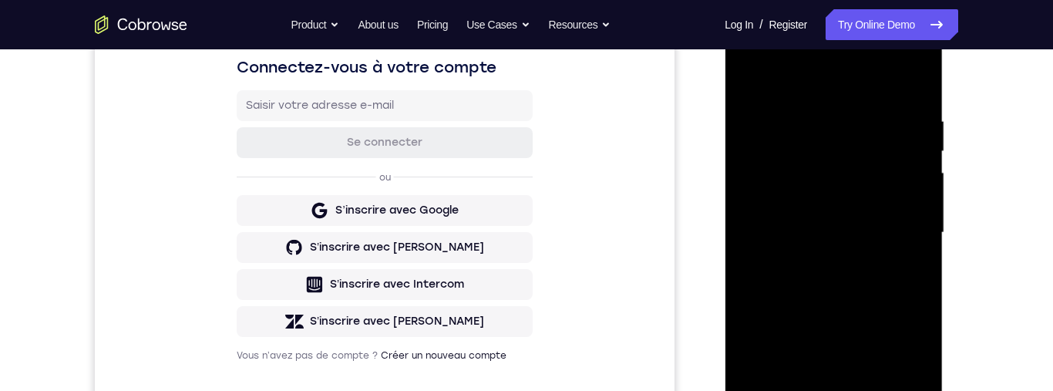
scroll to position [114, 0]
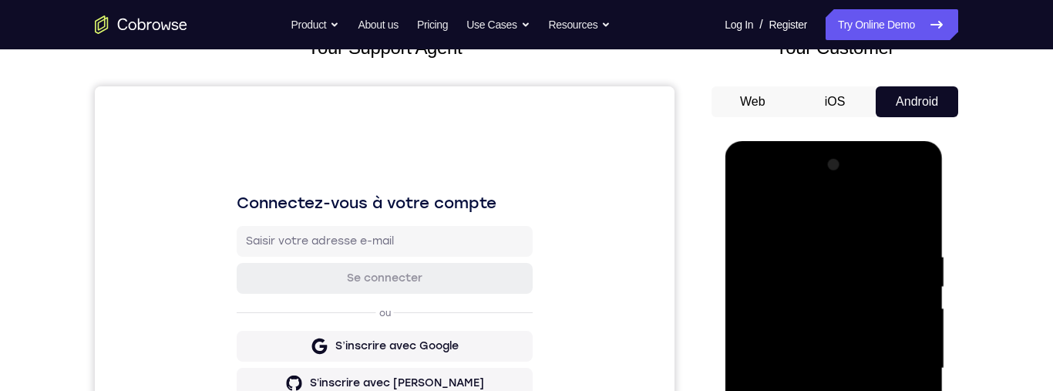
click at [751, 215] on div at bounding box center [834, 369] width 194 height 432
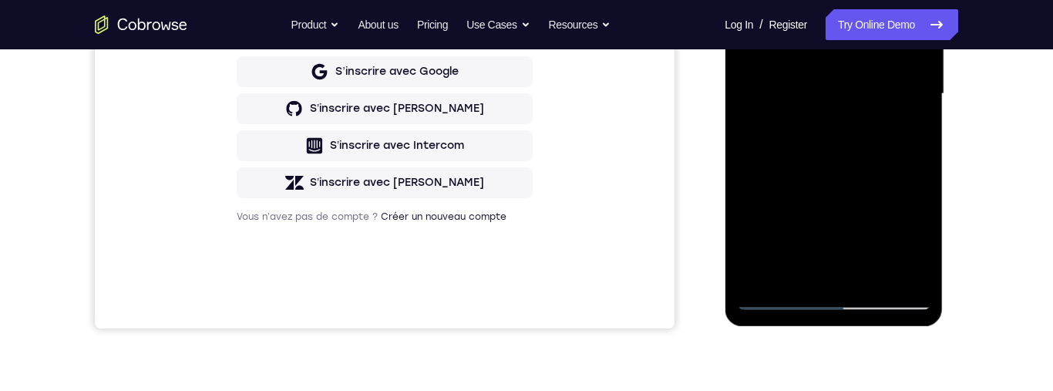
scroll to position [396, 0]
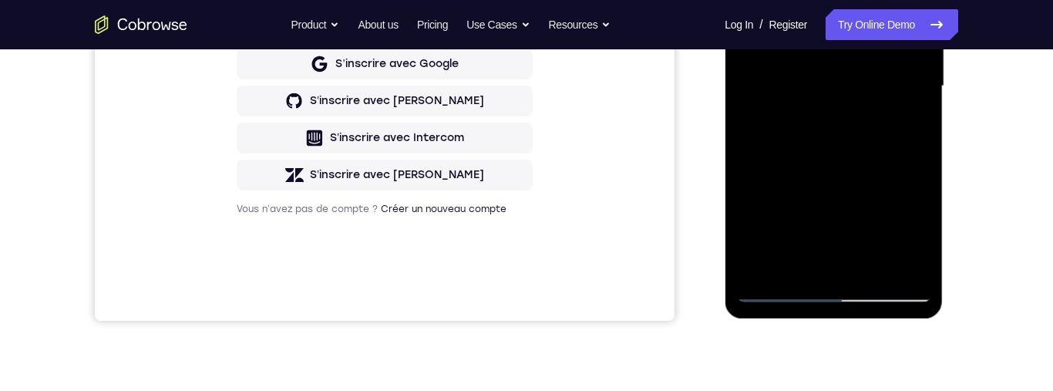
click at [875, 188] on div at bounding box center [834, 86] width 194 height 432
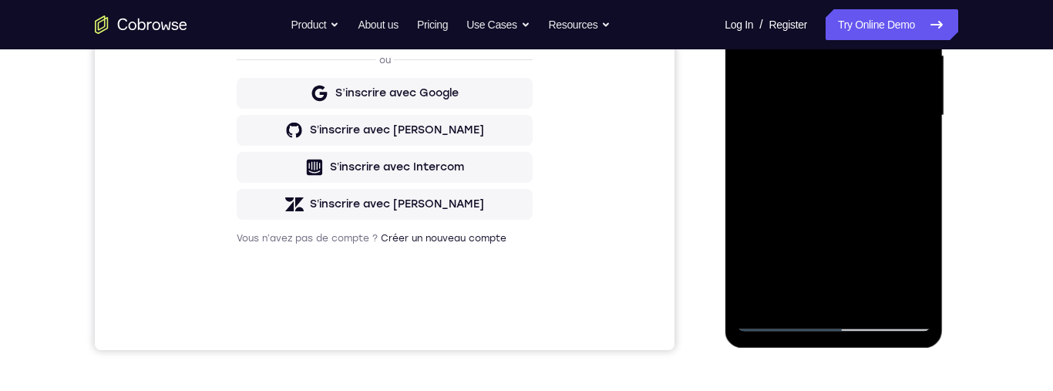
scroll to position [358, 0]
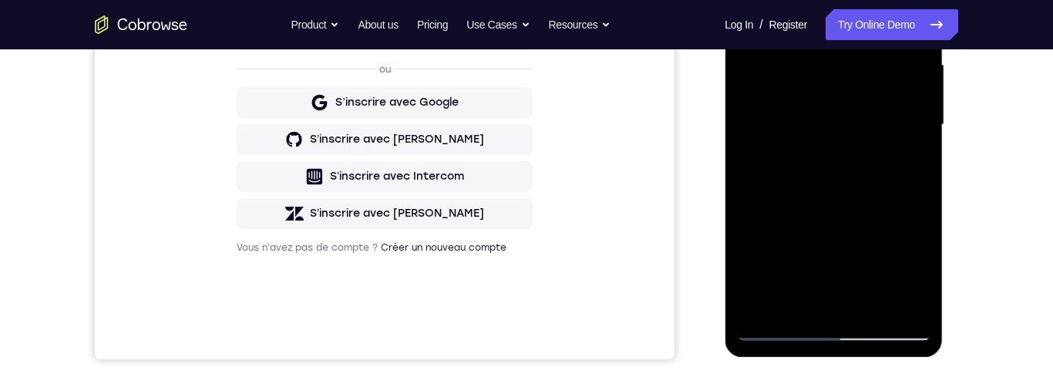
click at [827, 290] on div at bounding box center [834, 125] width 194 height 432
click at [797, 295] on div at bounding box center [834, 125] width 194 height 432
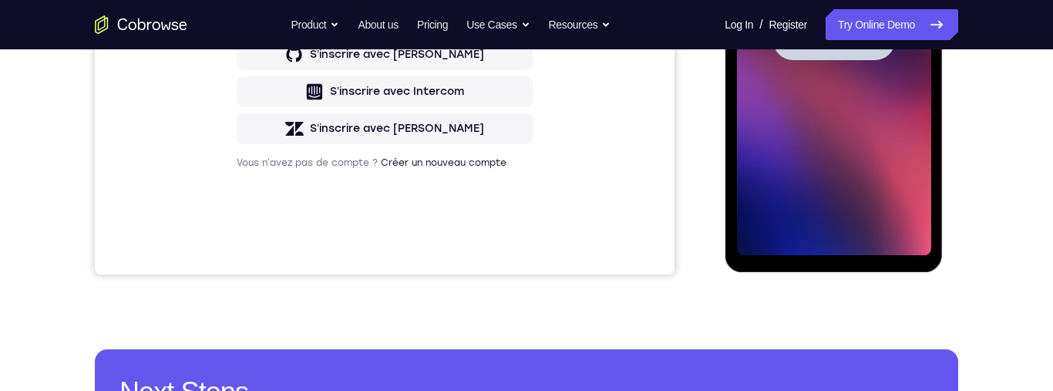
scroll to position [454, 0]
